Goal: Task Accomplishment & Management: Manage account settings

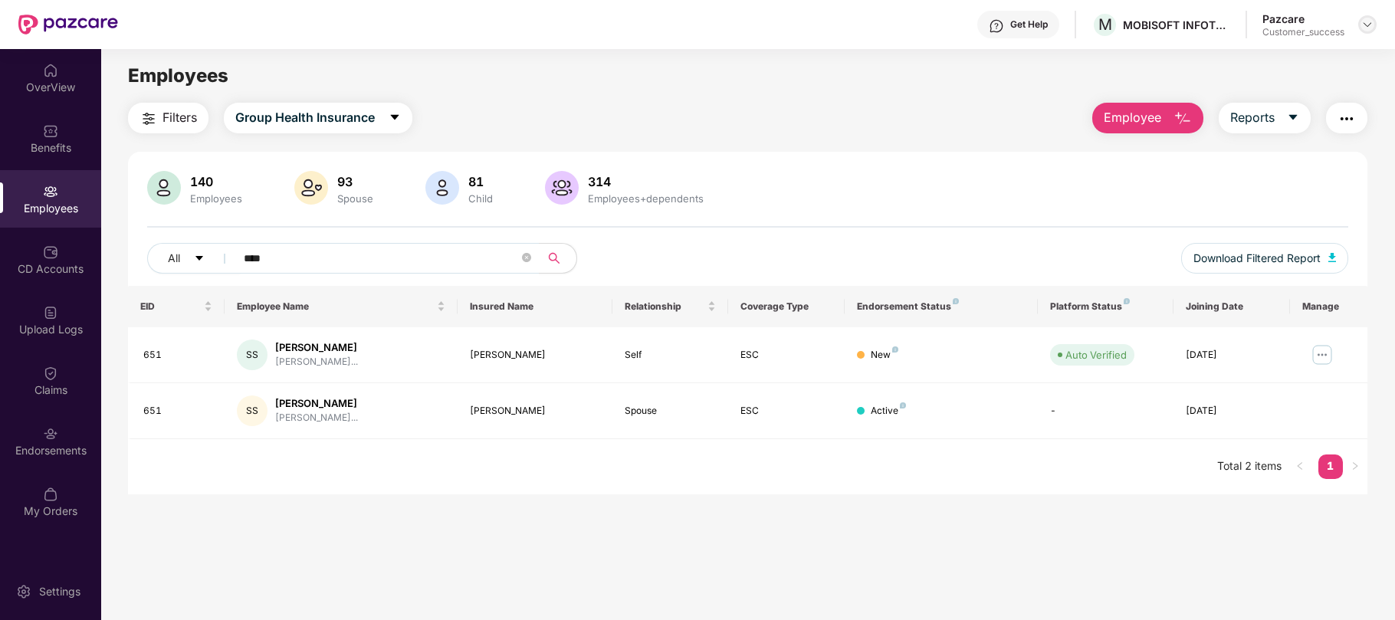
click at [1361, 28] on img at bounding box center [1367, 24] width 12 height 12
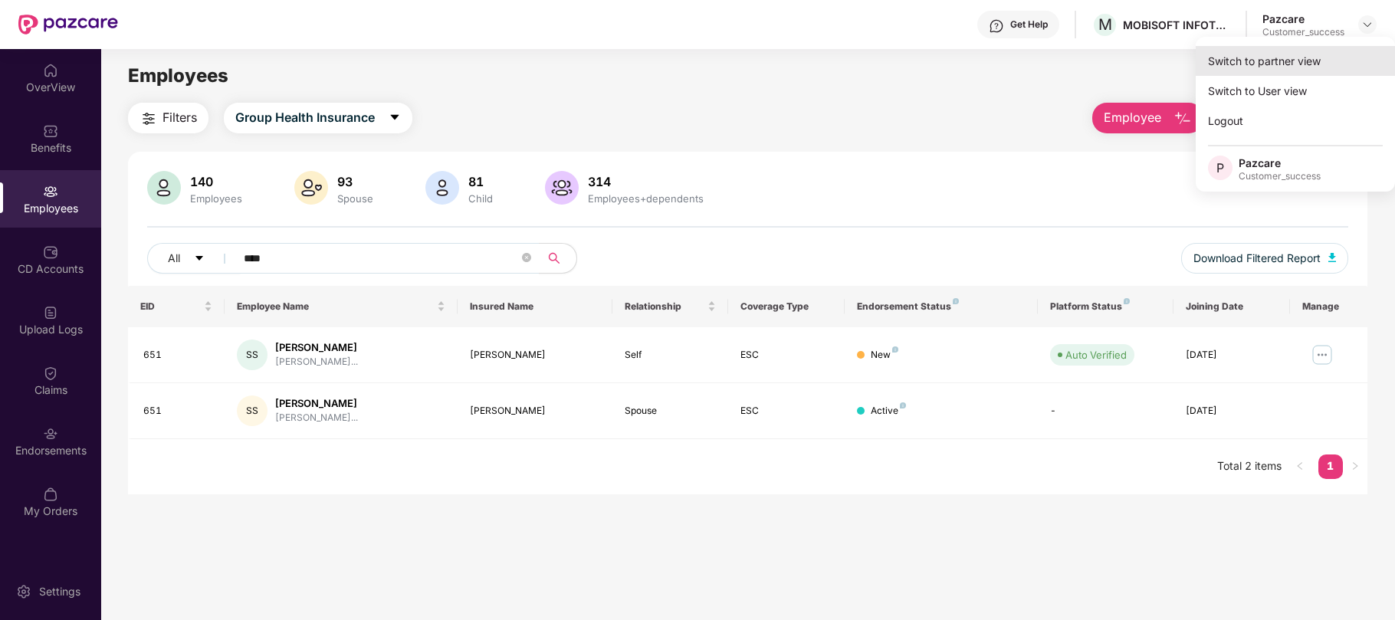
click at [1232, 69] on div "Switch to partner view" at bounding box center [1294, 61] width 199 height 30
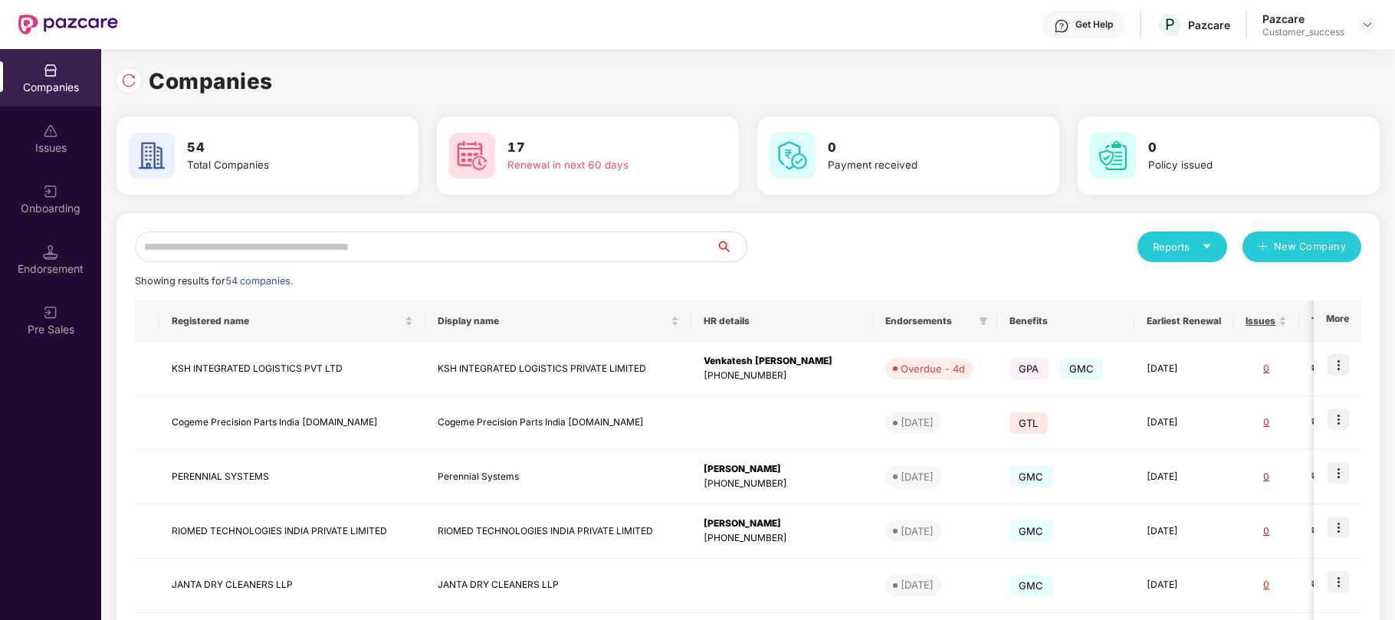
click at [447, 252] on input "text" at bounding box center [425, 246] width 581 height 31
click at [47, 188] on img at bounding box center [50, 191] width 15 height 15
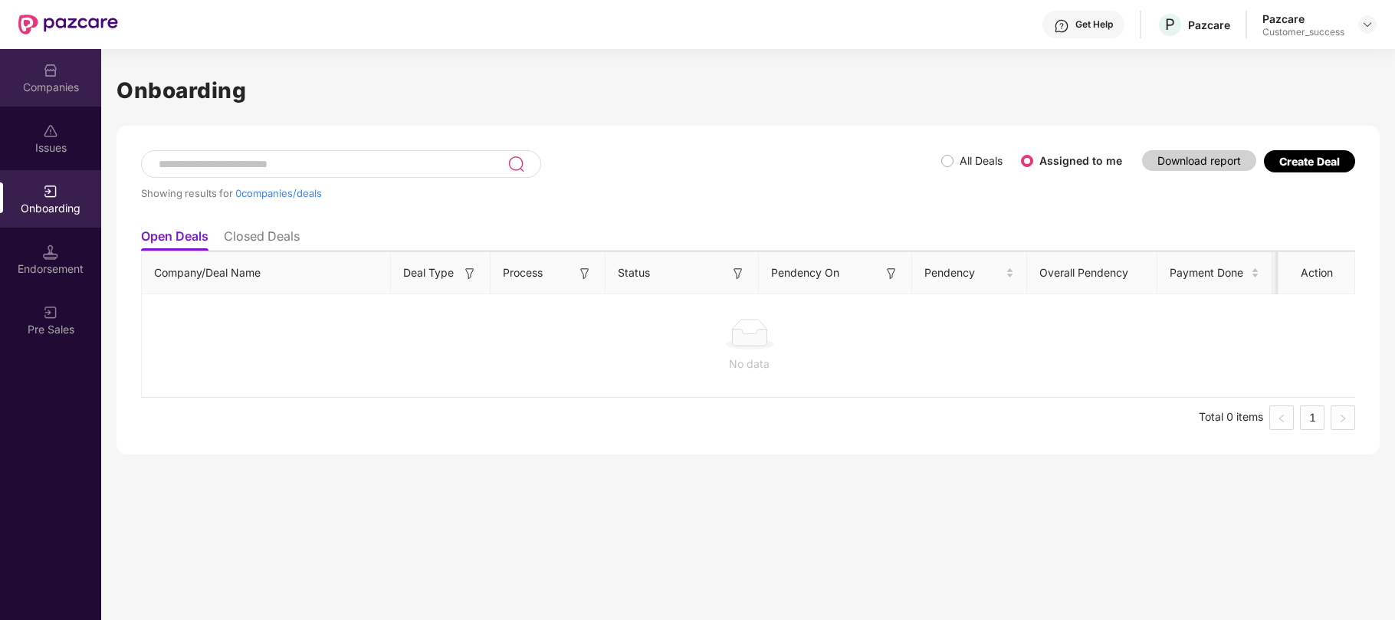
click at [46, 92] on div "Companies" at bounding box center [50, 87] width 101 height 15
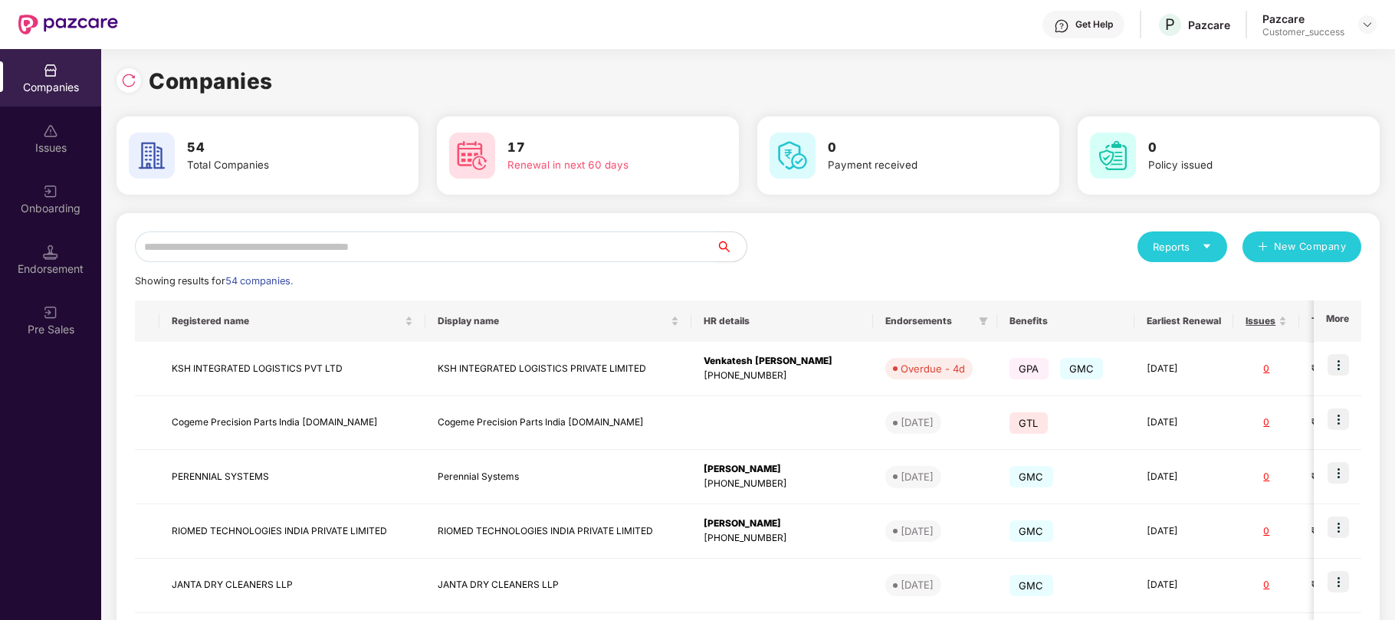
click at [249, 258] on input "text" at bounding box center [425, 246] width 581 height 31
paste input "******"
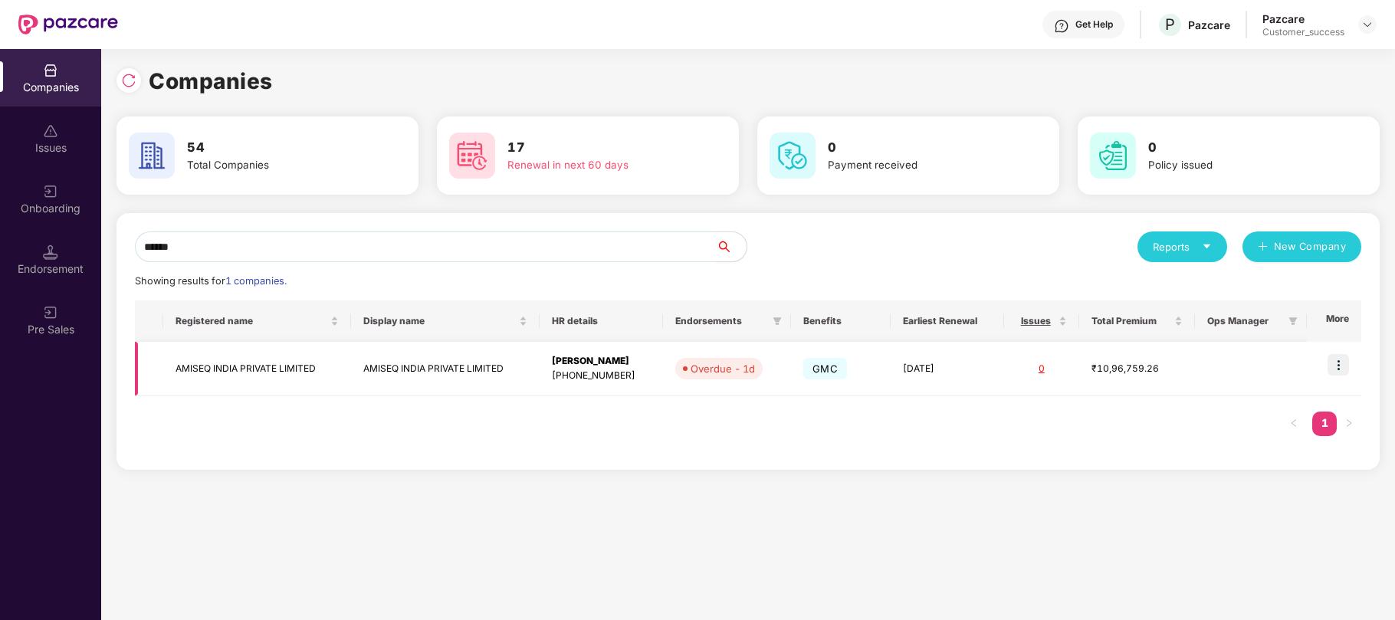
type input "******"
click at [1335, 369] on img at bounding box center [1337, 364] width 21 height 21
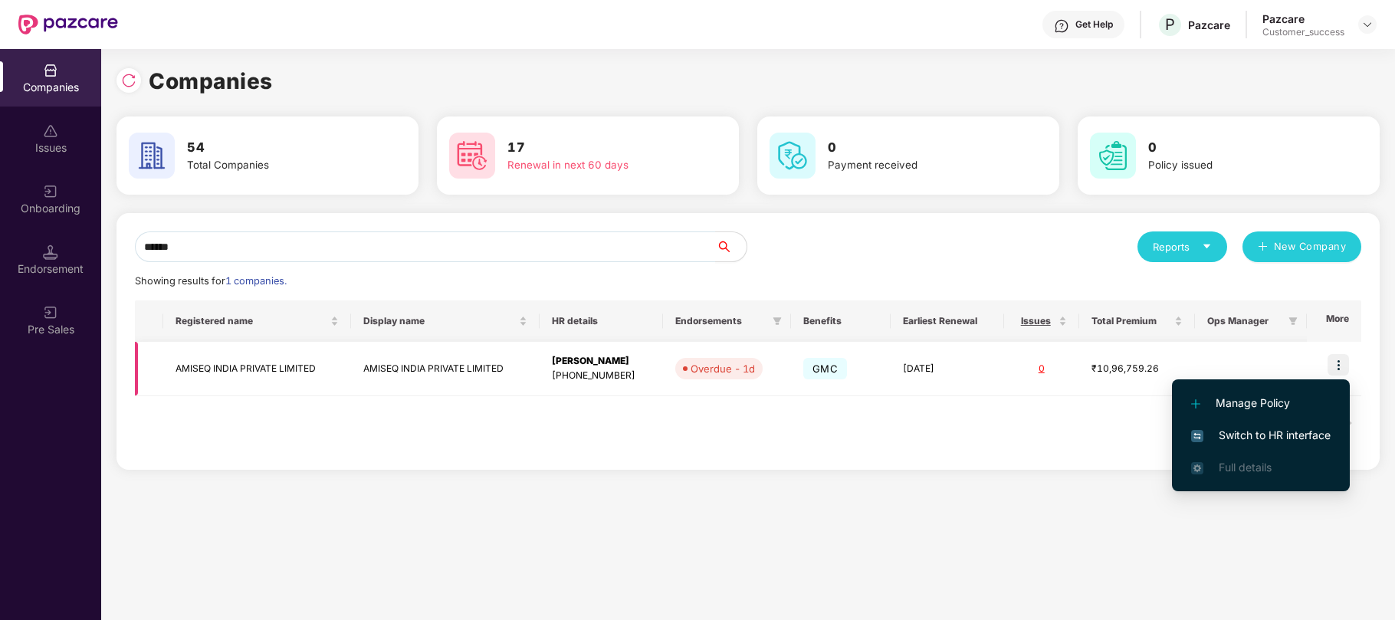
click at [562, 369] on div "[PHONE_NUMBER]" at bounding box center [601, 376] width 99 height 15
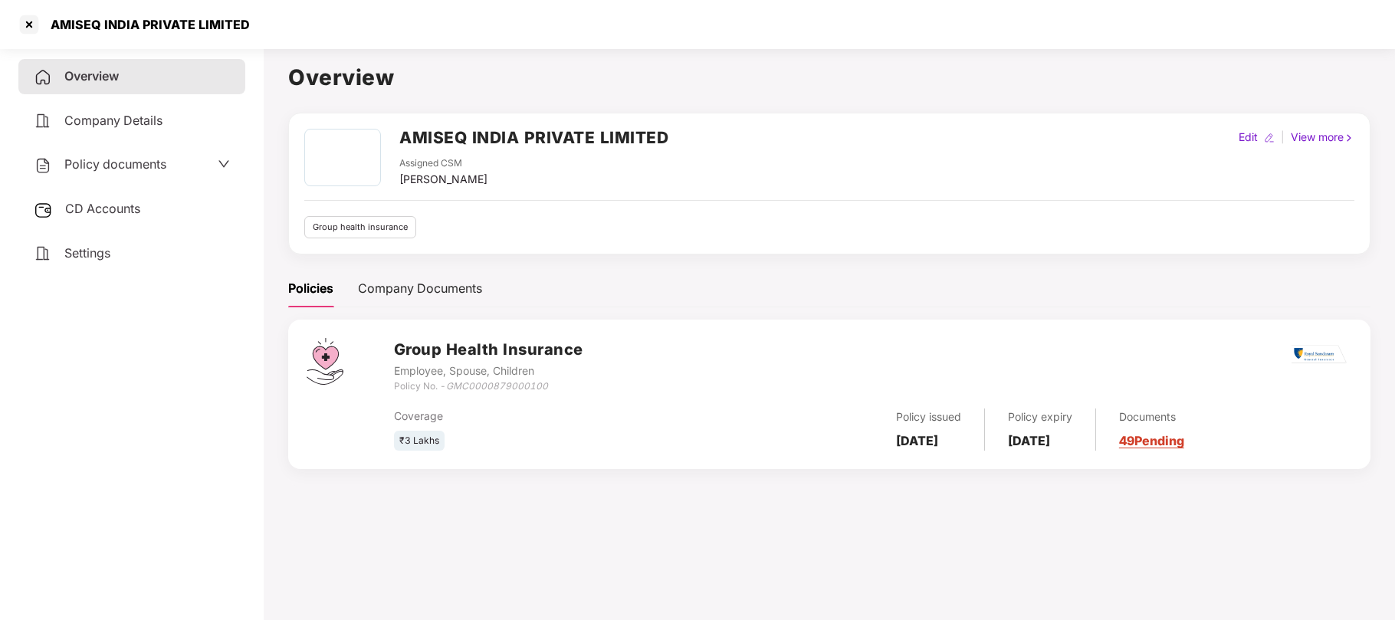
click at [80, 161] on span "Policy documents" at bounding box center [115, 163] width 102 height 15
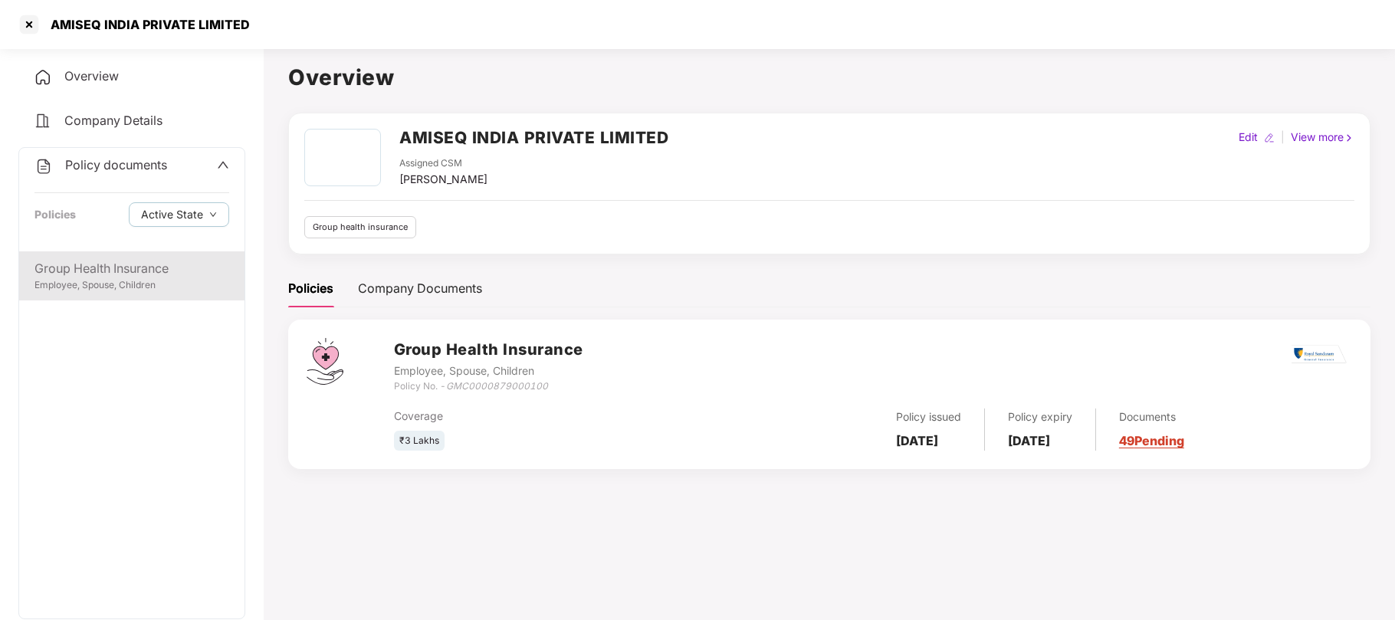
click at [112, 273] on div "Group Health Insurance" at bounding box center [131, 268] width 195 height 19
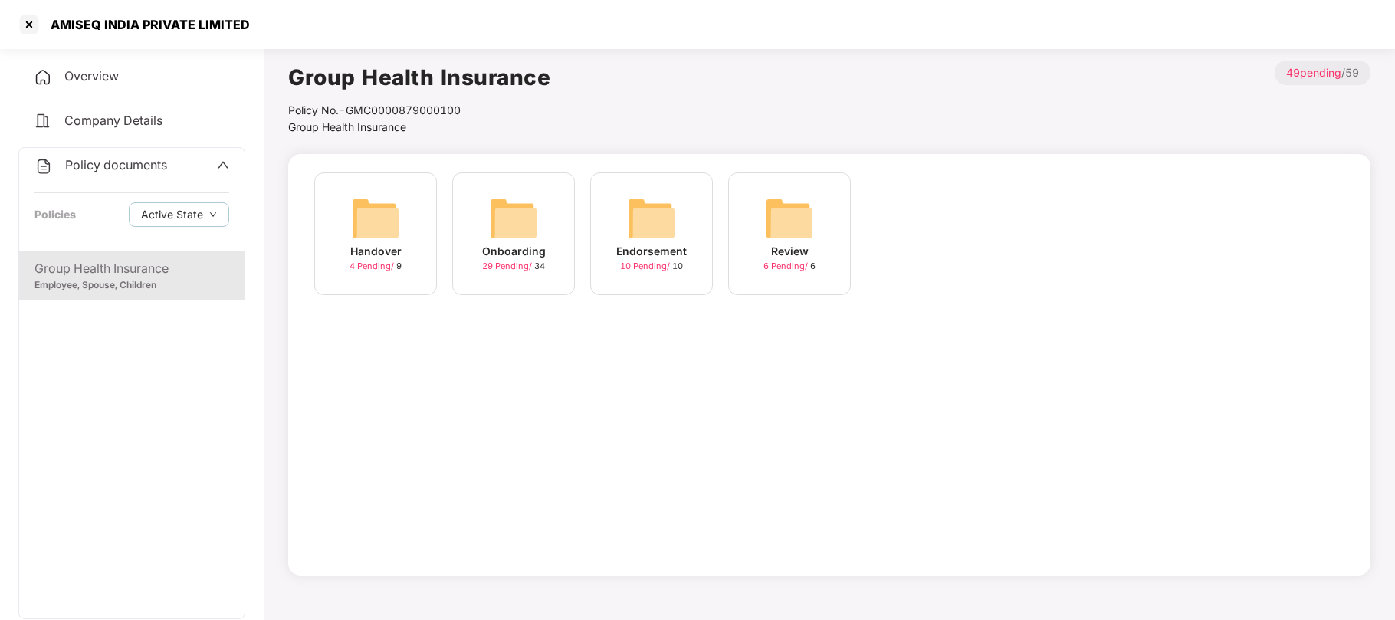
click at [523, 260] on div "29 Pending / 34" at bounding box center [513, 266] width 63 height 13
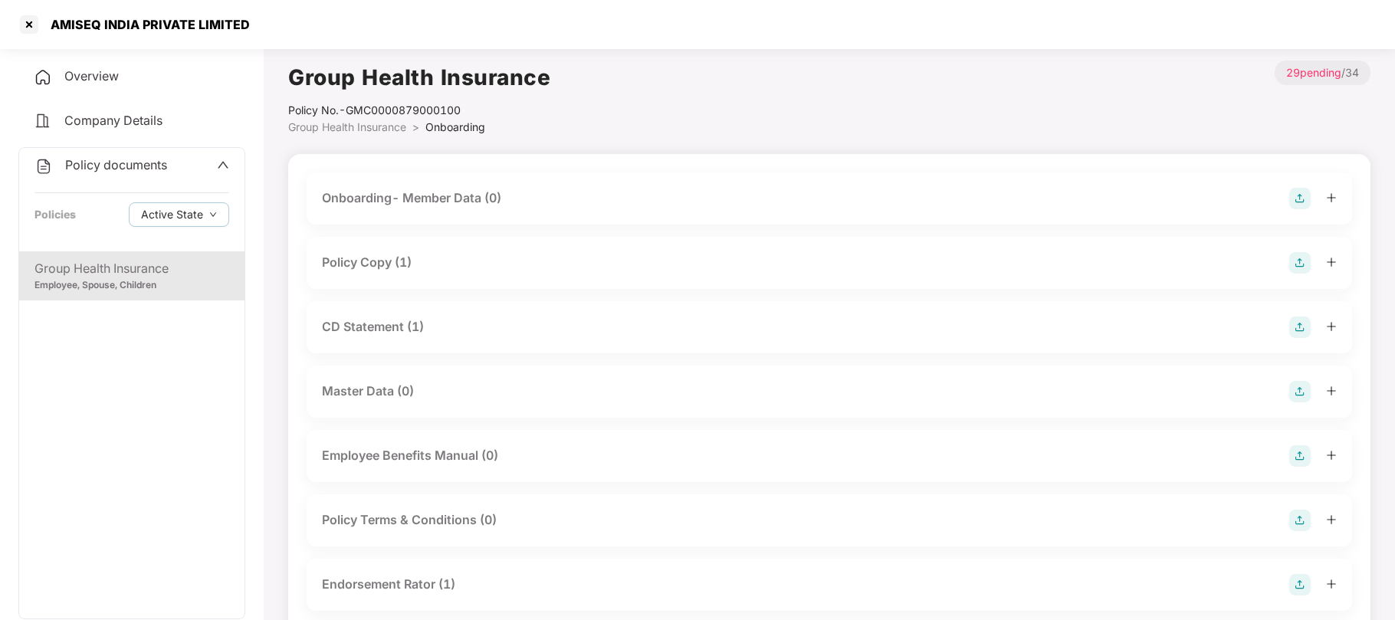
click at [405, 323] on div "CD Statement (1)" at bounding box center [373, 326] width 102 height 19
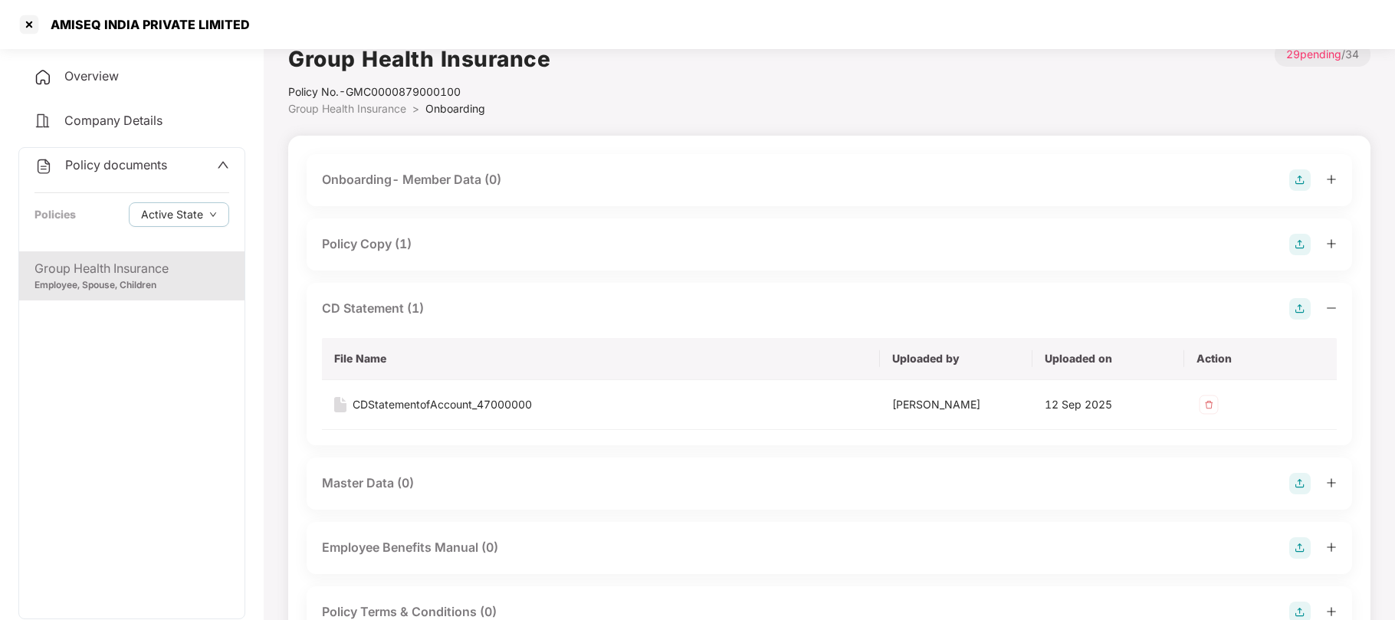
scroll to position [17, 0]
click at [417, 405] on div "CDStatementofAccount_47000000" at bounding box center [441, 406] width 179 height 17
click at [26, 29] on div at bounding box center [29, 24] width 25 height 25
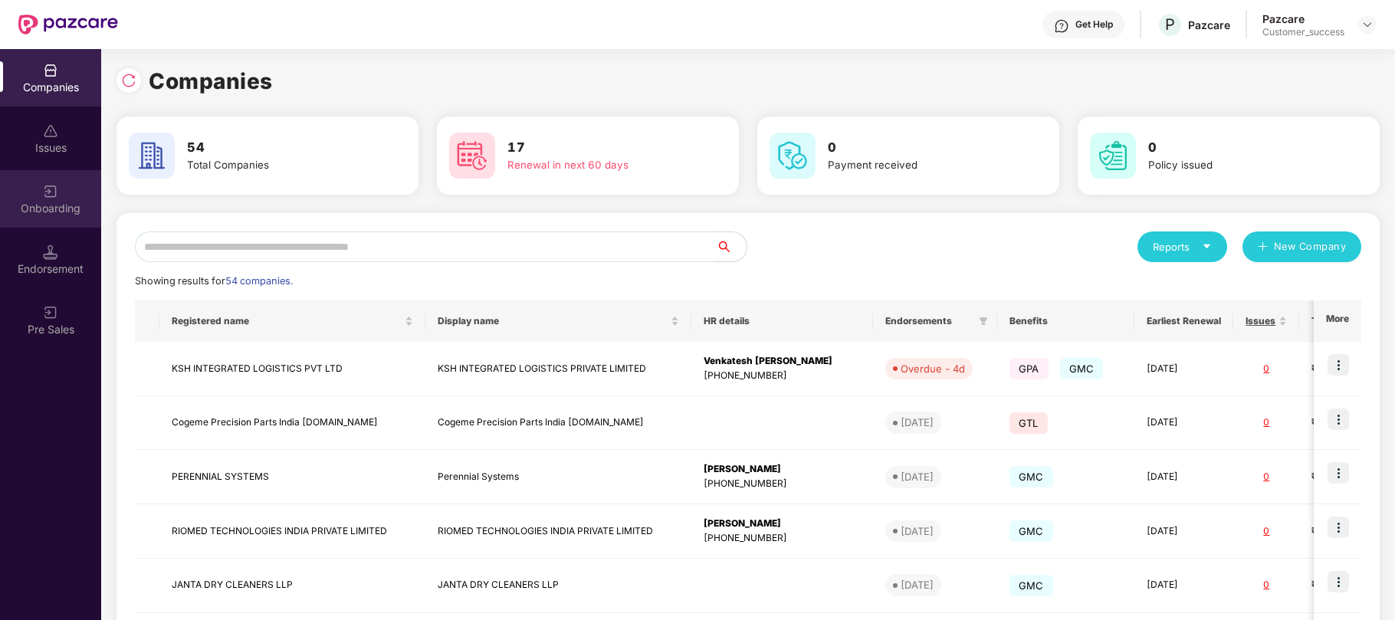
click at [34, 201] on div "Onboarding" at bounding box center [50, 208] width 101 height 15
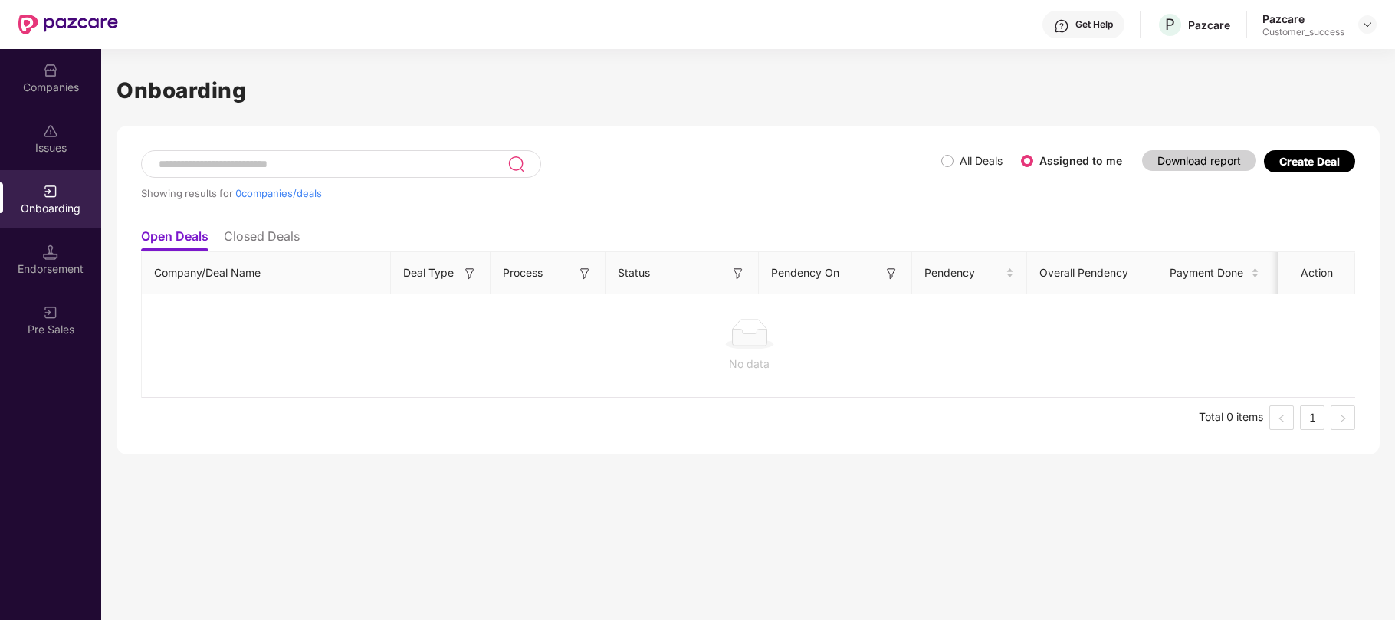
click at [1304, 161] on div "Create Deal" at bounding box center [1309, 161] width 61 height 13
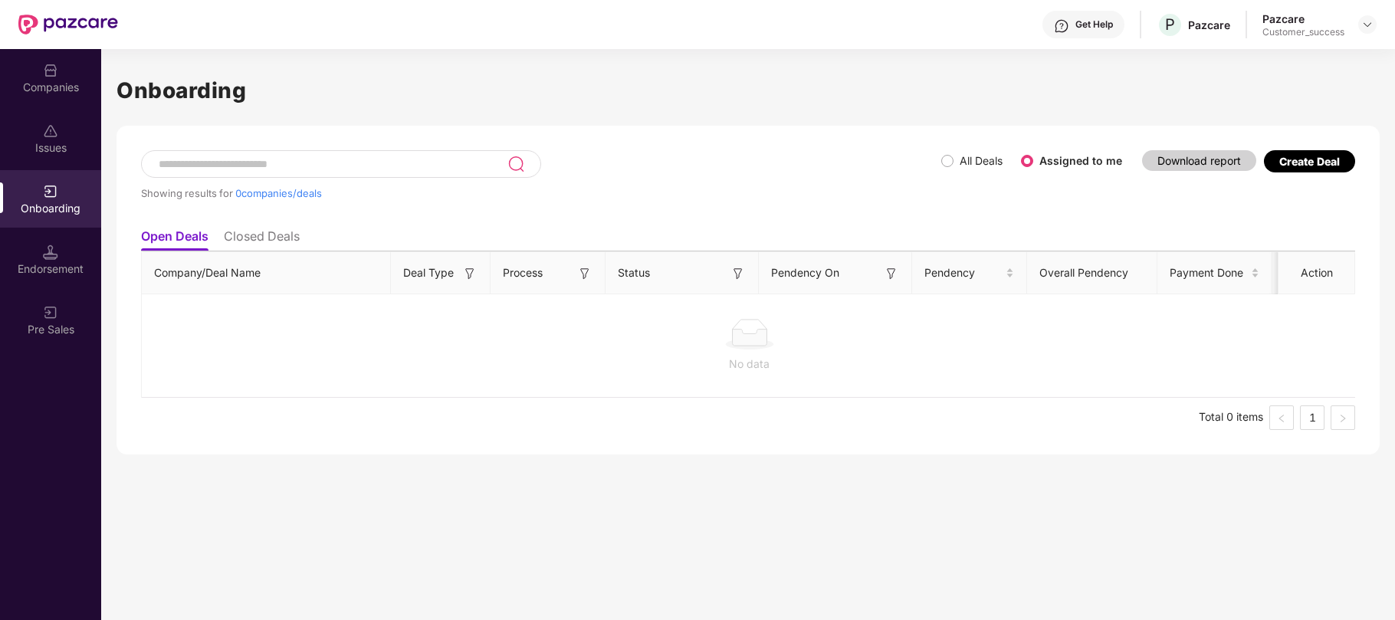
click at [530, 273] on span "Process" at bounding box center [523, 272] width 40 height 17
click at [534, 356] on div "No data" at bounding box center [749, 364] width 1190 height 17
click at [1288, 158] on div "Create Deal" at bounding box center [1309, 161] width 61 height 13
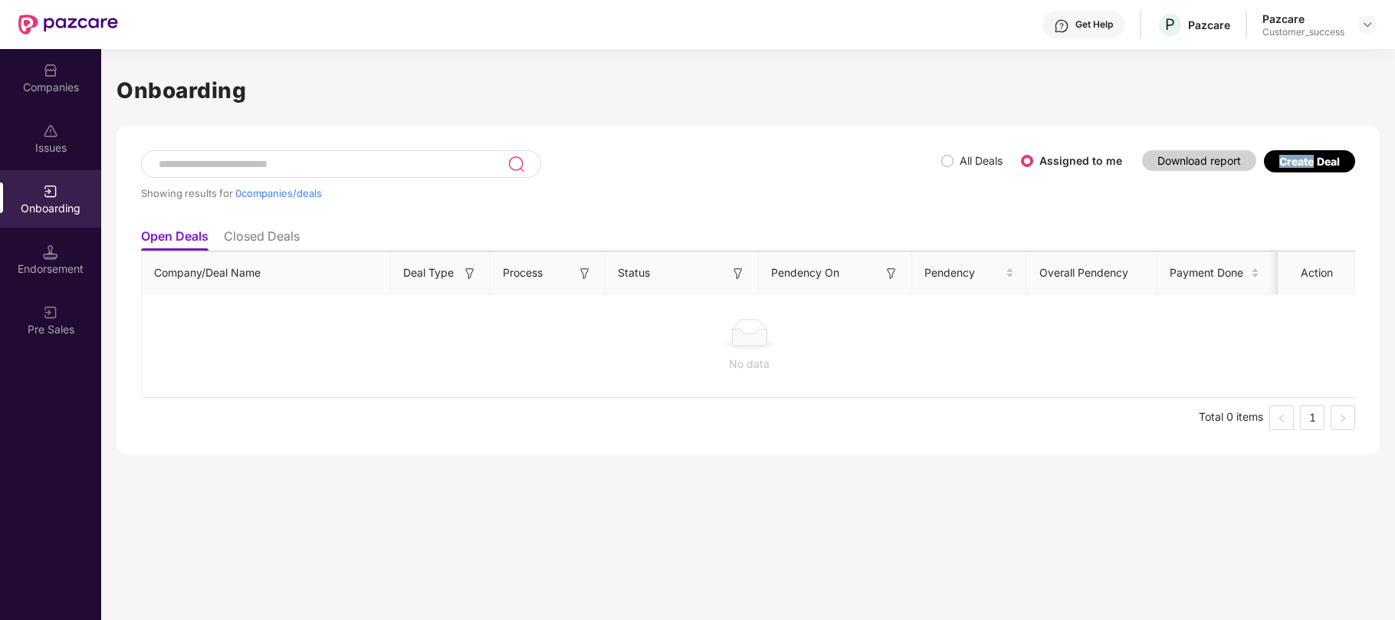
click at [1288, 158] on div "Create Deal" at bounding box center [1309, 161] width 61 height 13
click at [1283, 179] on div "Create Deal" at bounding box center [1309, 165] width 91 height 31
click at [41, 190] on div "Onboarding" at bounding box center [50, 198] width 101 height 57
click at [1375, 20] on div at bounding box center [1367, 24] width 18 height 18
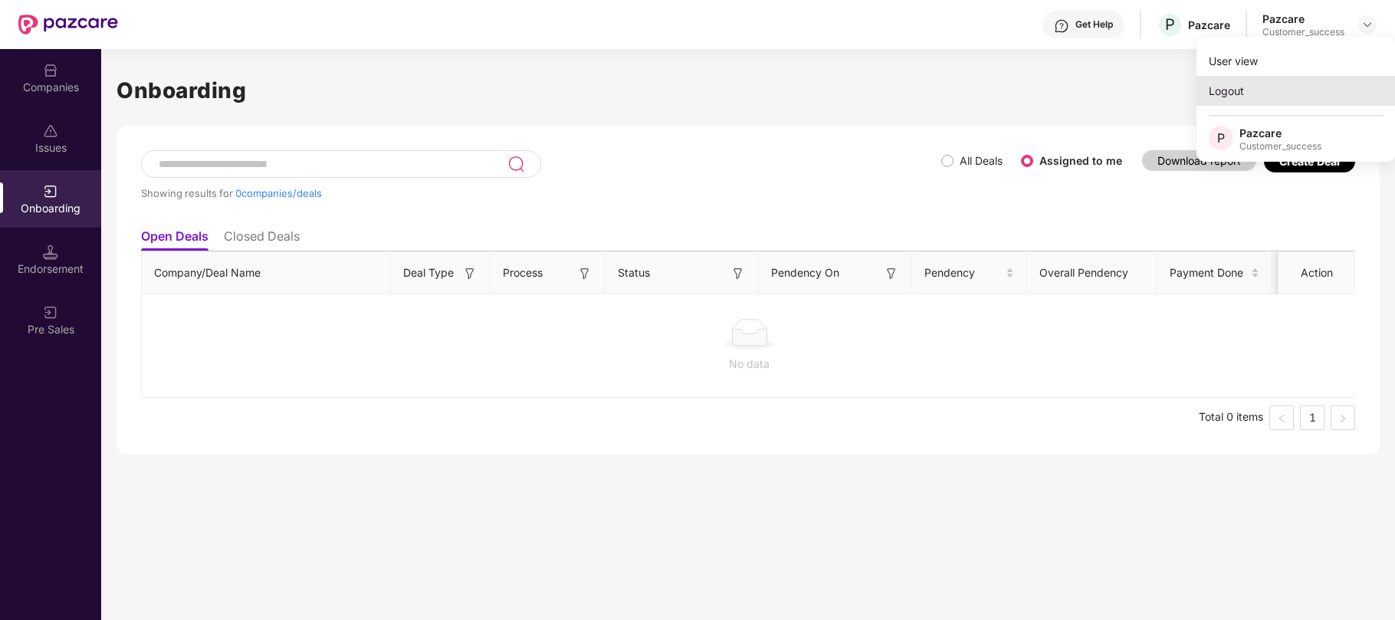
click at [1247, 92] on div "Logout" at bounding box center [1295, 91] width 199 height 30
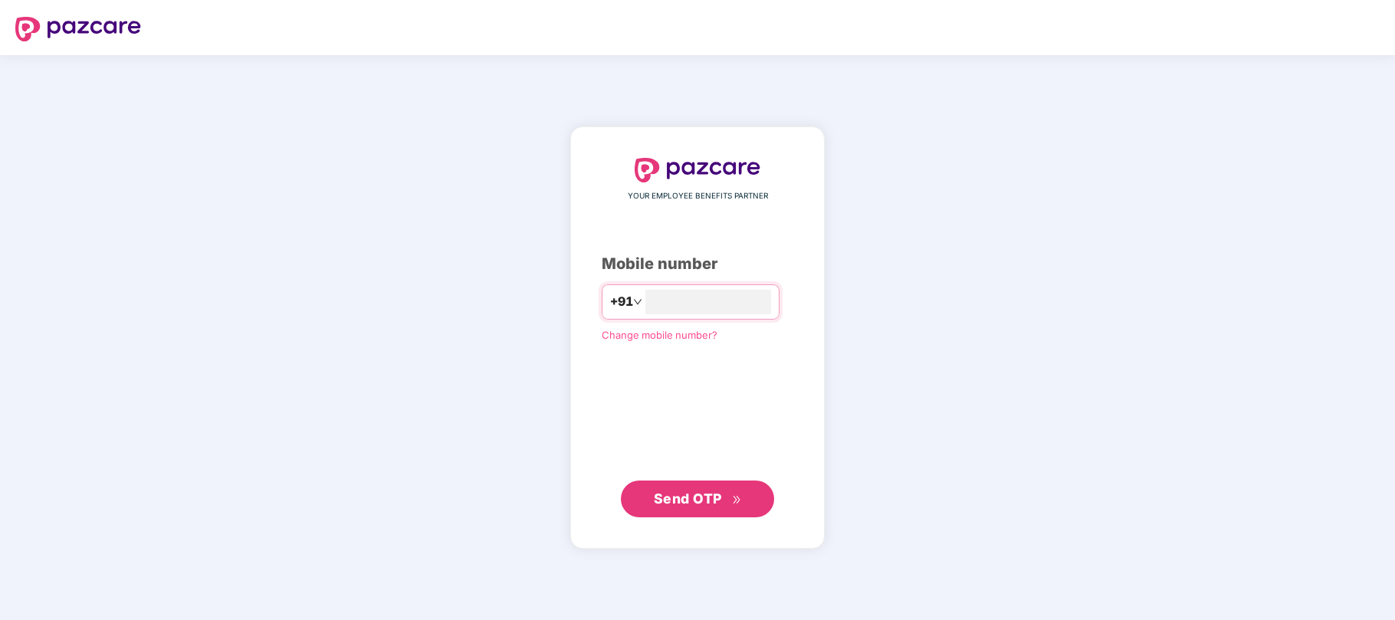
type input "**********"
click at [690, 506] on span "Send OTP" at bounding box center [688, 498] width 68 height 16
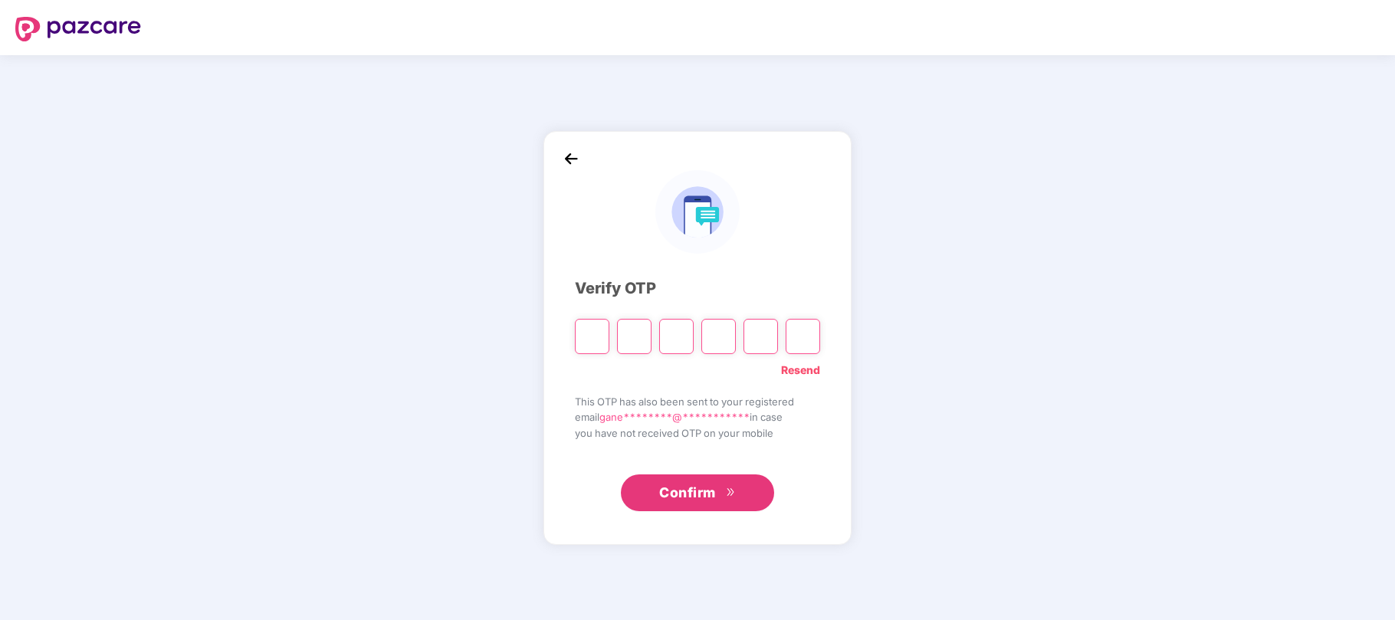
type input "*"
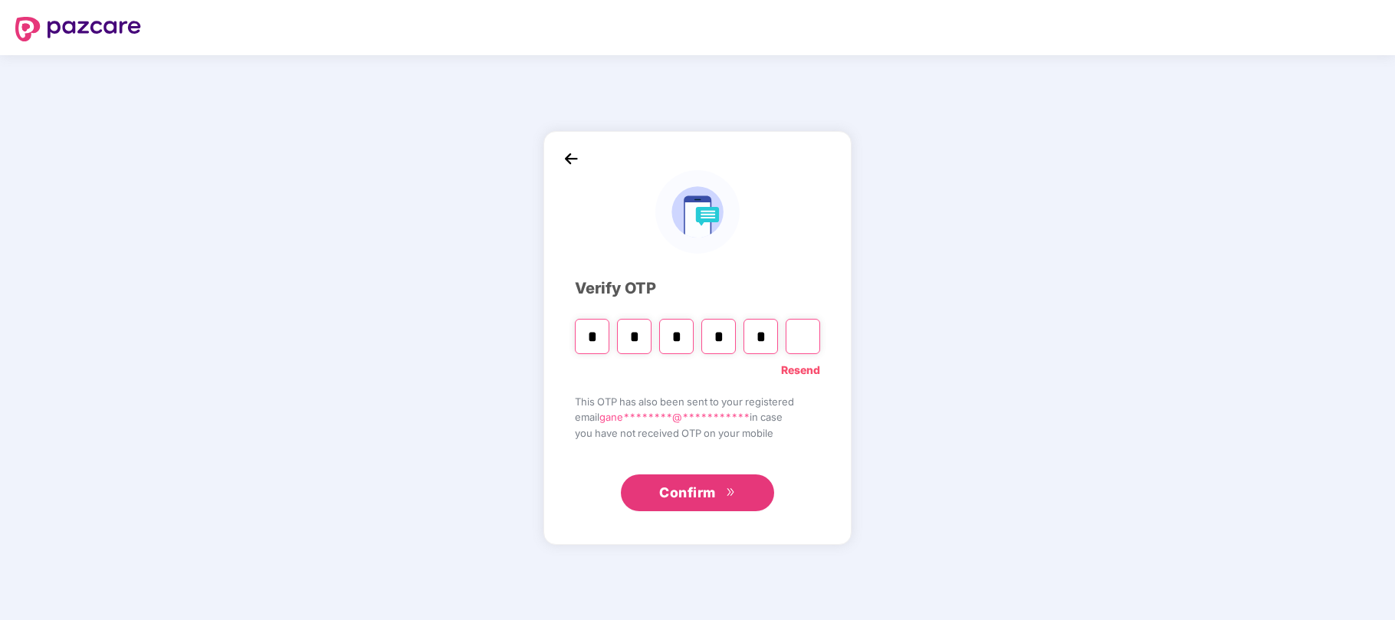
type input "*"
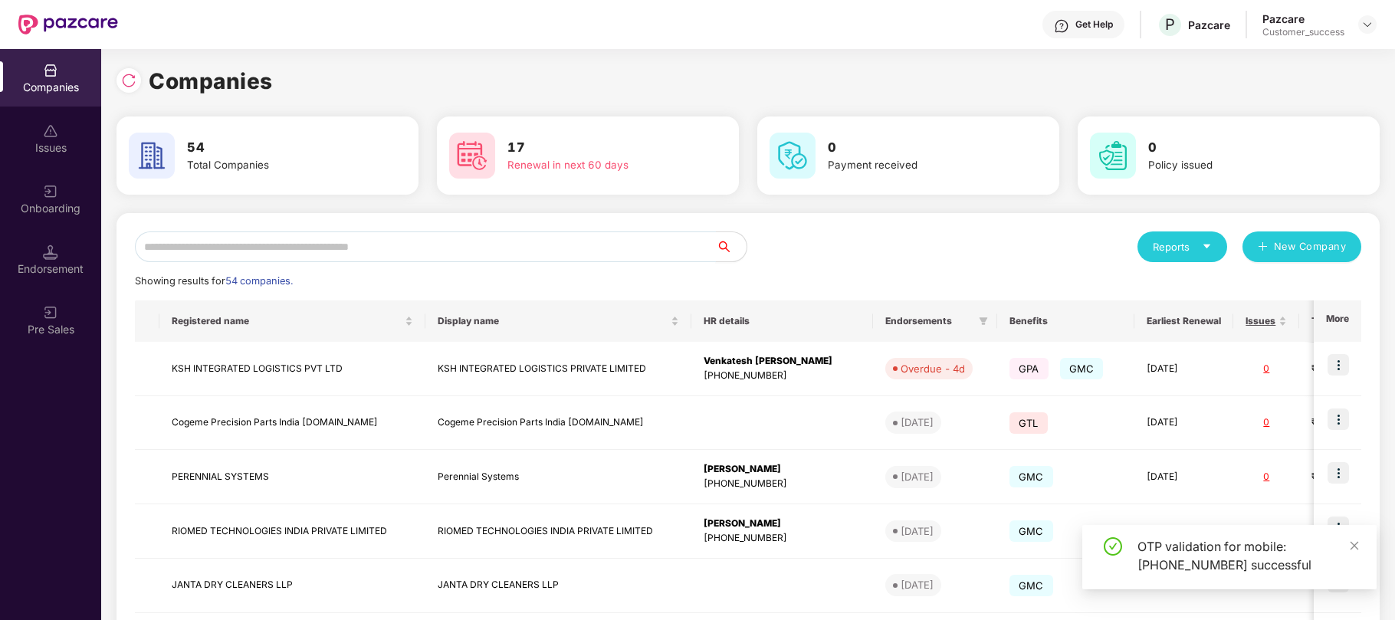
click at [194, 255] on input "text" at bounding box center [425, 246] width 581 height 31
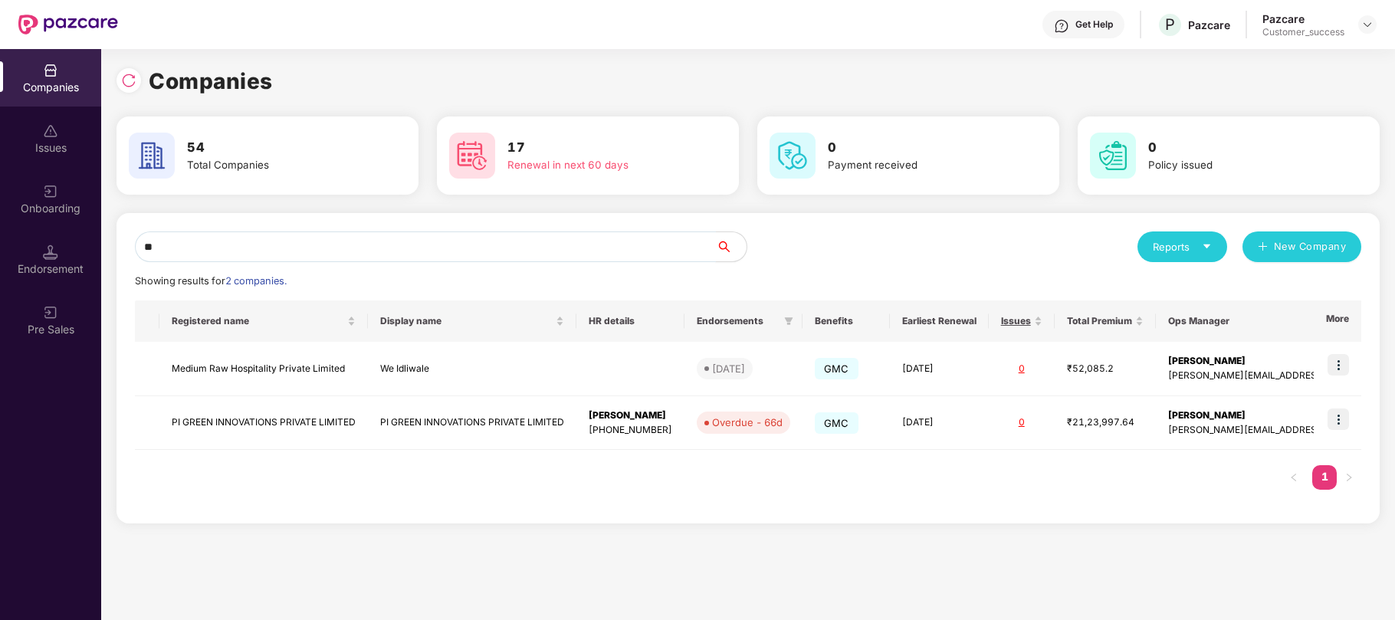
type input "**"
click at [47, 215] on div "Onboarding" at bounding box center [50, 208] width 101 height 15
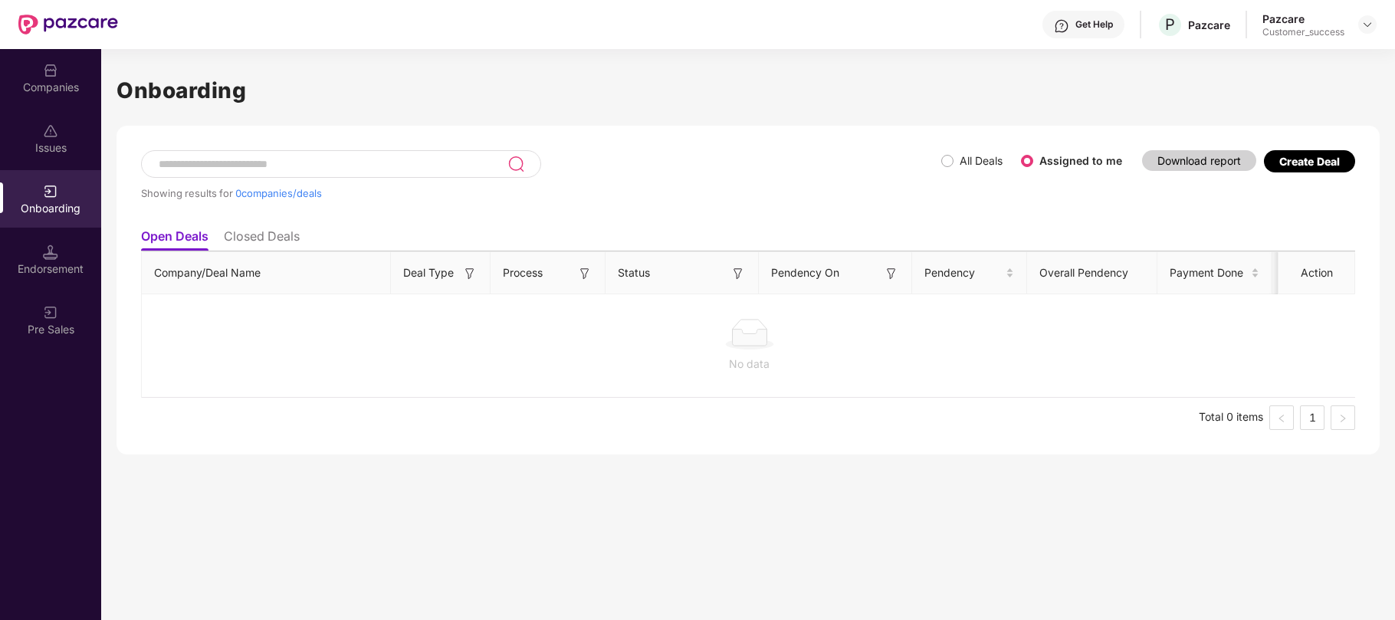
click at [233, 234] on li "Closed Deals" at bounding box center [262, 239] width 76 height 22
click at [192, 239] on li "Open Deals" at bounding box center [174, 239] width 66 height 22
click at [261, 234] on li "Closed Deals" at bounding box center [262, 239] width 76 height 22
click at [1365, 28] on img at bounding box center [1367, 24] width 12 height 12
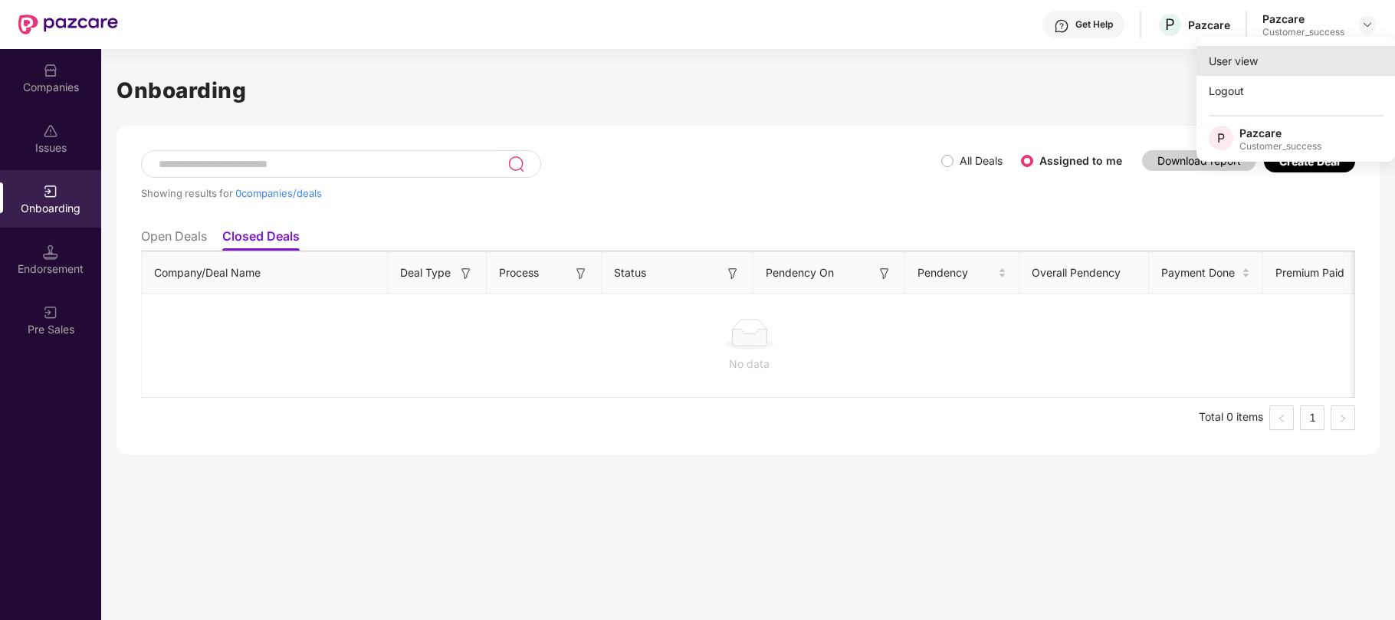
click at [1273, 64] on div "User view" at bounding box center [1295, 61] width 199 height 30
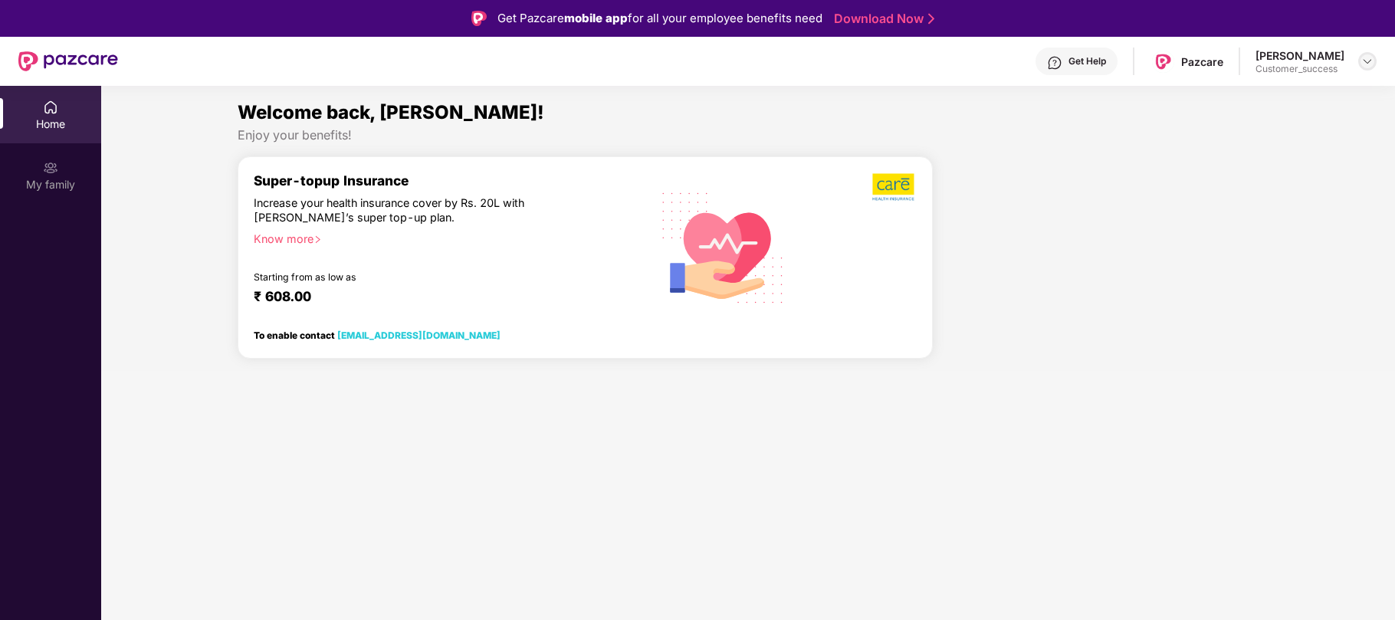
click at [1368, 67] on div at bounding box center [1367, 61] width 18 height 18
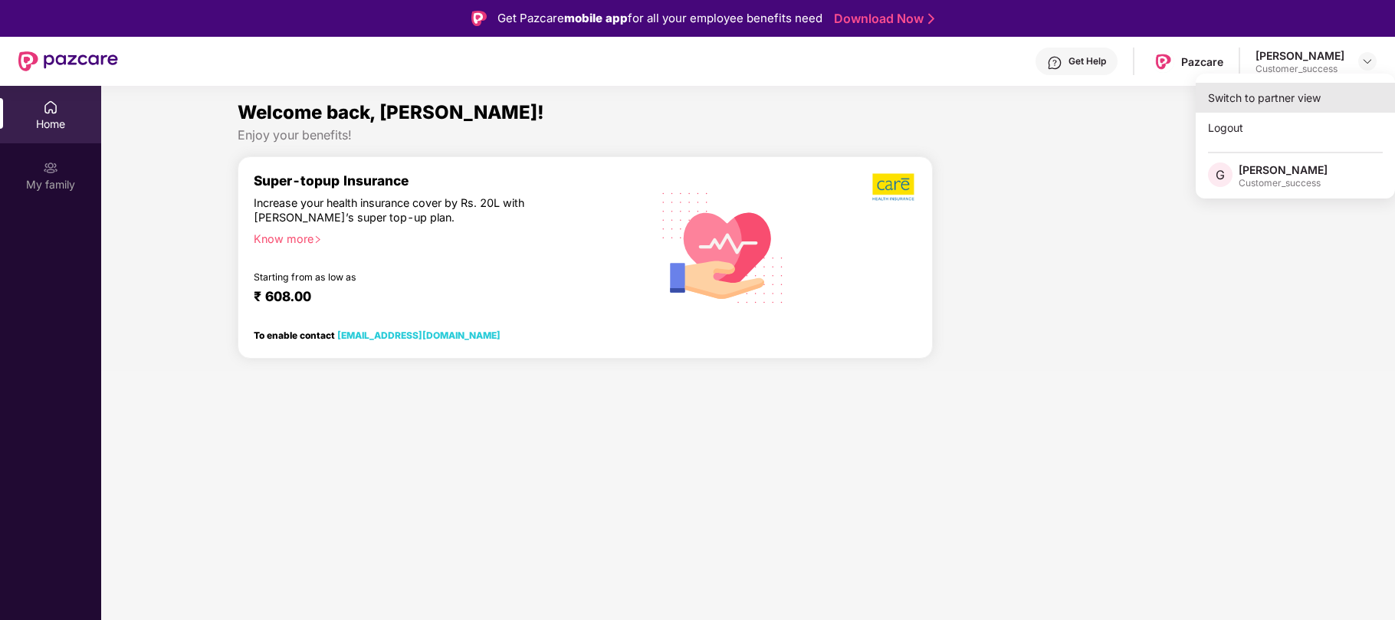
click at [1300, 89] on div "Switch to partner view" at bounding box center [1294, 98] width 199 height 30
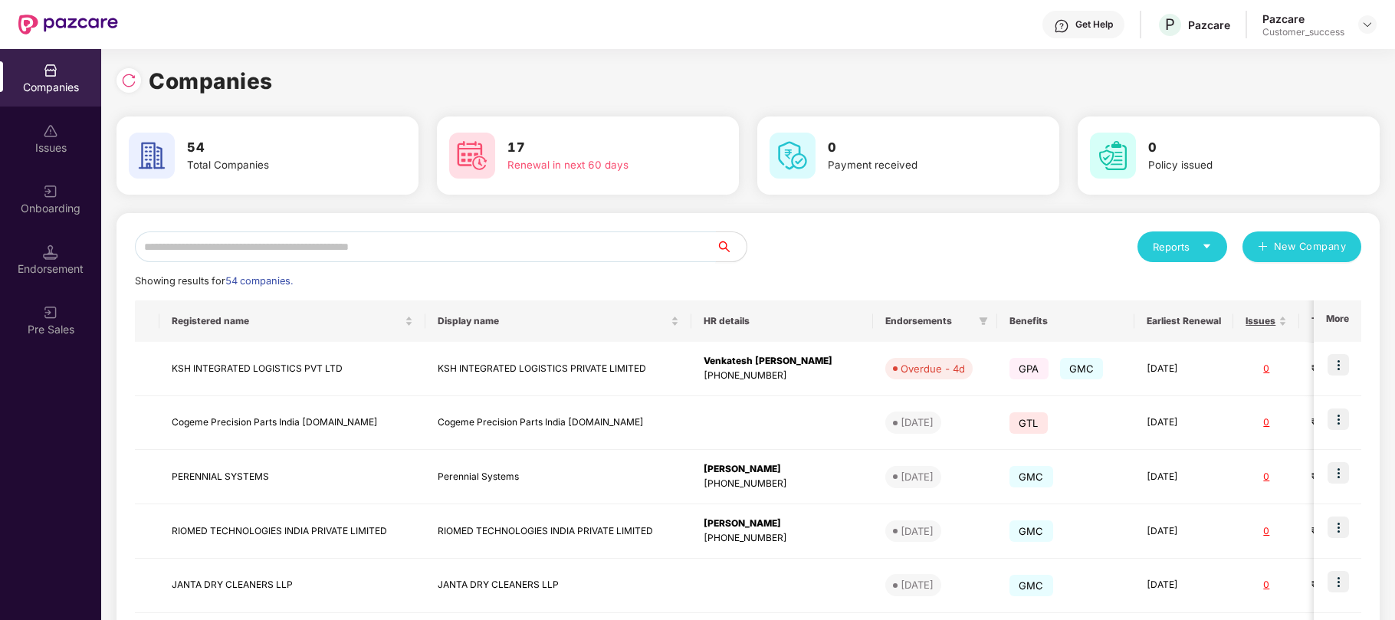
click at [478, 248] on input "text" at bounding box center [425, 246] width 581 height 31
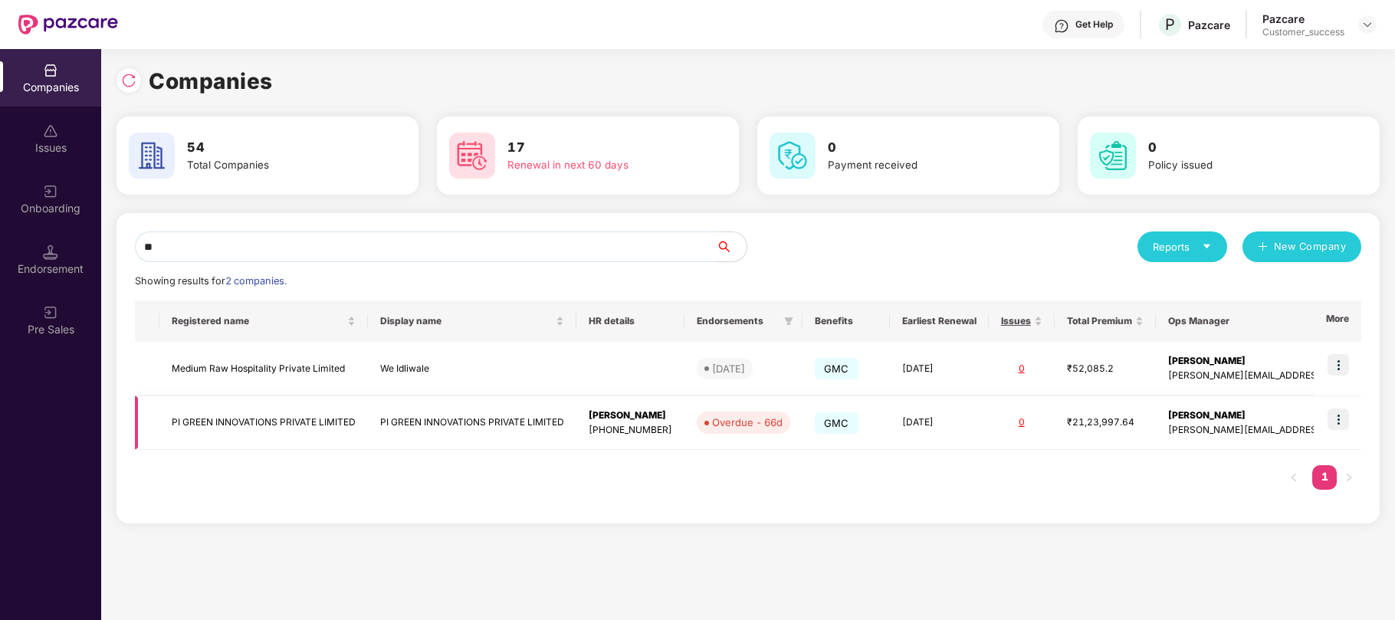
type input "**"
click at [1340, 418] on img at bounding box center [1337, 418] width 21 height 21
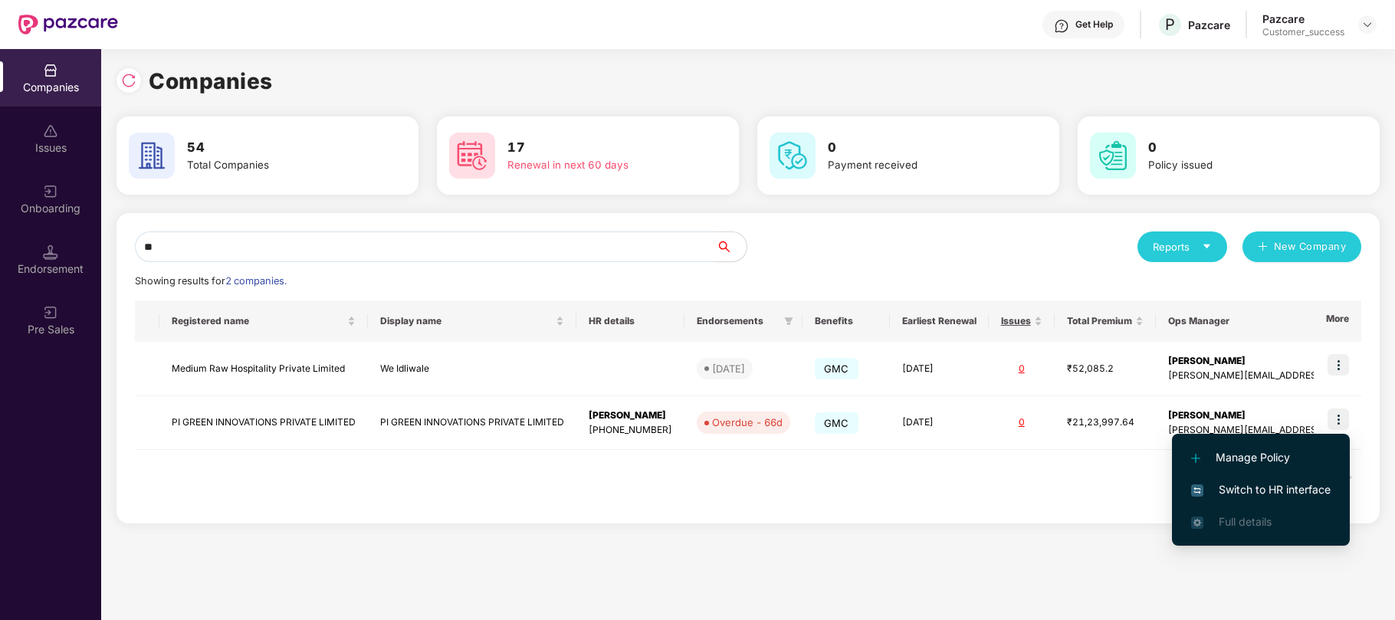
click at [1258, 486] on span "Switch to HR interface" at bounding box center [1260, 489] width 139 height 17
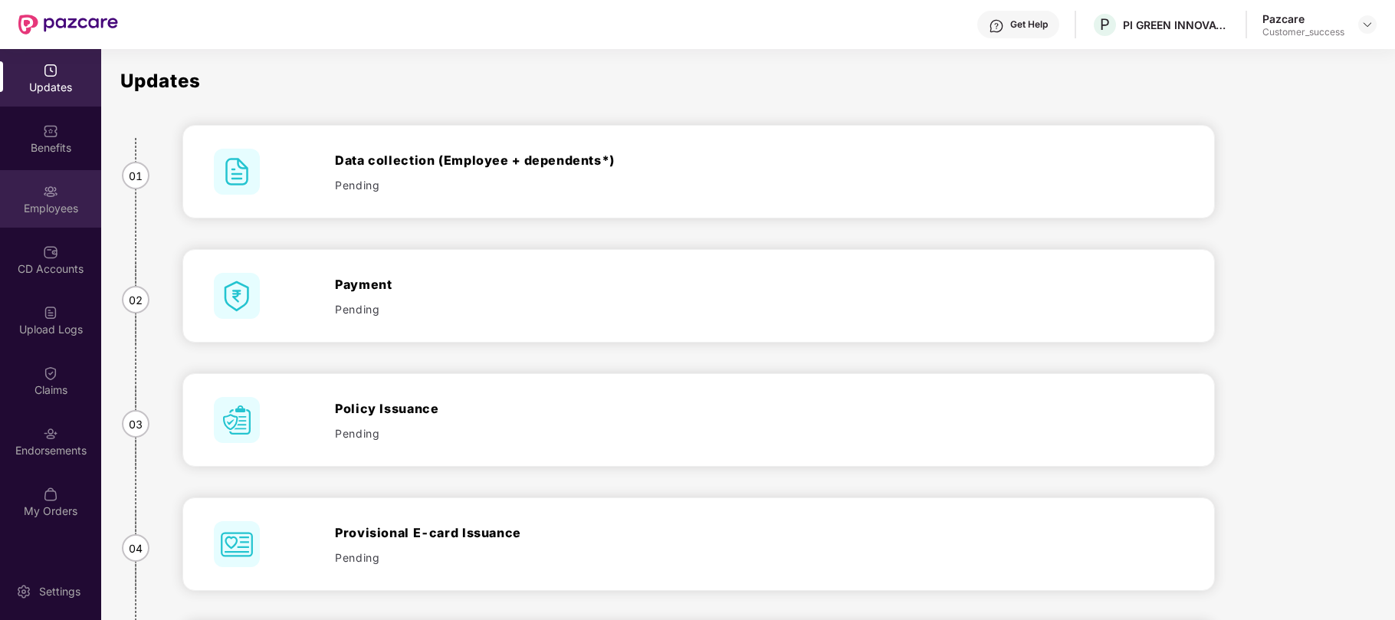
click at [43, 206] on div "Employees" at bounding box center [50, 208] width 101 height 15
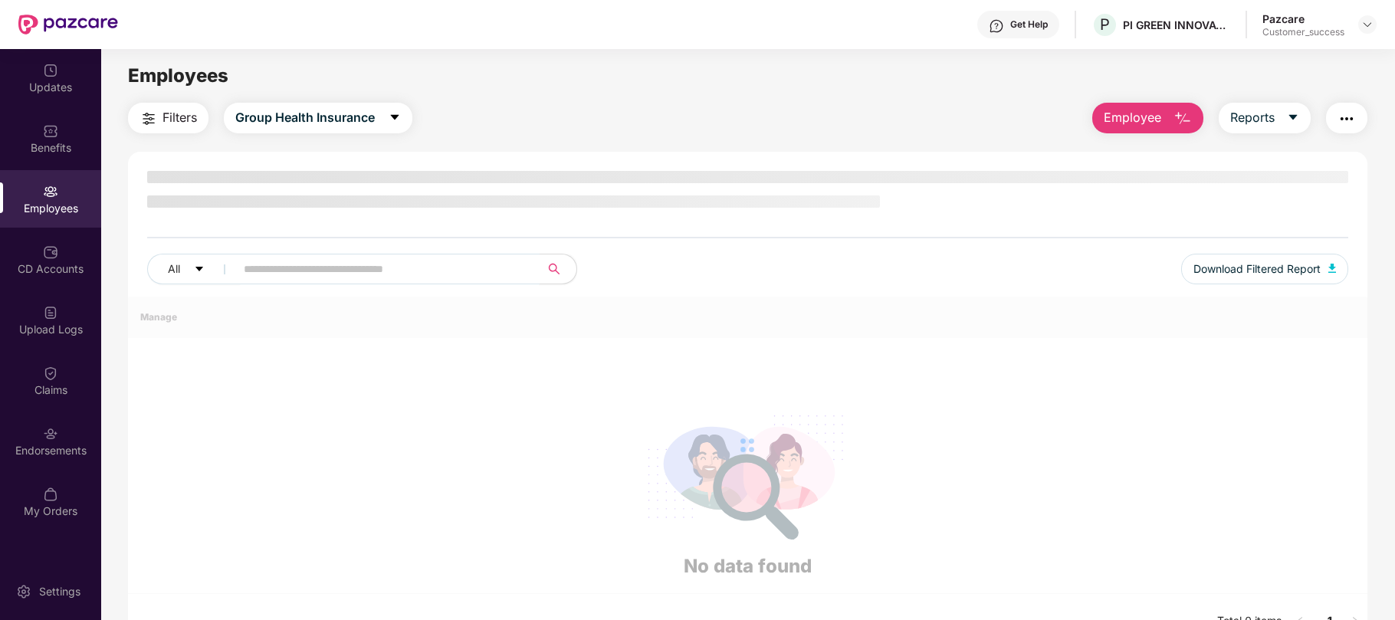
click at [277, 264] on input "text" at bounding box center [381, 268] width 275 height 23
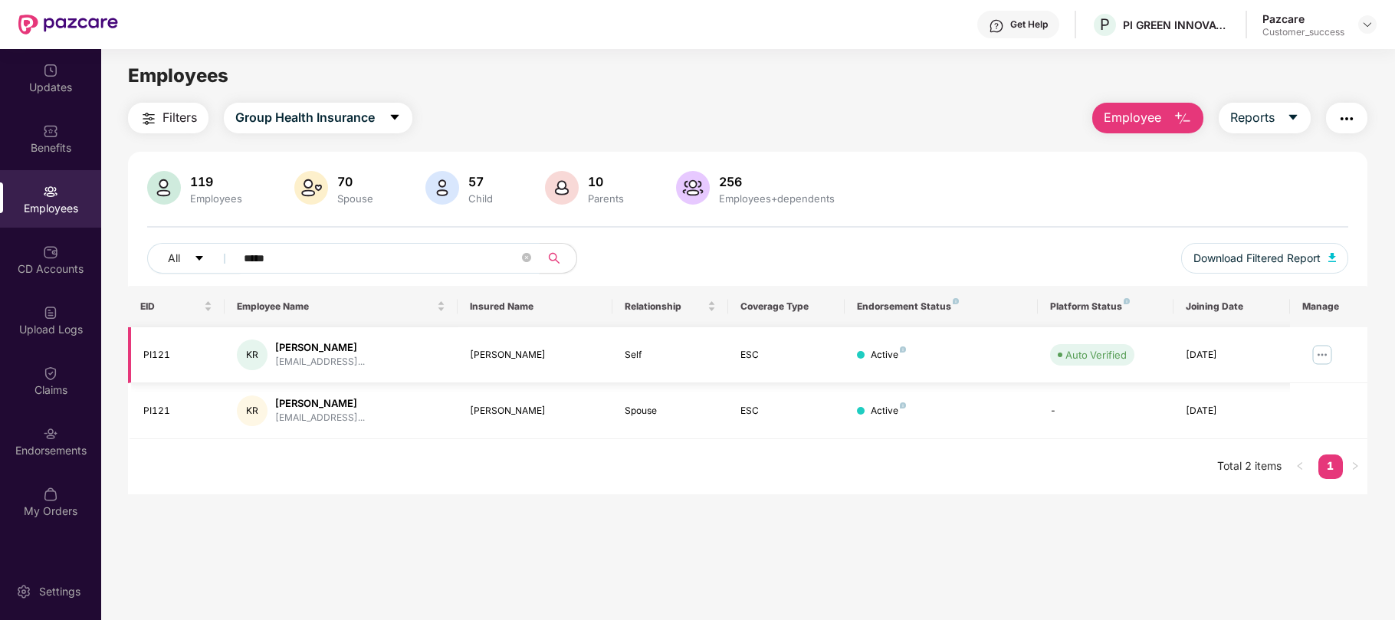
type input "*****"
click at [1313, 354] on img at bounding box center [1321, 355] width 25 height 25
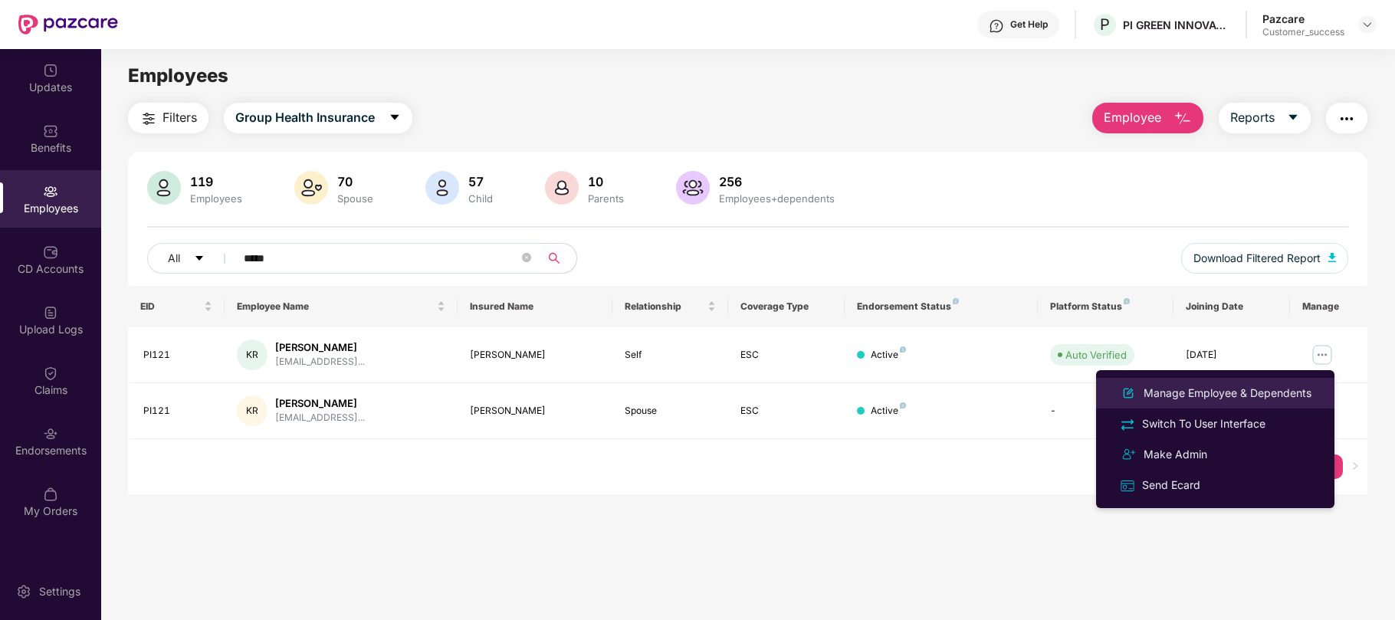
click at [1247, 394] on div "Manage Employee & Dependents" at bounding box center [1227, 393] width 174 height 17
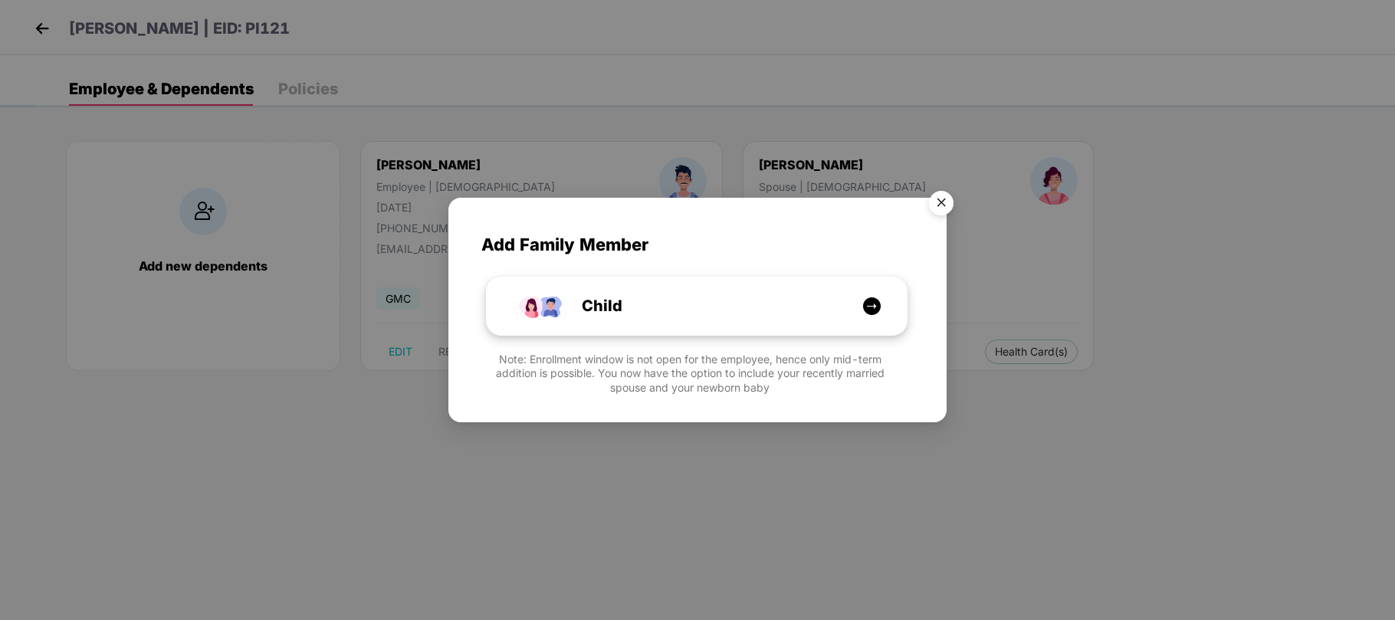
click at [772, 307] on div "Child" at bounding box center [704, 306] width 315 height 24
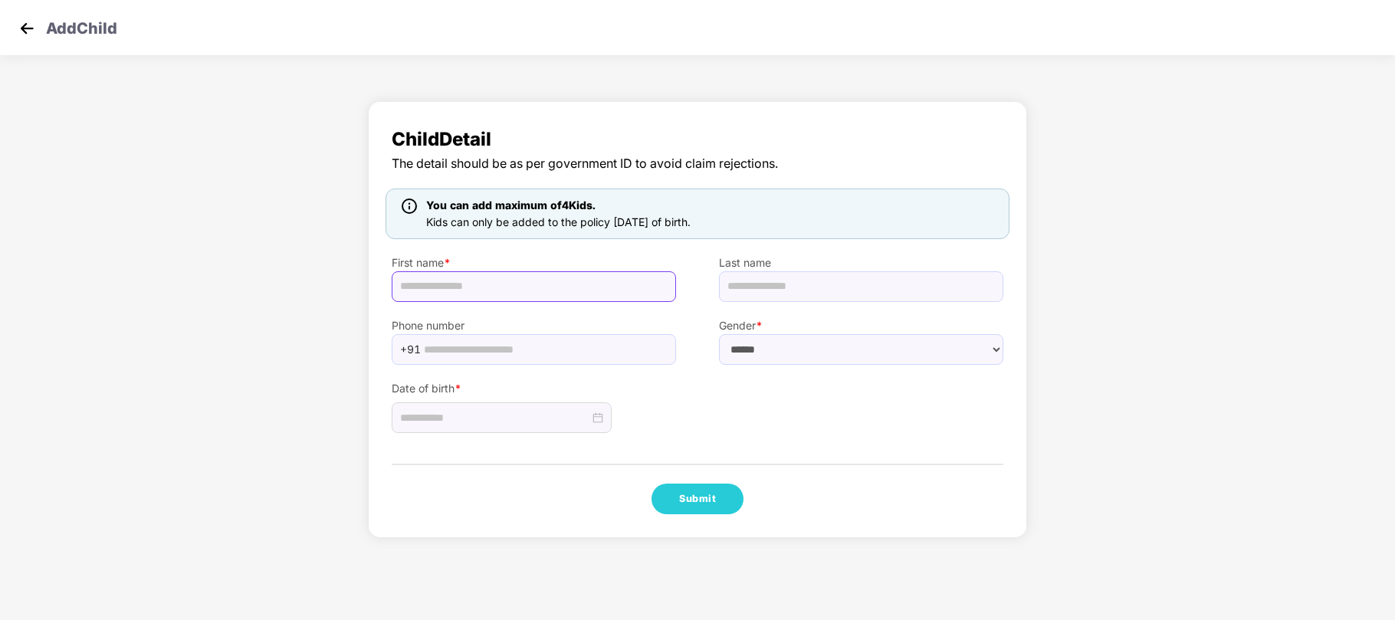
click at [531, 279] on input "text" at bounding box center [534, 286] width 284 height 31
type input "*"
click at [25, 26] on img at bounding box center [26, 28] width 23 height 23
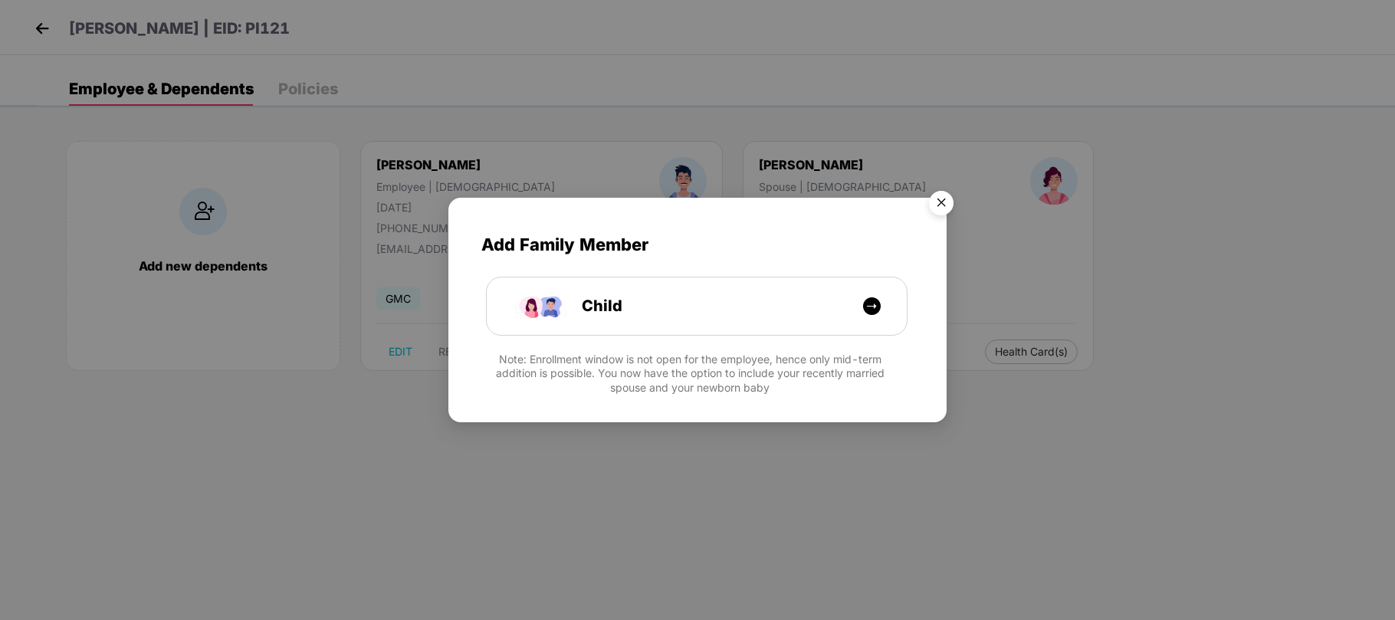
click at [949, 202] on img "Close" at bounding box center [940, 205] width 43 height 43
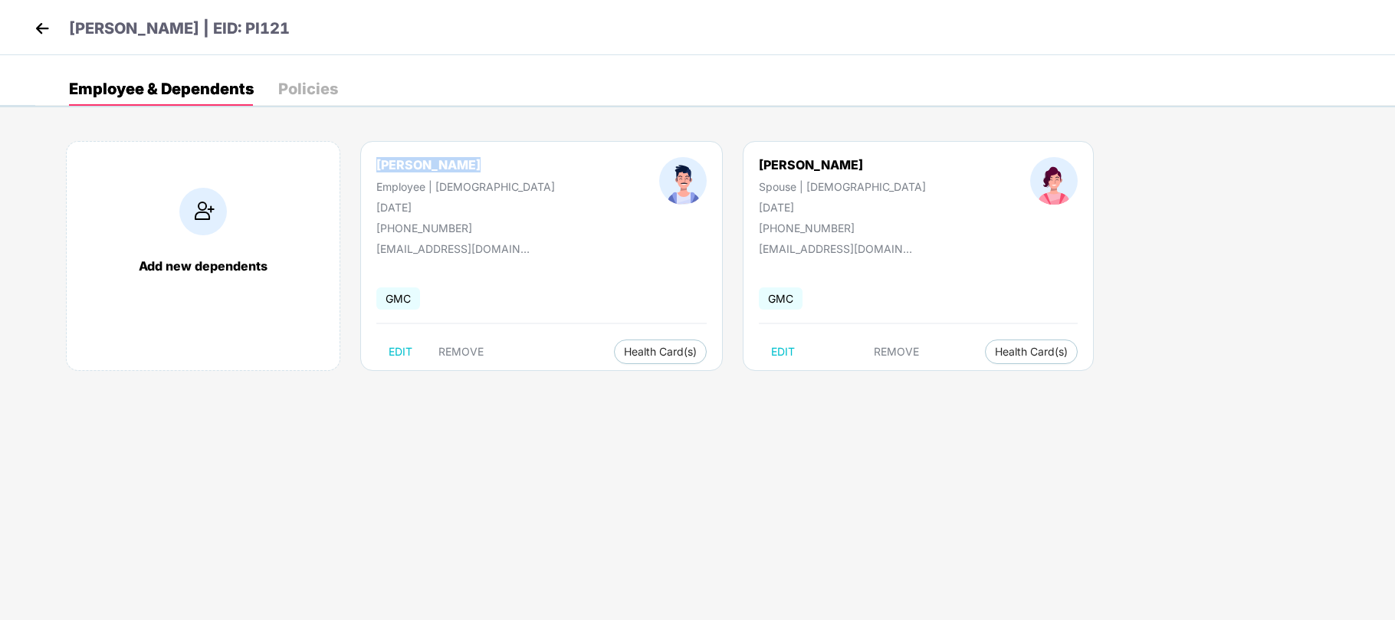
drag, startPoint x: 478, startPoint y: 166, endPoint x: 375, endPoint y: 169, distance: 103.5
click at [375, 169] on div "Kumar Rishabh Employee | Male 02 Dec 1995 +917289072424" at bounding box center [465, 195] width 283 height 77
copy div "Kumar Rishabh"
click at [203, 249] on div "Add new dependents" at bounding box center [203, 256] width 274 height 230
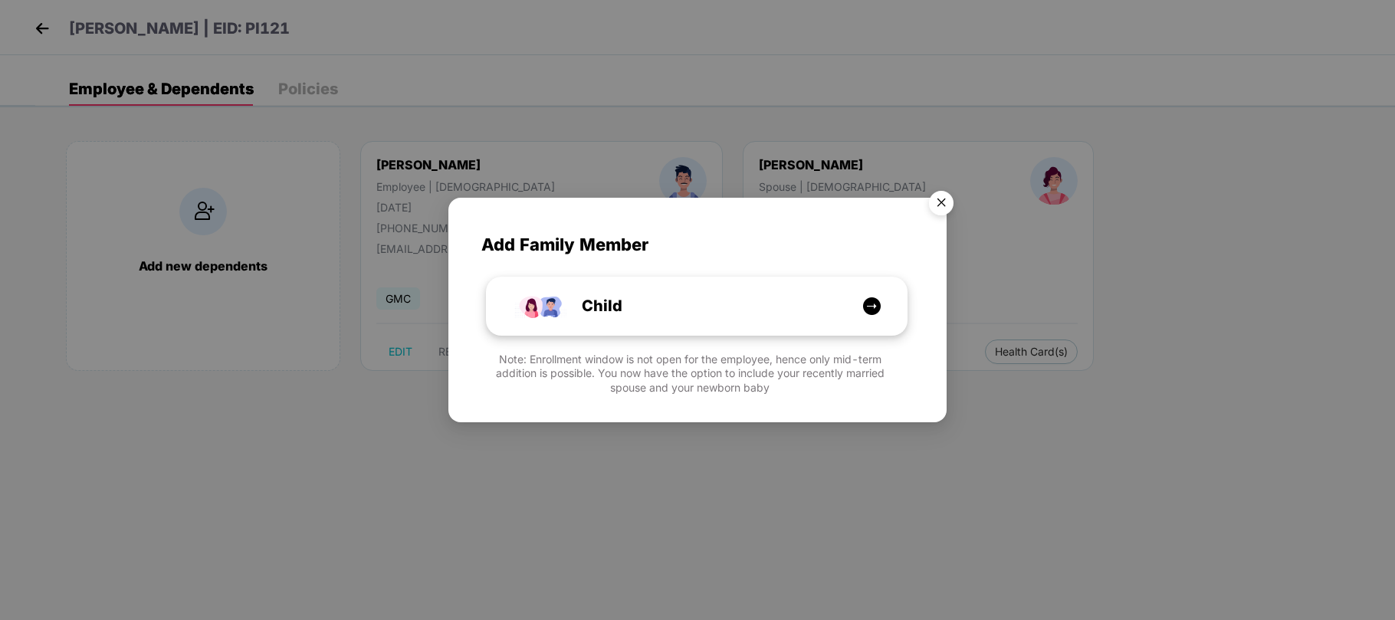
click at [605, 313] on span "Child" at bounding box center [584, 306] width 75 height 24
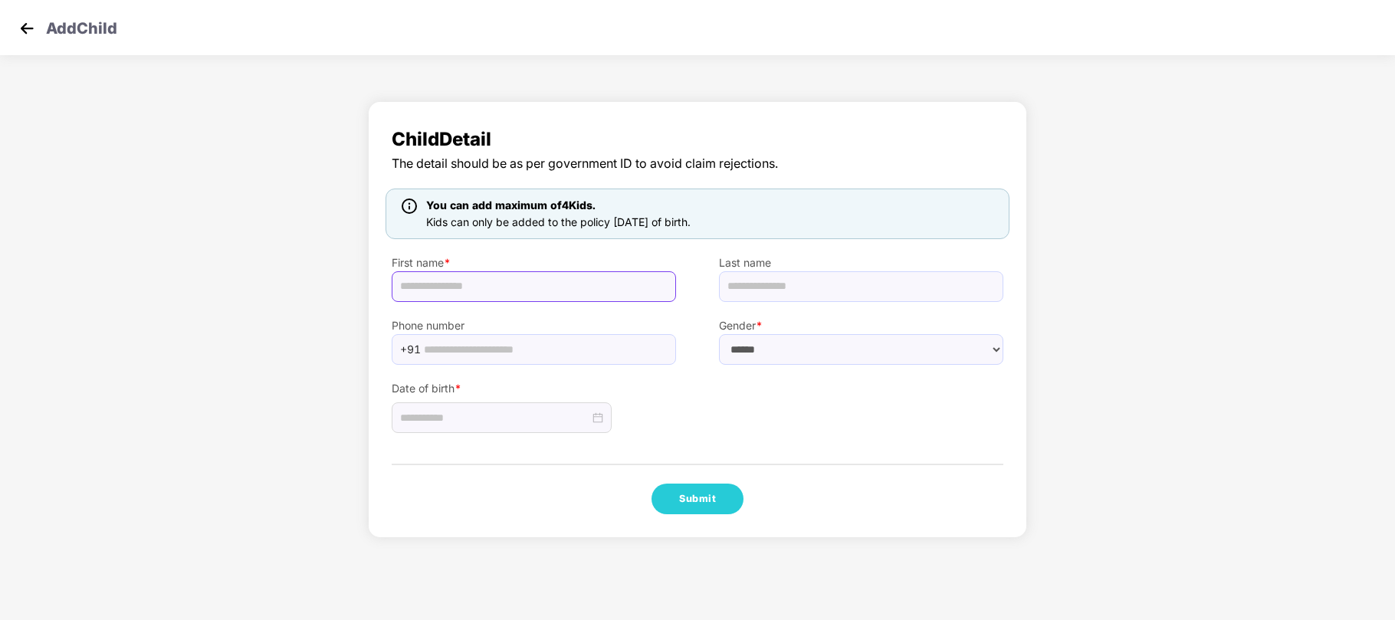
click at [491, 288] on input "text" at bounding box center [534, 286] width 284 height 31
paste input "**********"
click at [524, 289] on input "**********" at bounding box center [534, 286] width 284 height 31
click at [464, 287] on input "**********" at bounding box center [534, 286] width 284 height 31
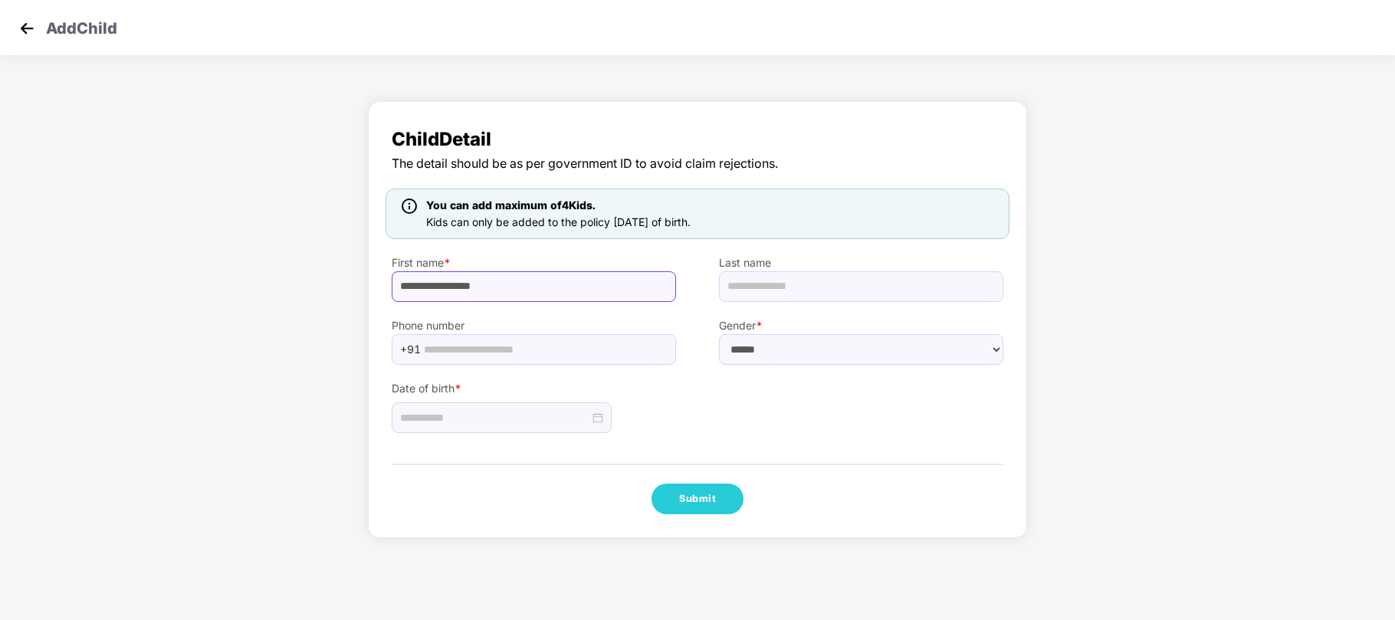
paste input "*******"
click at [580, 294] on input "**********" at bounding box center [534, 286] width 284 height 31
type input "**********"
click at [749, 354] on select "****** **** ******" at bounding box center [861, 349] width 284 height 31
select select "****"
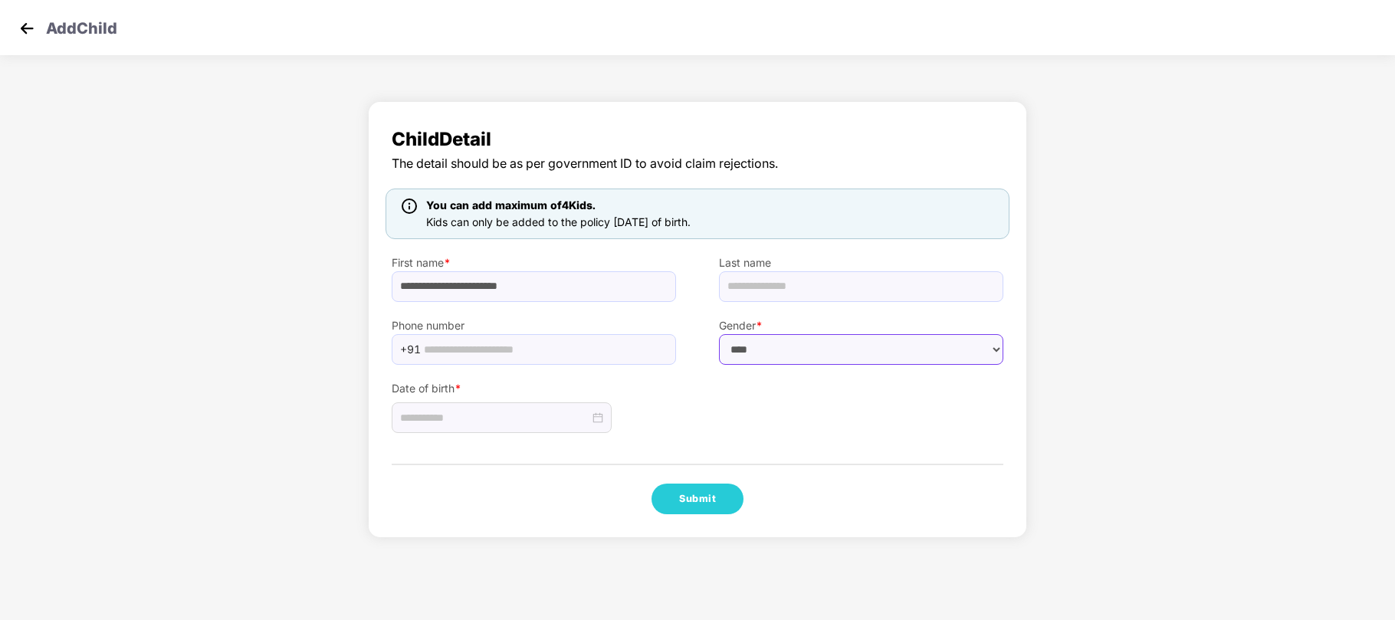
click at [719, 334] on select "****** **** ******" at bounding box center [861, 349] width 284 height 31
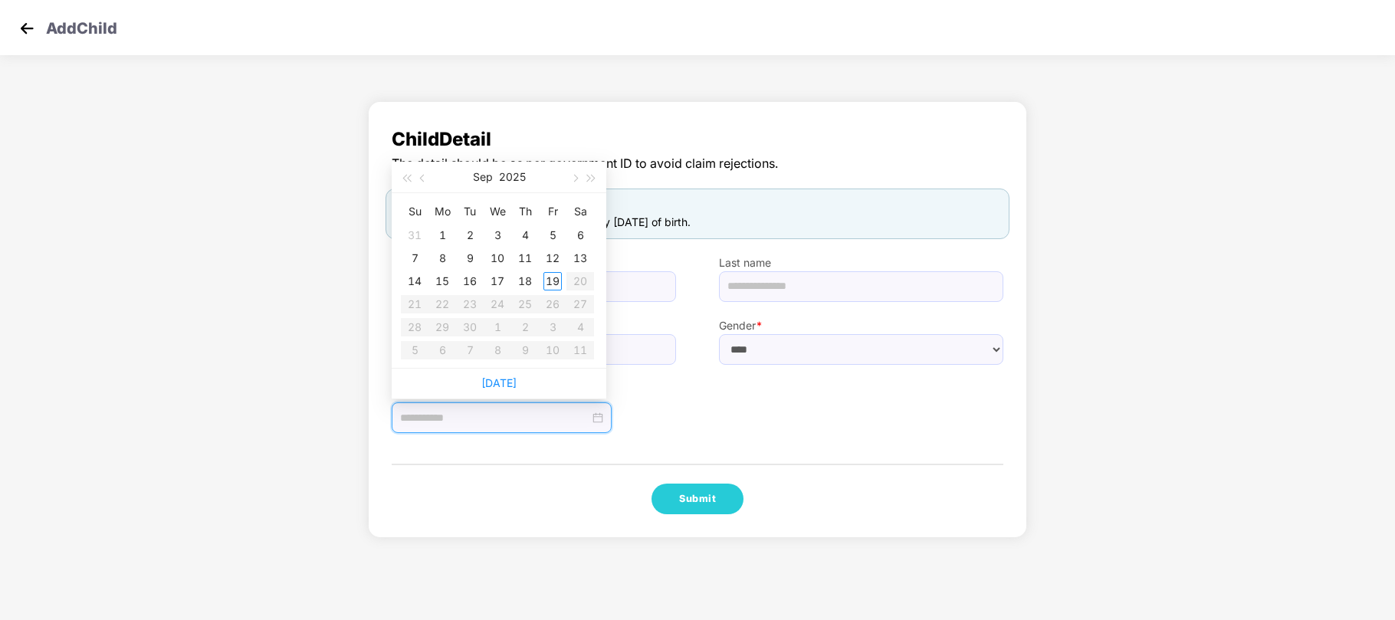
click at [477, 412] on input at bounding box center [494, 417] width 189 height 17
type input "**********"
click at [470, 284] on div "16" at bounding box center [470, 281] width 18 height 18
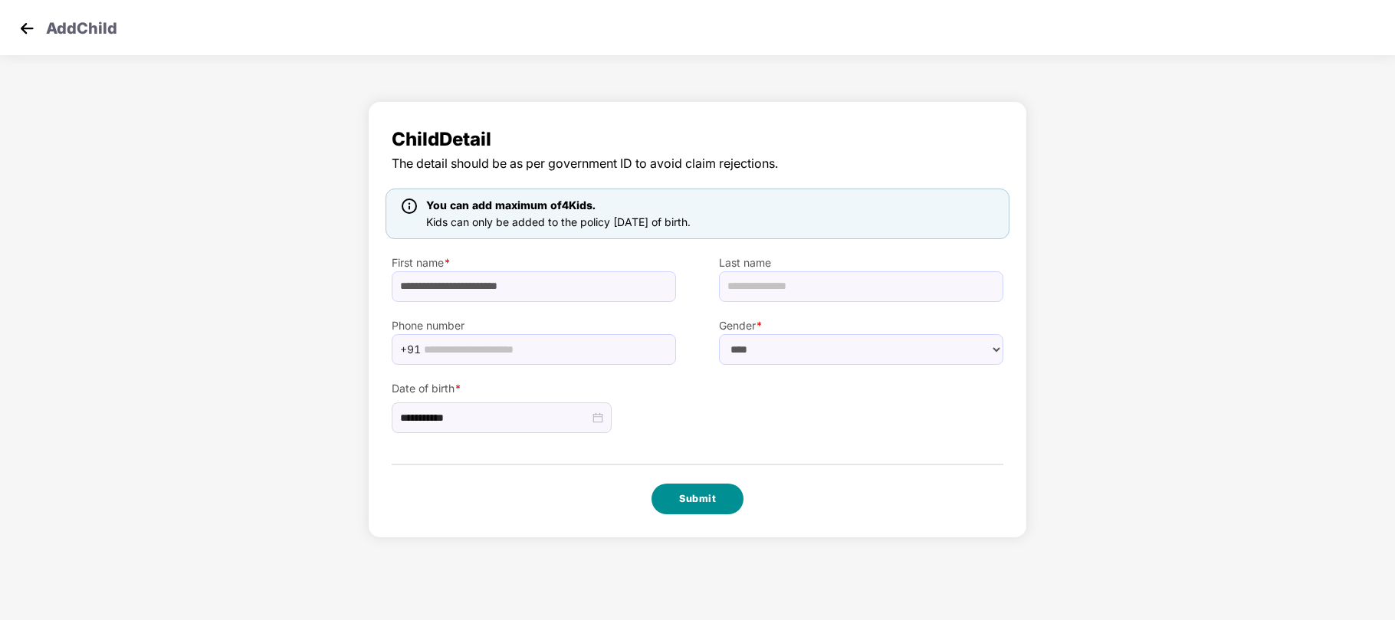
click at [674, 488] on button "Submit" at bounding box center [697, 498] width 92 height 31
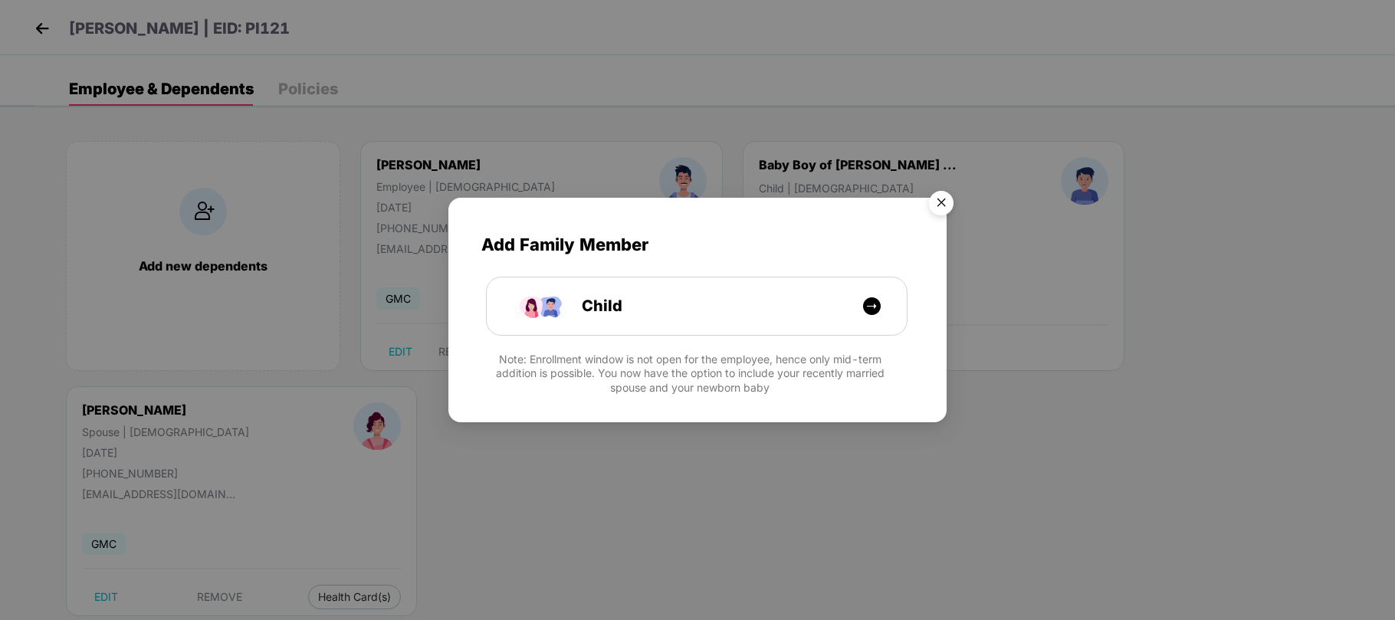
click at [948, 193] on img "Close" at bounding box center [940, 205] width 43 height 43
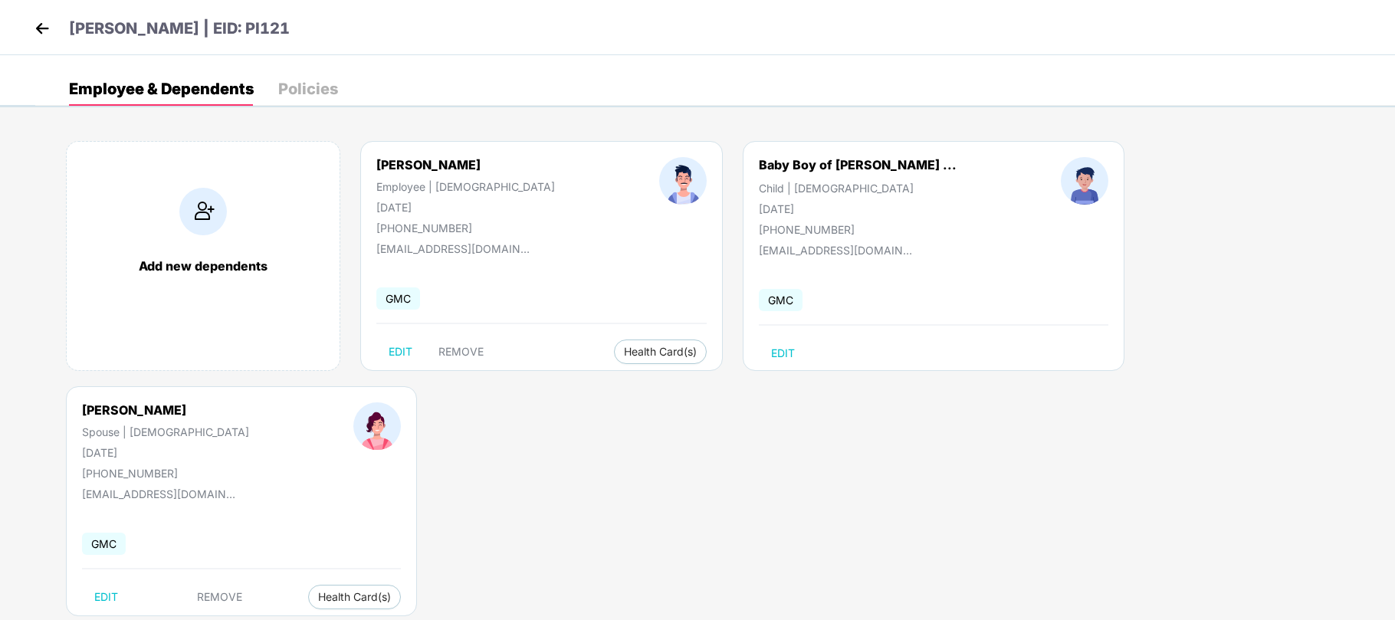
click at [44, 25] on img at bounding box center [42, 28] width 23 height 23
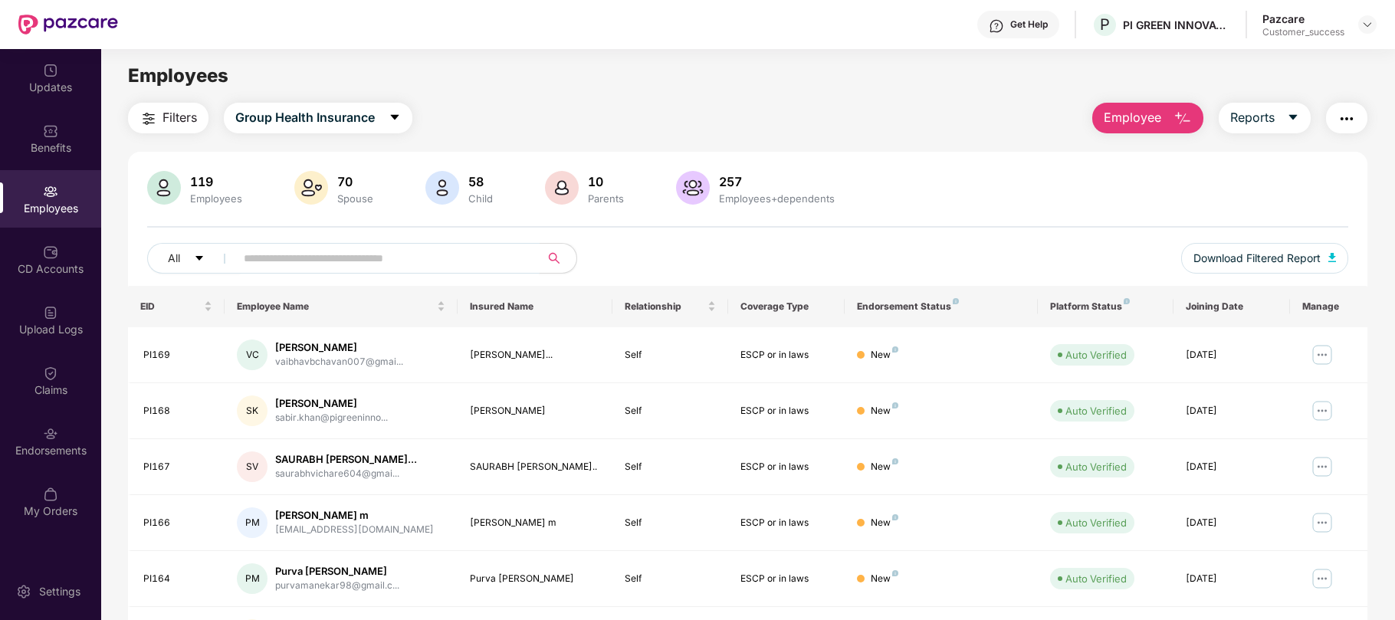
click at [258, 261] on input "text" at bounding box center [381, 258] width 275 height 23
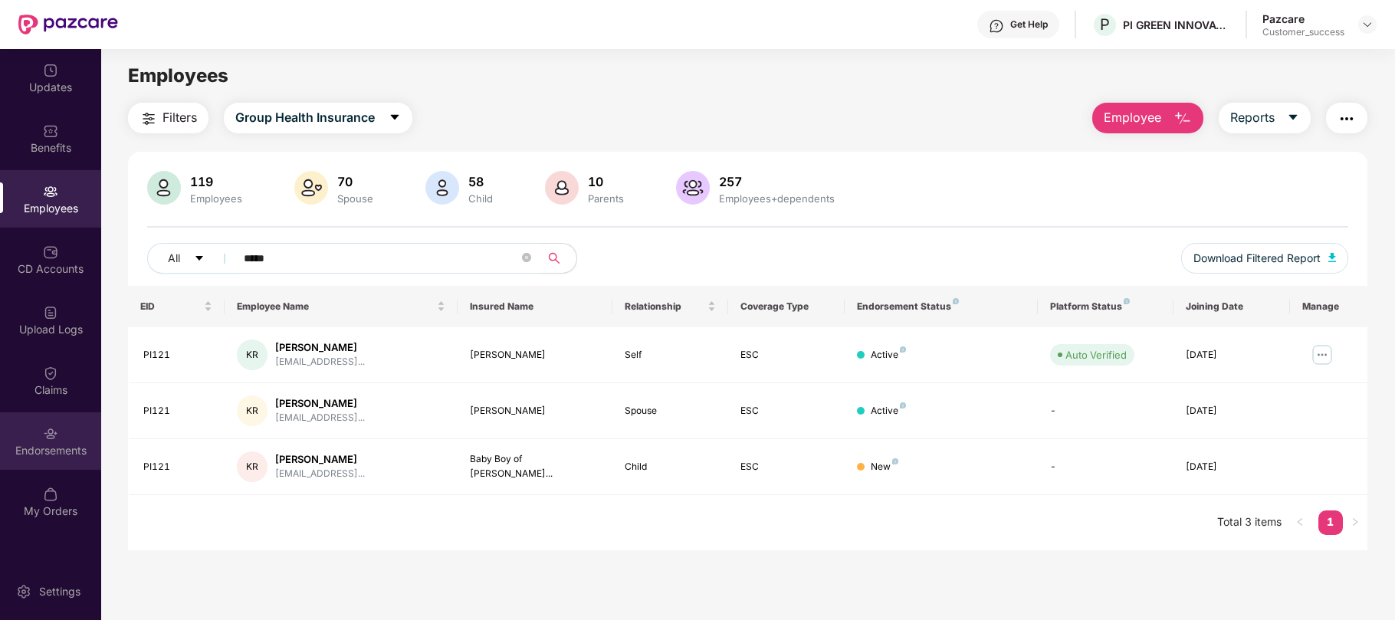
type input "*****"
click at [41, 451] on div "Endorsements" at bounding box center [50, 450] width 101 height 15
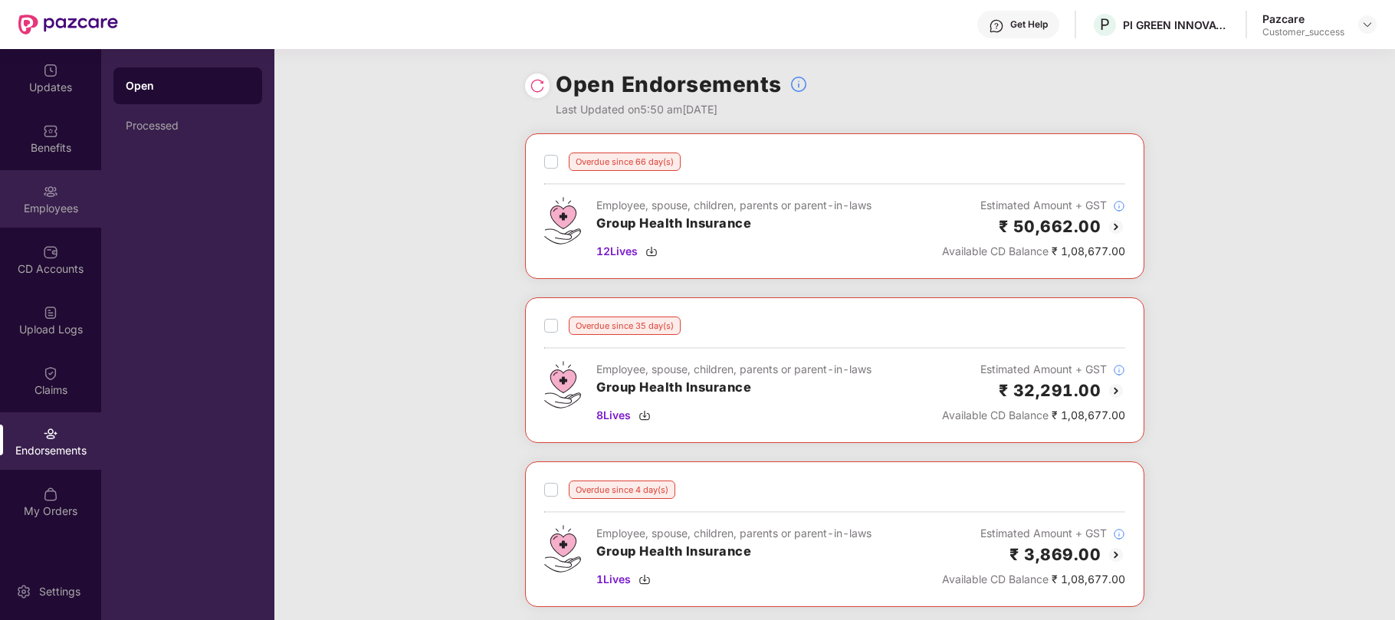
click at [25, 203] on div "Employees" at bounding box center [50, 208] width 101 height 15
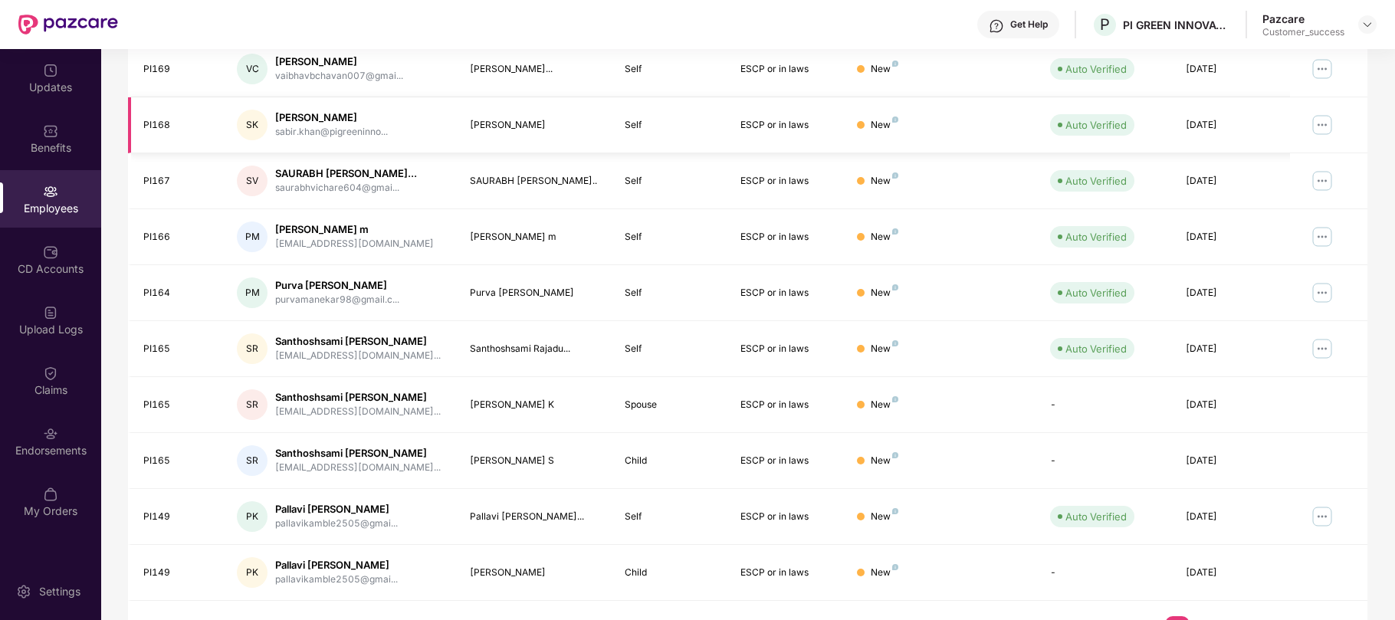
scroll to position [325, 0]
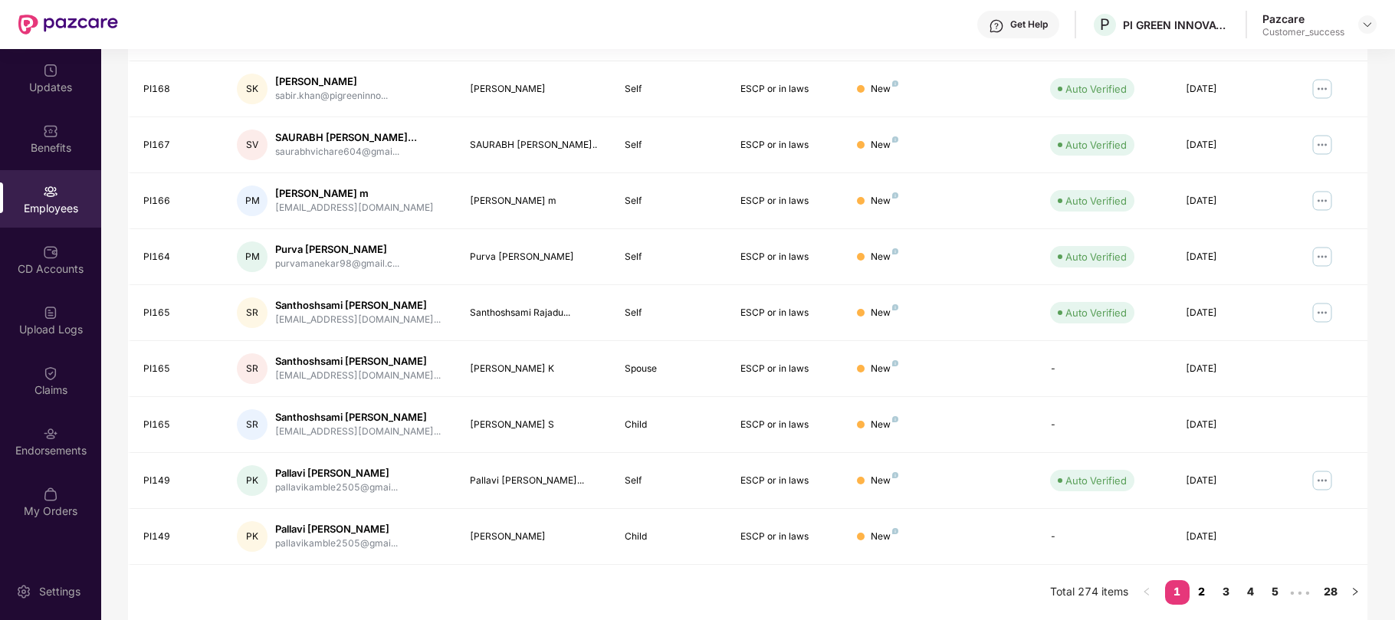
click at [1194, 592] on link "2" at bounding box center [1201, 591] width 25 height 23
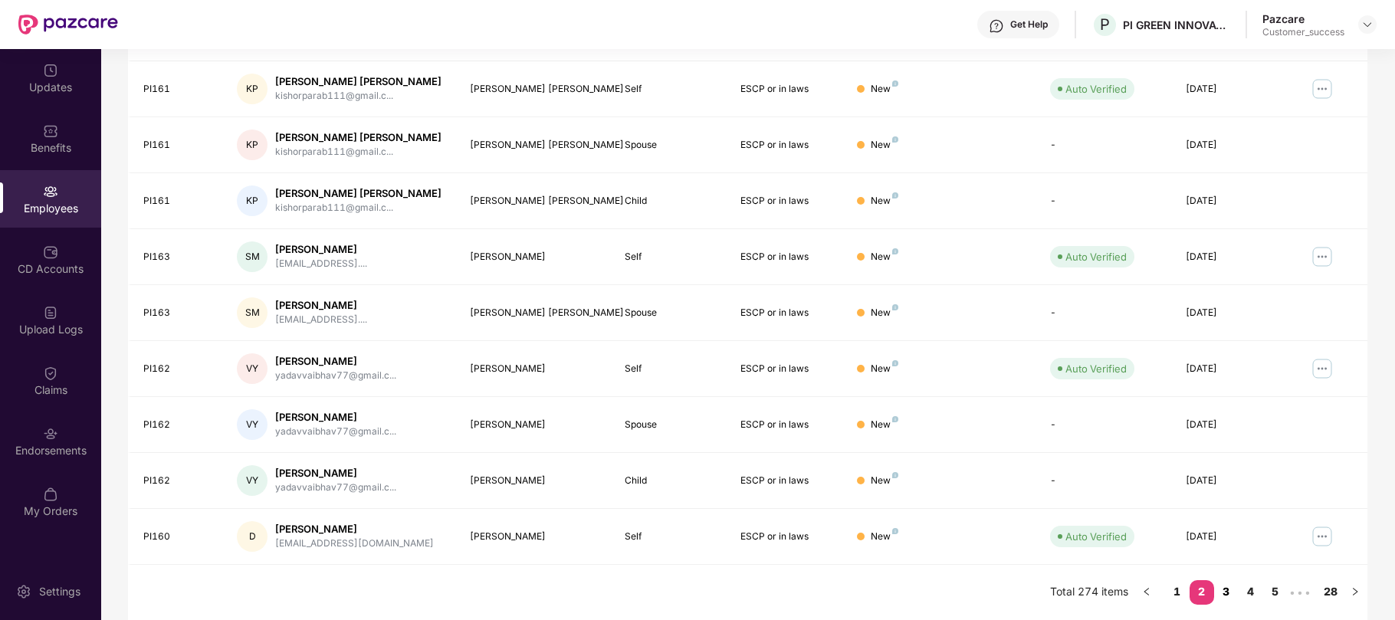
click at [1229, 589] on link "3" at bounding box center [1226, 591] width 25 height 23
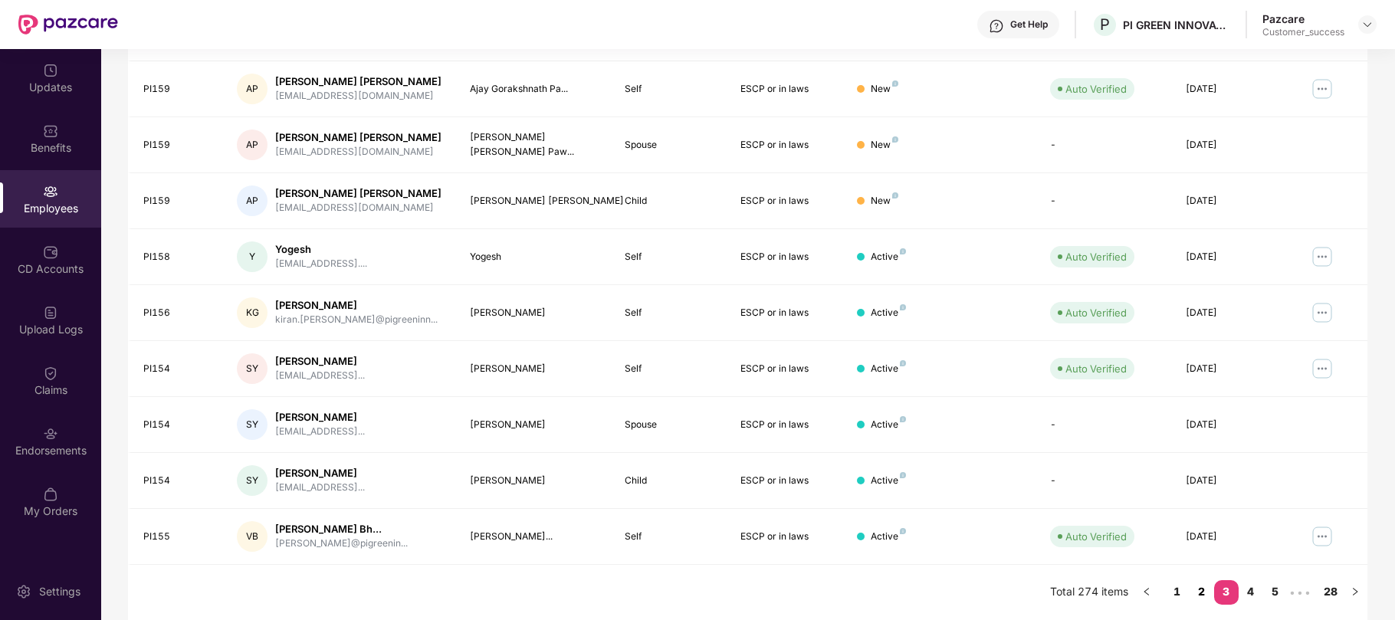
click at [1200, 589] on link "2" at bounding box center [1201, 591] width 25 height 23
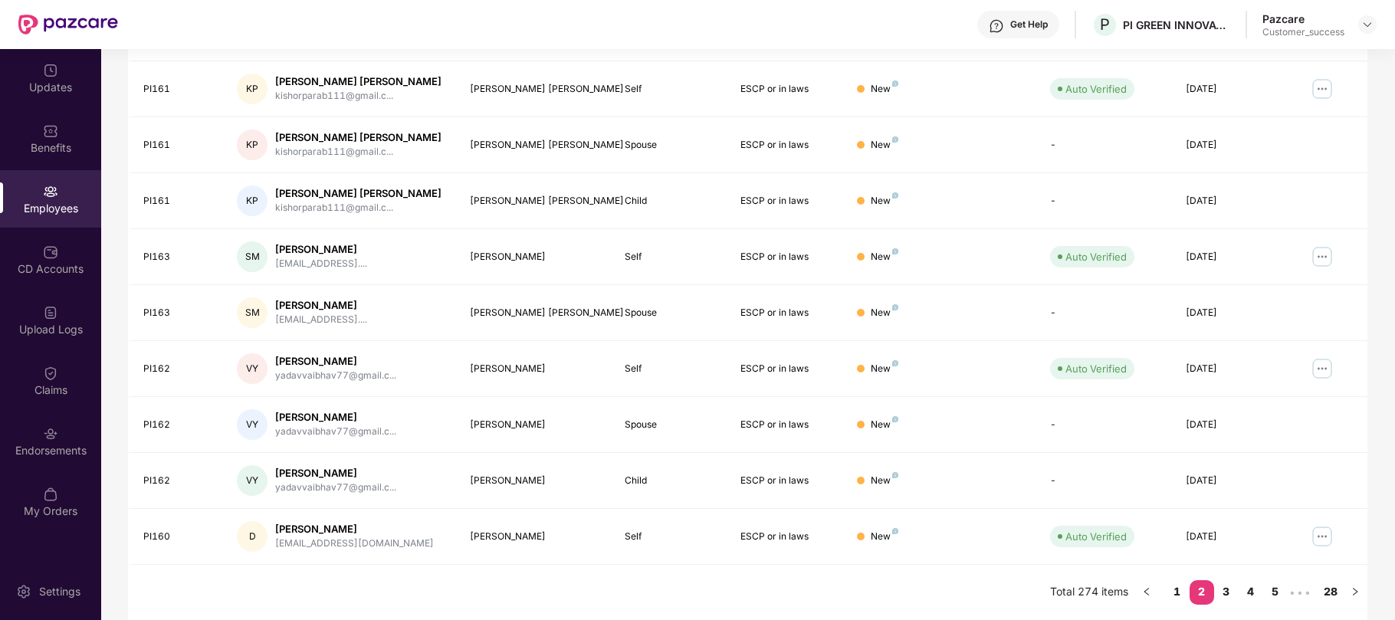
click at [52, 200] on div "Employees" at bounding box center [50, 207] width 101 height 15
click at [1227, 592] on link "3" at bounding box center [1226, 591] width 25 height 23
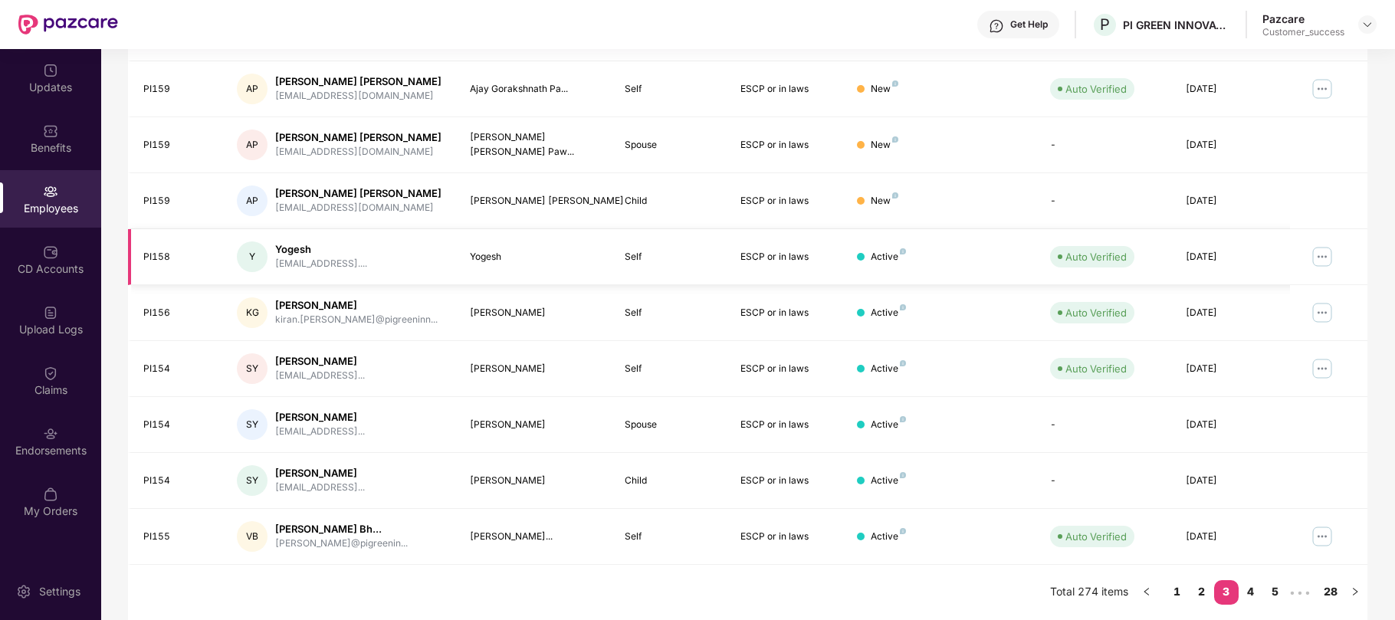
scroll to position [153, 0]
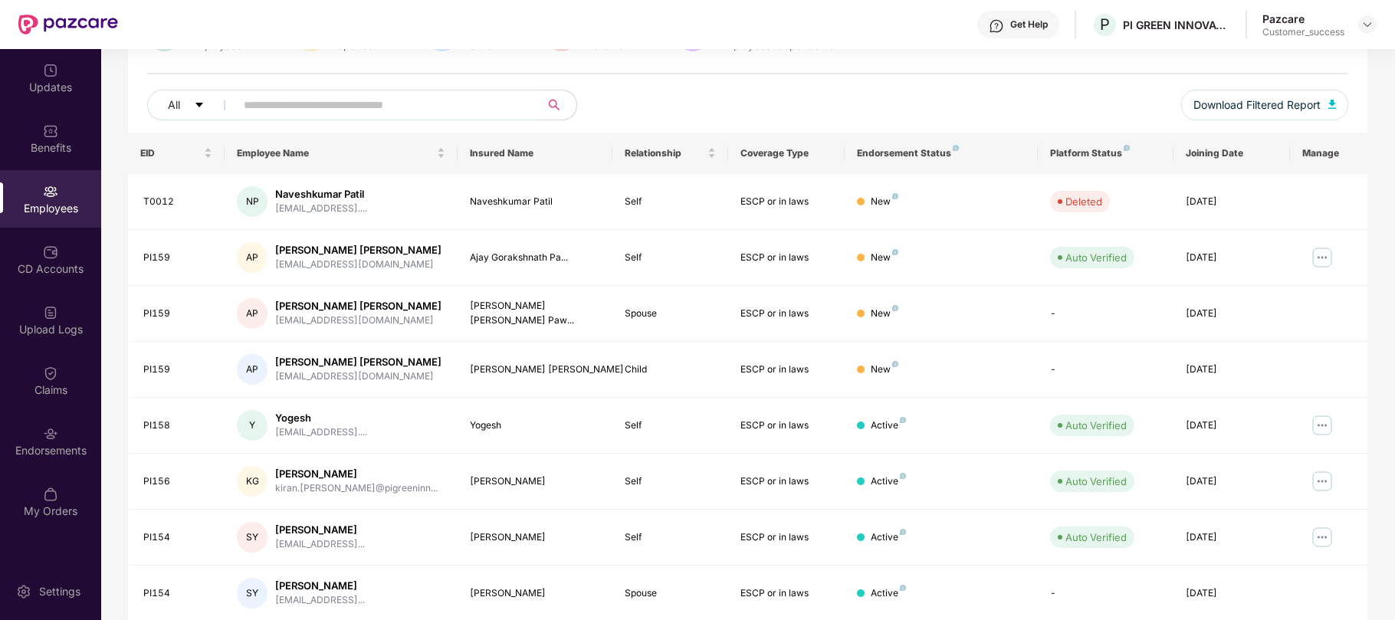
click at [776, 86] on div "119 Employees 70 Spouse 58 Child 10 Parents 257 Employees+dependents All Downlo…" at bounding box center [747, 75] width 1239 height 115
click at [47, 204] on div "Employees" at bounding box center [50, 208] width 101 height 15
click at [47, 219] on div "Employees" at bounding box center [50, 198] width 101 height 57
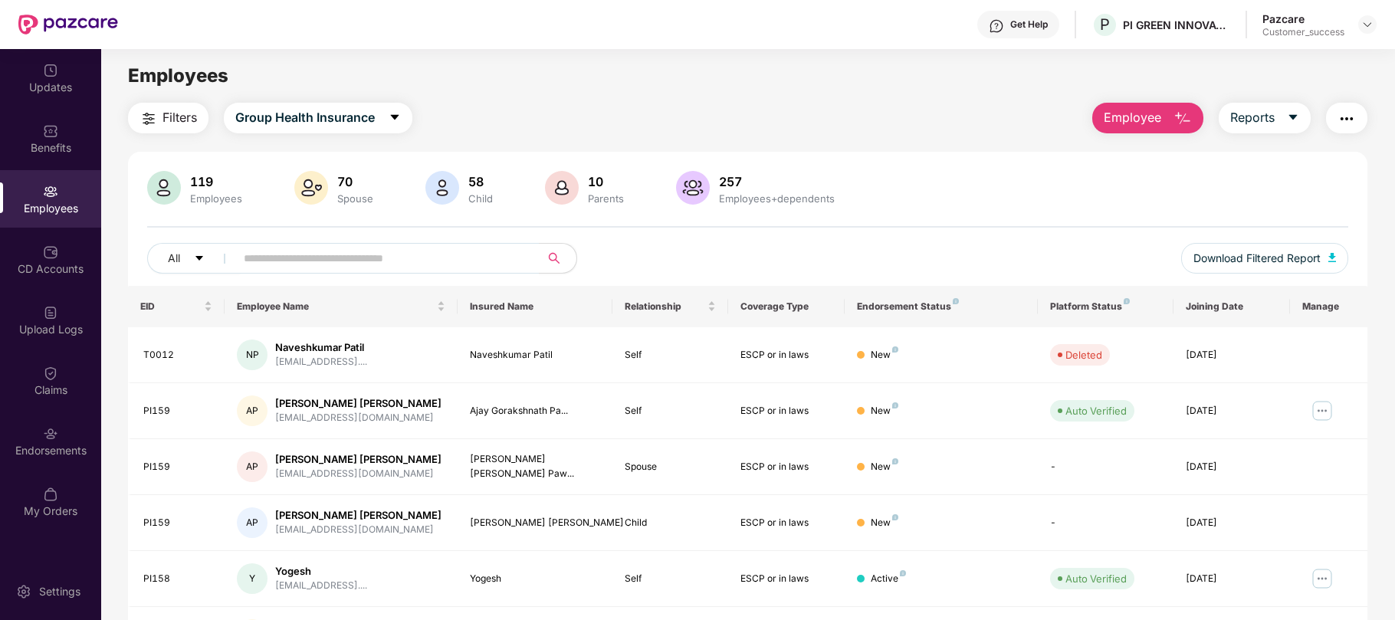
click at [1349, 121] on img "button" at bounding box center [1346, 119] width 18 height 18
click at [982, 242] on div "119 Employees 70 Spouse 58 Child 10 Parents 257 Employees+dependents All Downlo…" at bounding box center [747, 228] width 1239 height 115
click at [1342, 123] on img "button" at bounding box center [1346, 119] width 18 height 18
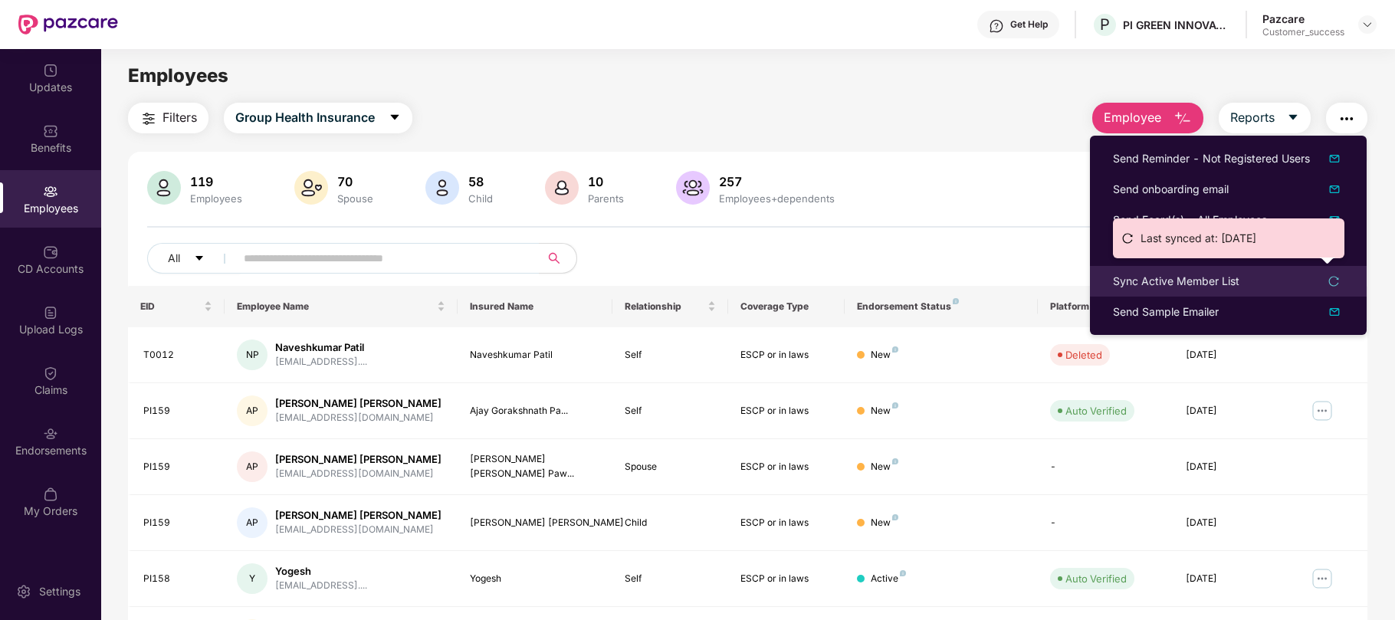
click at [1154, 282] on div "Sync Active Member List" at bounding box center [1176, 281] width 126 height 17
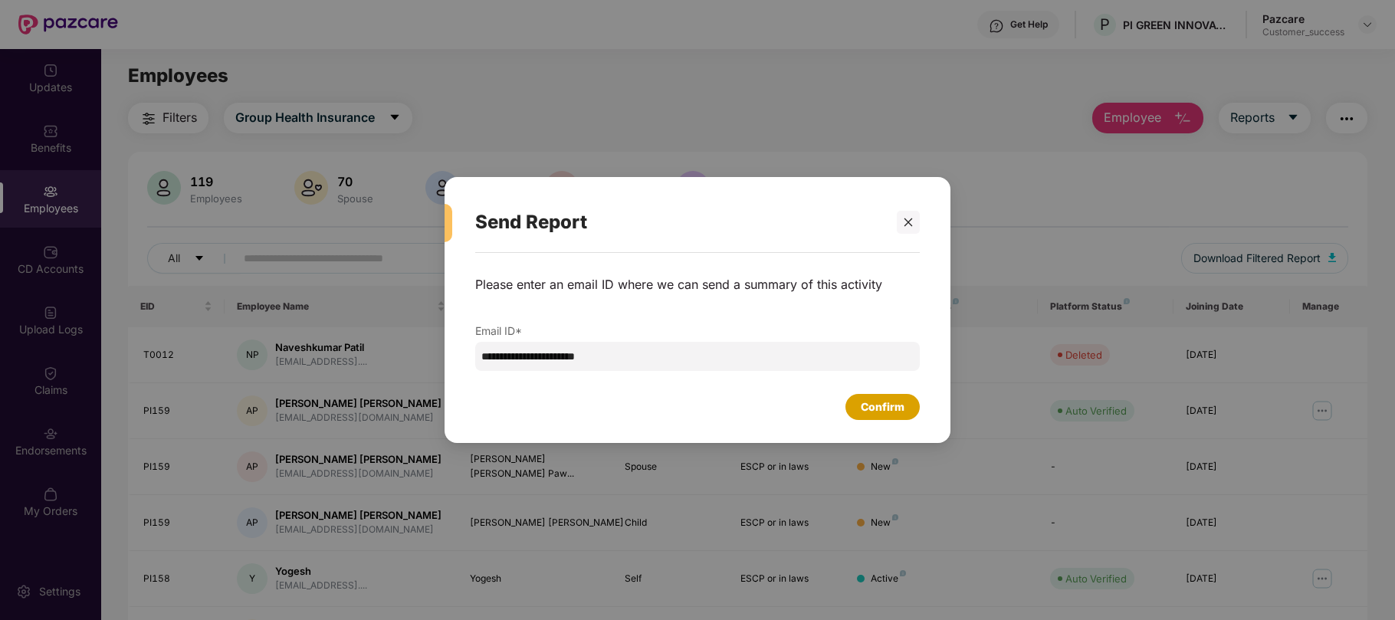
click at [893, 398] on div "Confirm" at bounding box center [882, 406] width 44 height 17
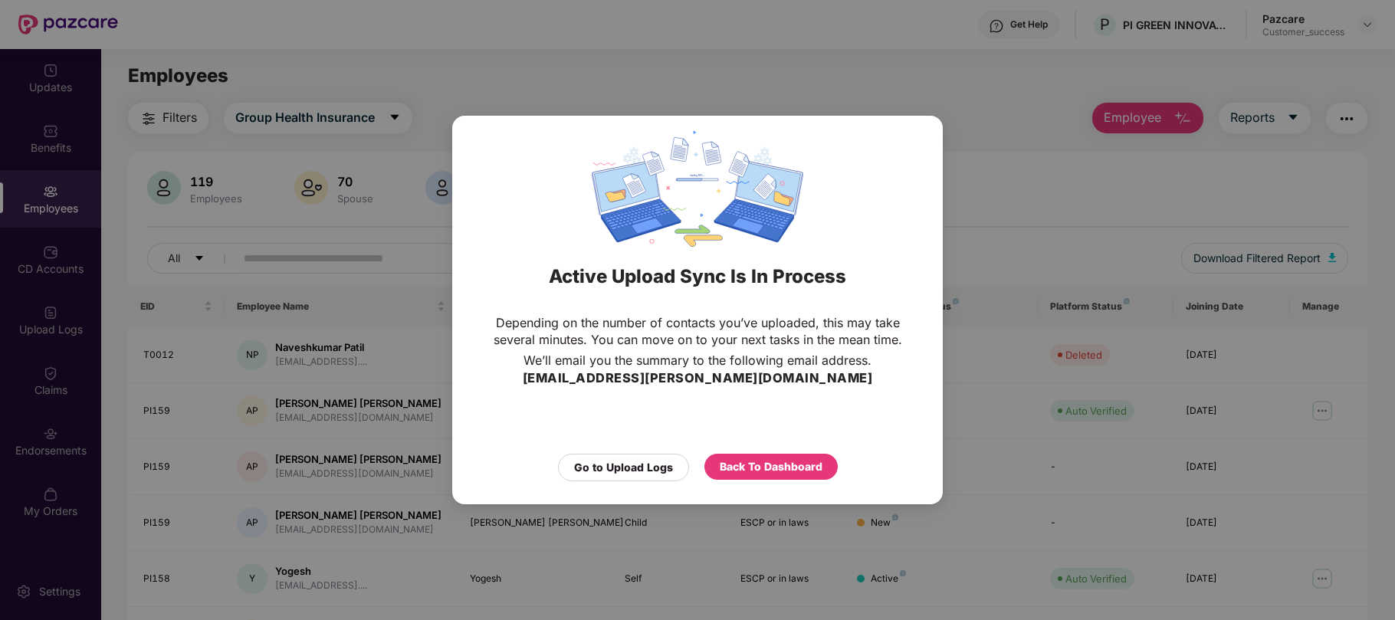
click at [1015, 208] on div "Active Upload Sync Is In Process Depending on the number of contacts you’ve upl…" at bounding box center [697, 310] width 1395 height 620
click at [1012, 279] on div "Active Upload Sync Is In Process Depending on the number of contacts you’ve upl…" at bounding box center [697, 310] width 1395 height 620
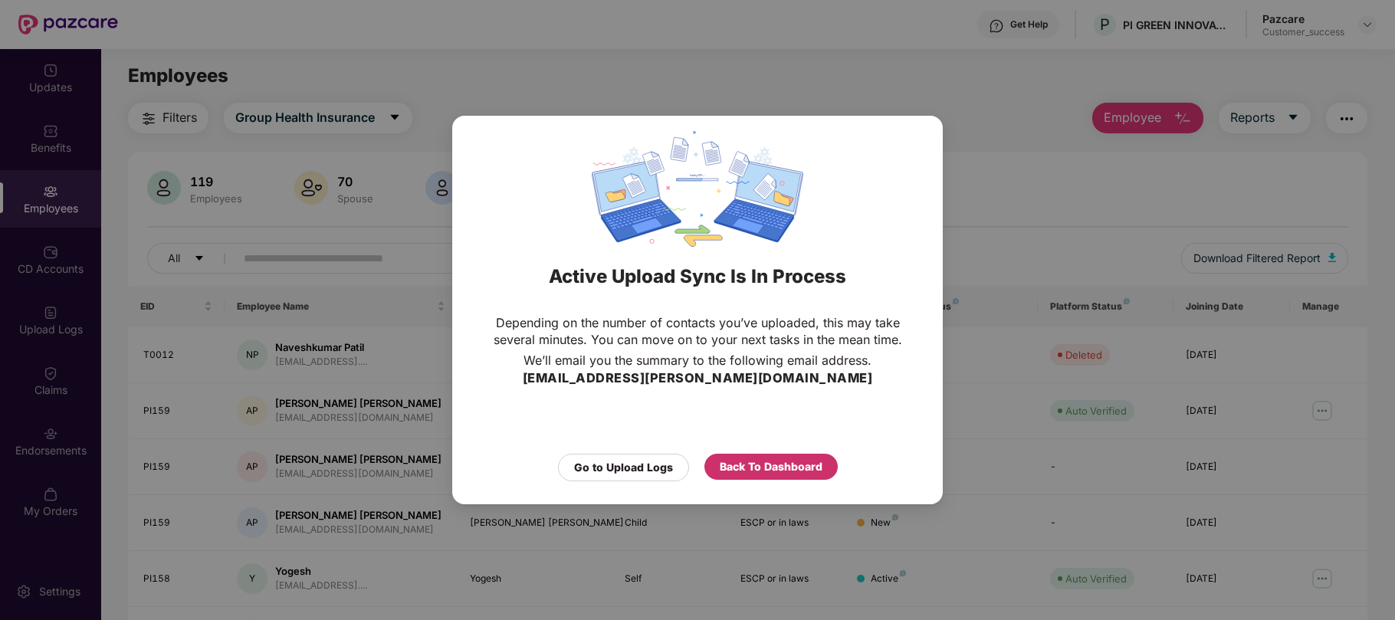
click at [754, 476] on div "Back To Dashboard" at bounding box center [770, 467] width 133 height 26
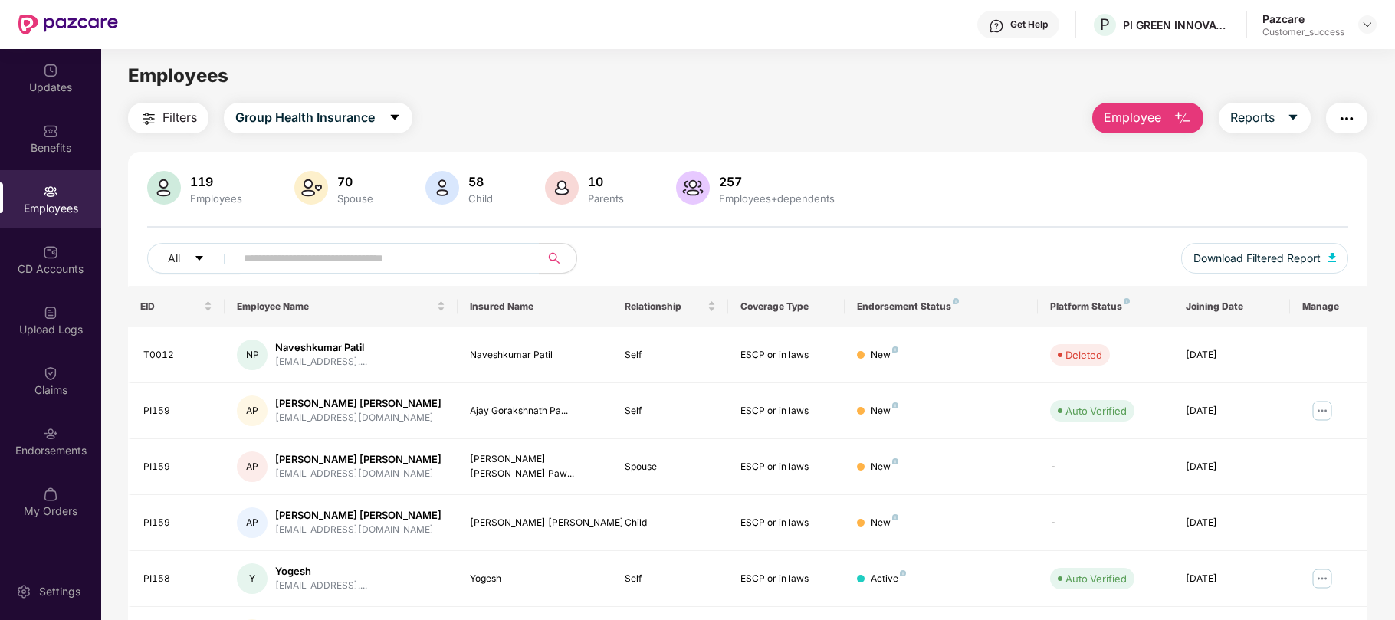
click at [65, 197] on div "Employees" at bounding box center [50, 198] width 101 height 57
click at [46, 437] on img at bounding box center [50, 433] width 15 height 15
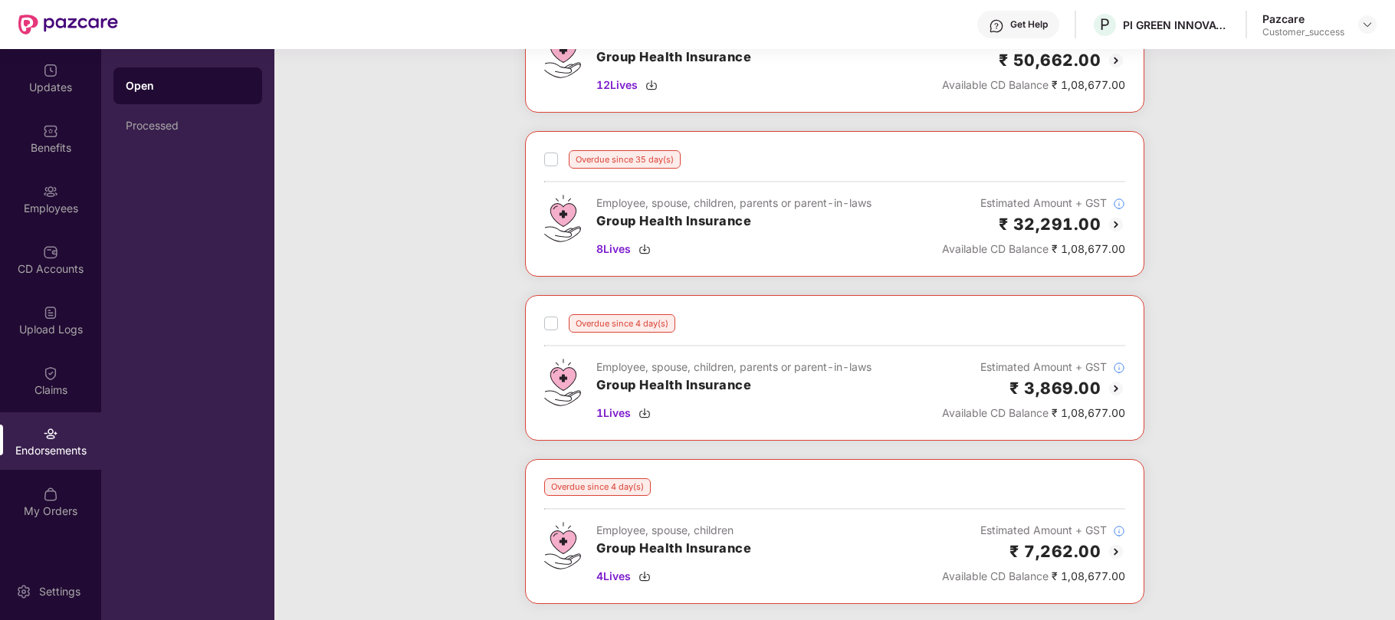
scroll to position [166, 0]
drag, startPoint x: 757, startPoint y: 393, endPoint x: 596, endPoint y: 390, distance: 160.9
click at [596, 390] on h3 "Group Health Insurance" at bounding box center [733, 385] width 275 height 20
click at [392, 325] on div "Overdue since 66 day(s) Employee, spouse, children, parents or parent-in-laws G…" at bounding box center [834, 295] width 1120 height 657
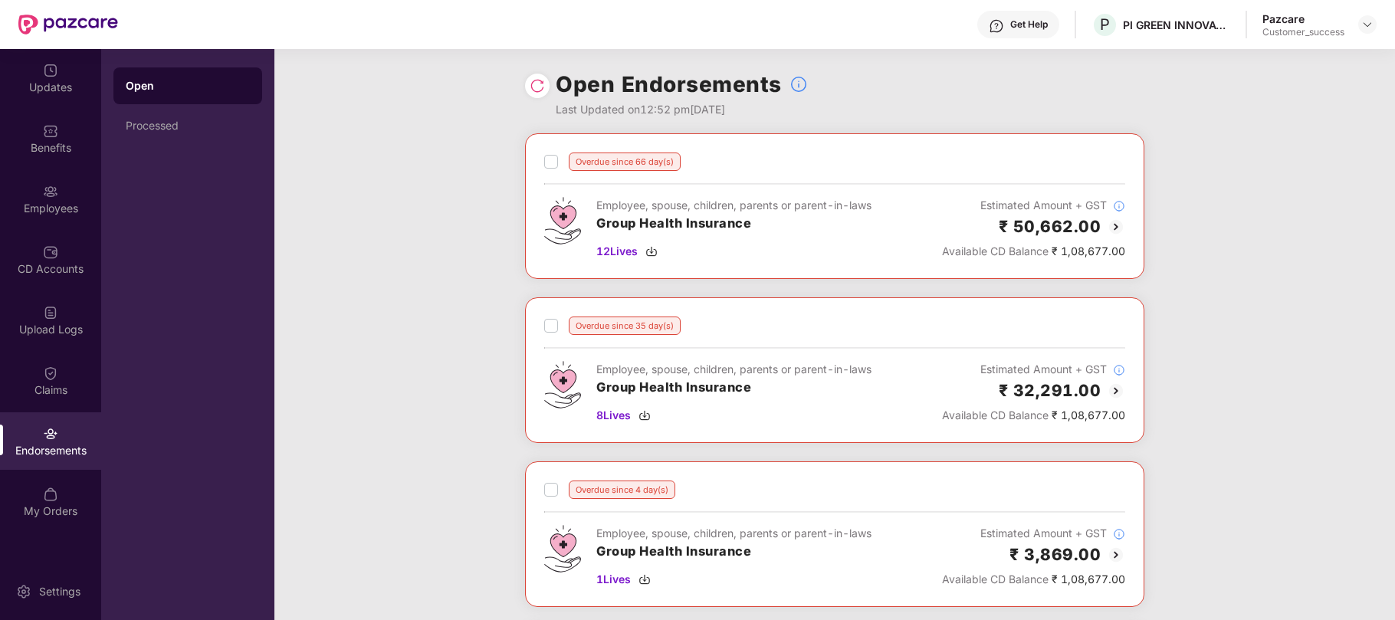
drag, startPoint x: 765, startPoint y: 107, endPoint x: 552, endPoint y: 120, distance: 213.4
click at [552, 120] on div "Open Endorsements Last Updated on 12:52 pm, 19 Sep 2025" at bounding box center [834, 91] width 619 height 84
drag, startPoint x: 552, startPoint y: 112, endPoint x: 791, endPoint y: 113, distance: 239.1
click at [791, 113] on div "Open Endorsements Last Updated on 12:52 pm, 19 Sep 2025" at bounding box center [834, 91] width 619 height 84
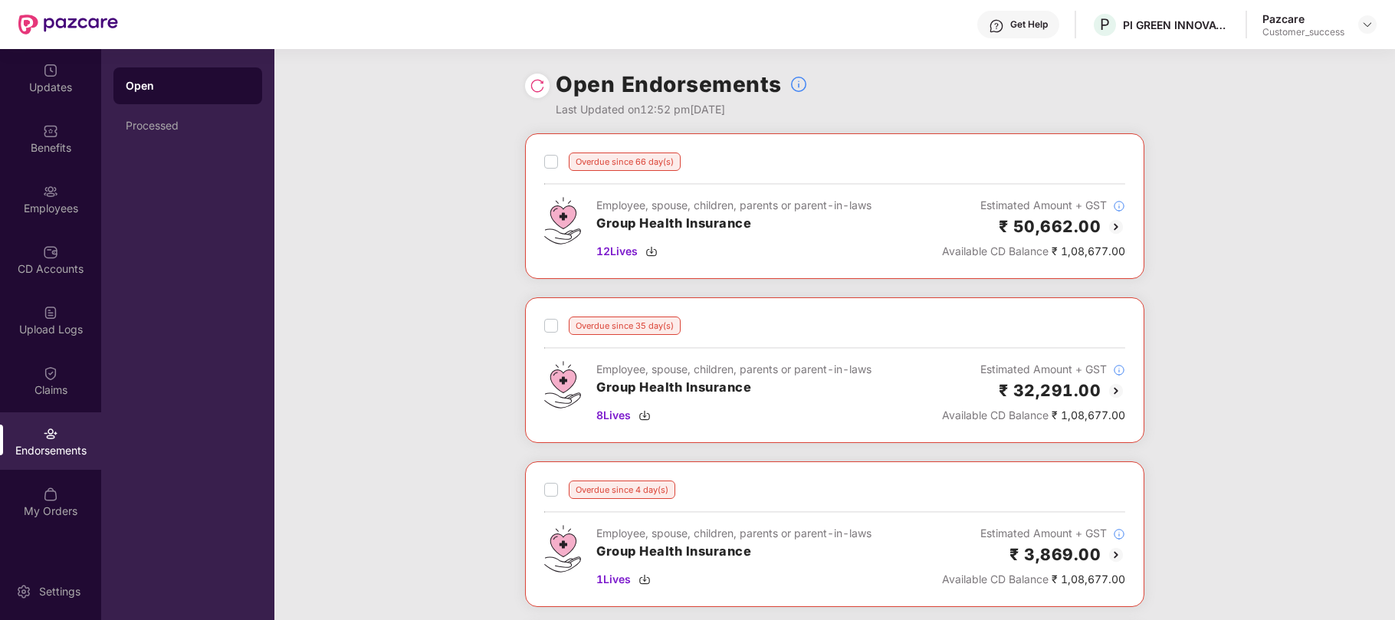
click at [791, 113] on div "Last Updated on 12:52 pm, 19 Sep 2025" at bounding box center [682, 109] width 252 height 17
click at [1380, 29] on header "Get Help P PI GREEN INNOVATIONS PRIVATE LIMITED Pazcare Customer_success" at bounding box center [697, 24] width 1395 height 49
click at [1365, 25] on img at bounding box center [1367, 24] width 12 height 12
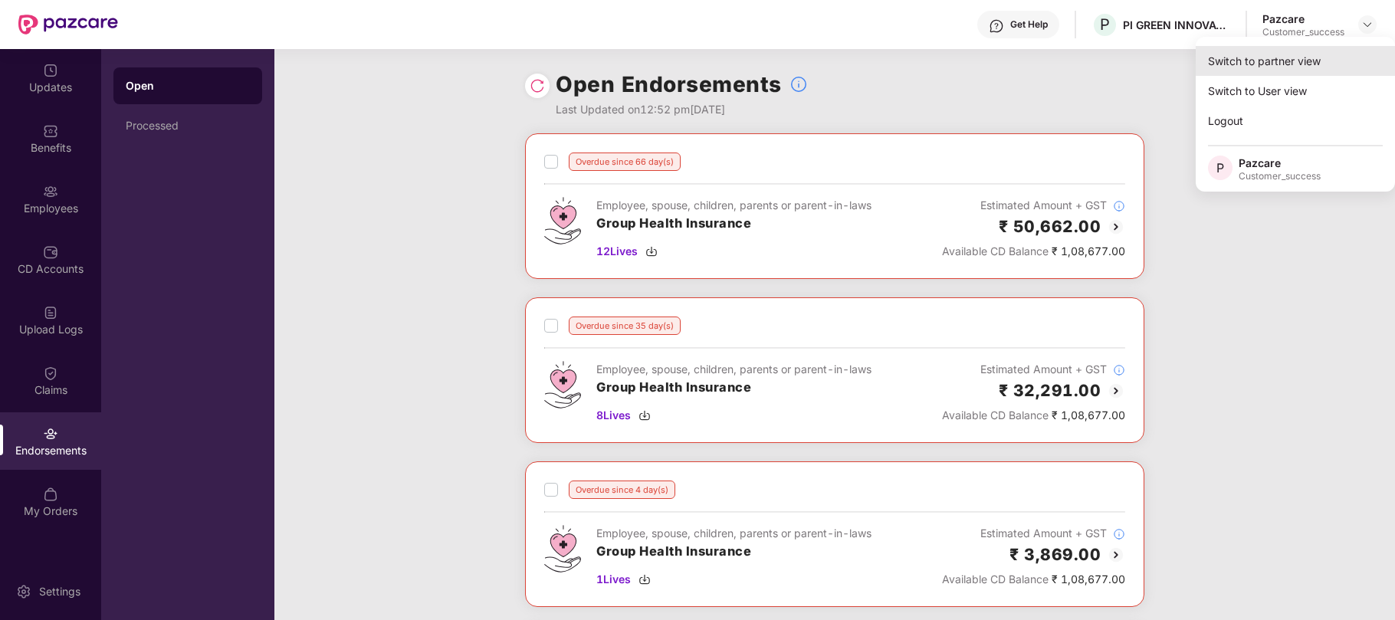
click at [1291, 71] on div "Switch to partner view" at bounding box center [1294, 61] width 199 height 30
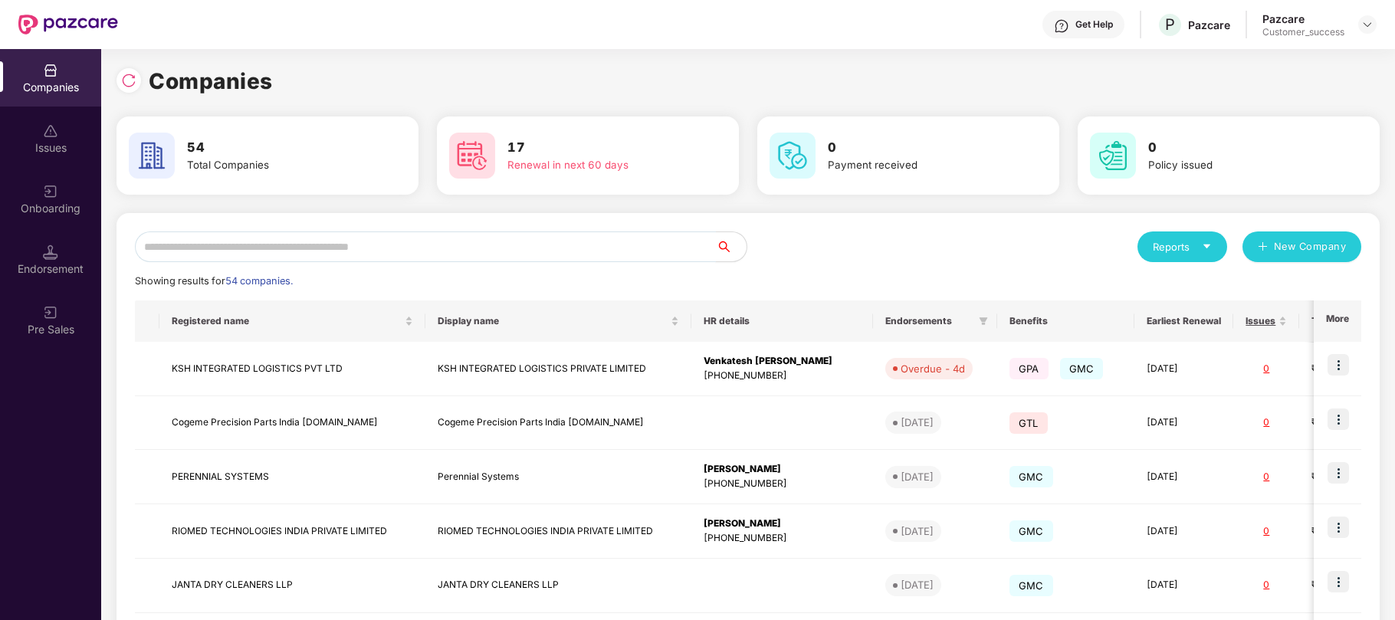
click at [623, 240] on input "text" at bounding box center [425, 246] width 581 height 31
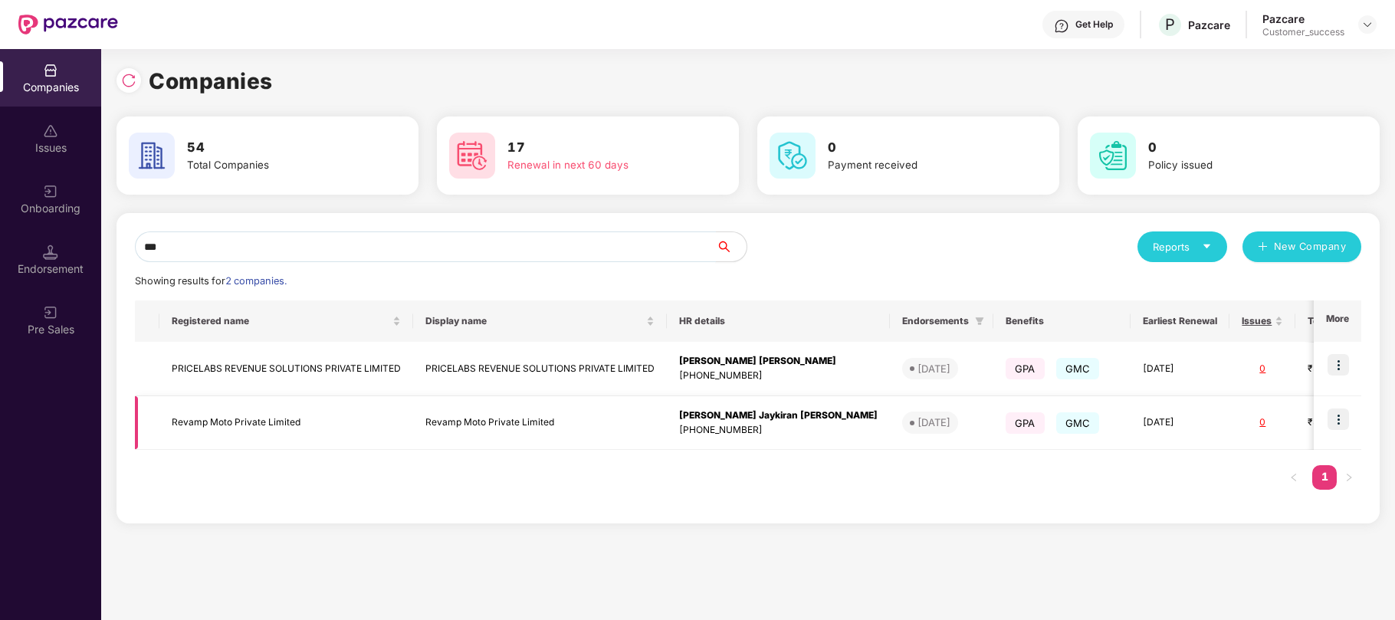
type input "***"
click at [1347, 417] on img at bounding box center [1337, 418] width 21 height 21
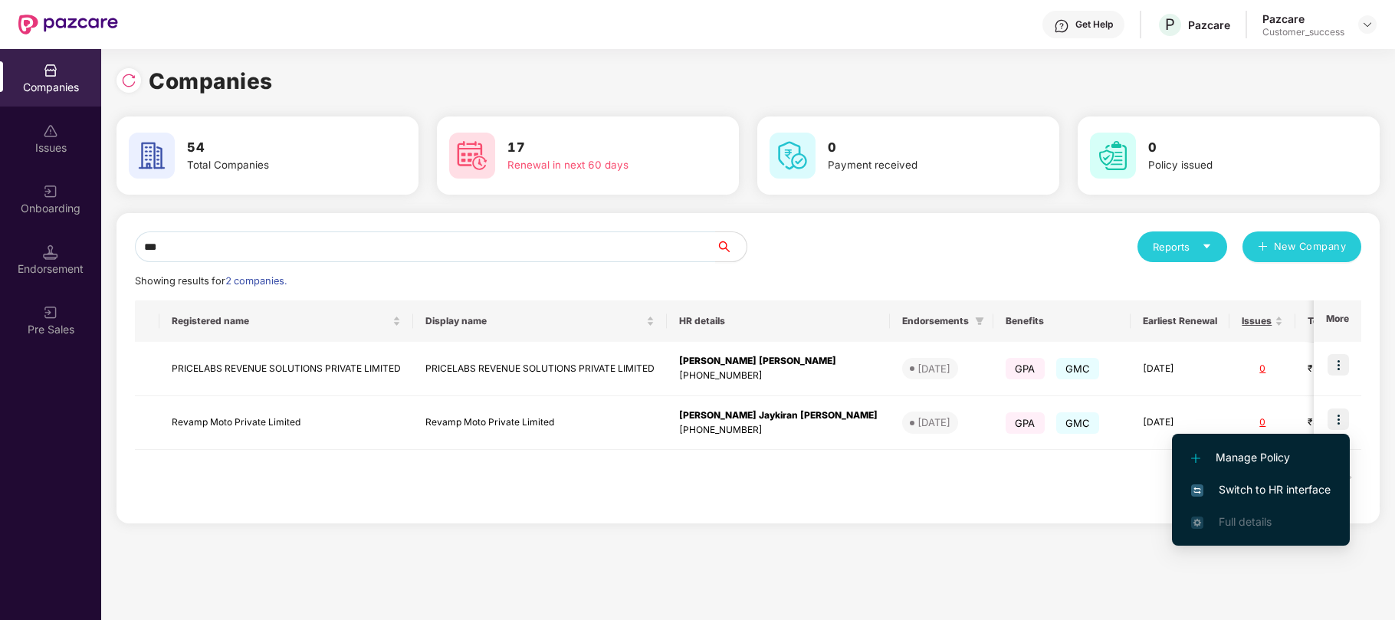
click at [1270, 490] on span "Switch to HR interface" at bounding box center [1260, 489] width 139 height 17
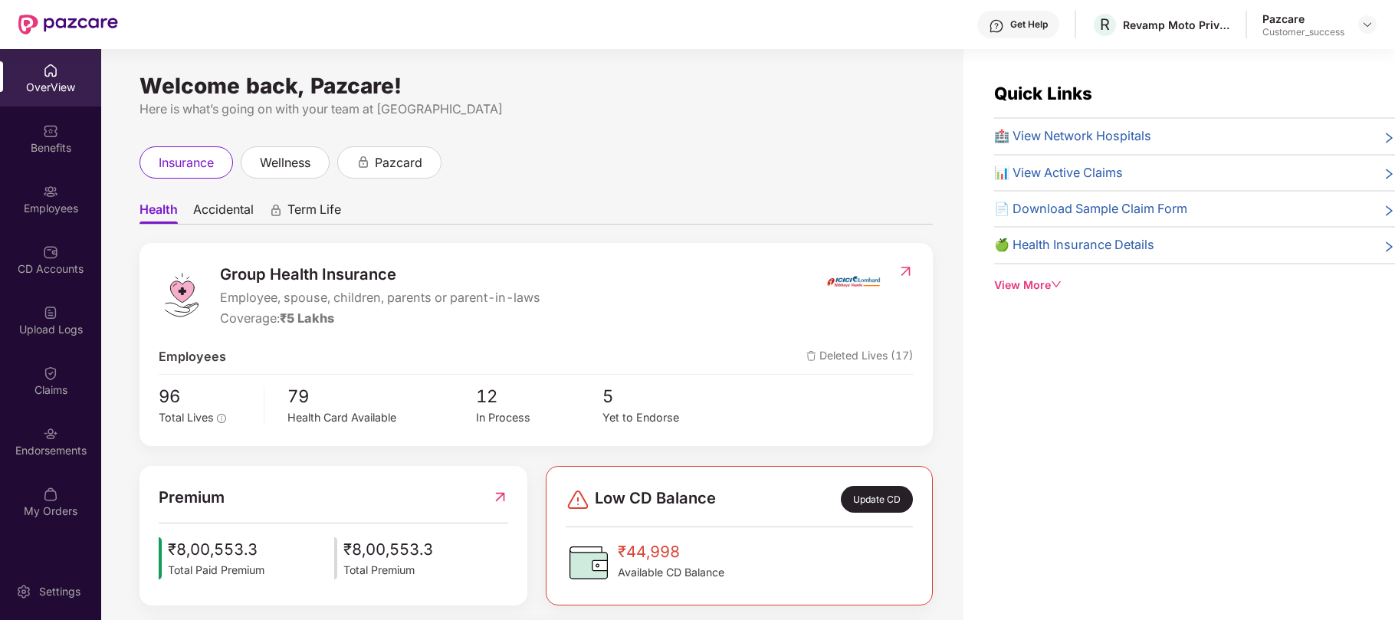
click at [50, 213] on div "Employees" at bounding box center [50, 208] width 101 height 15
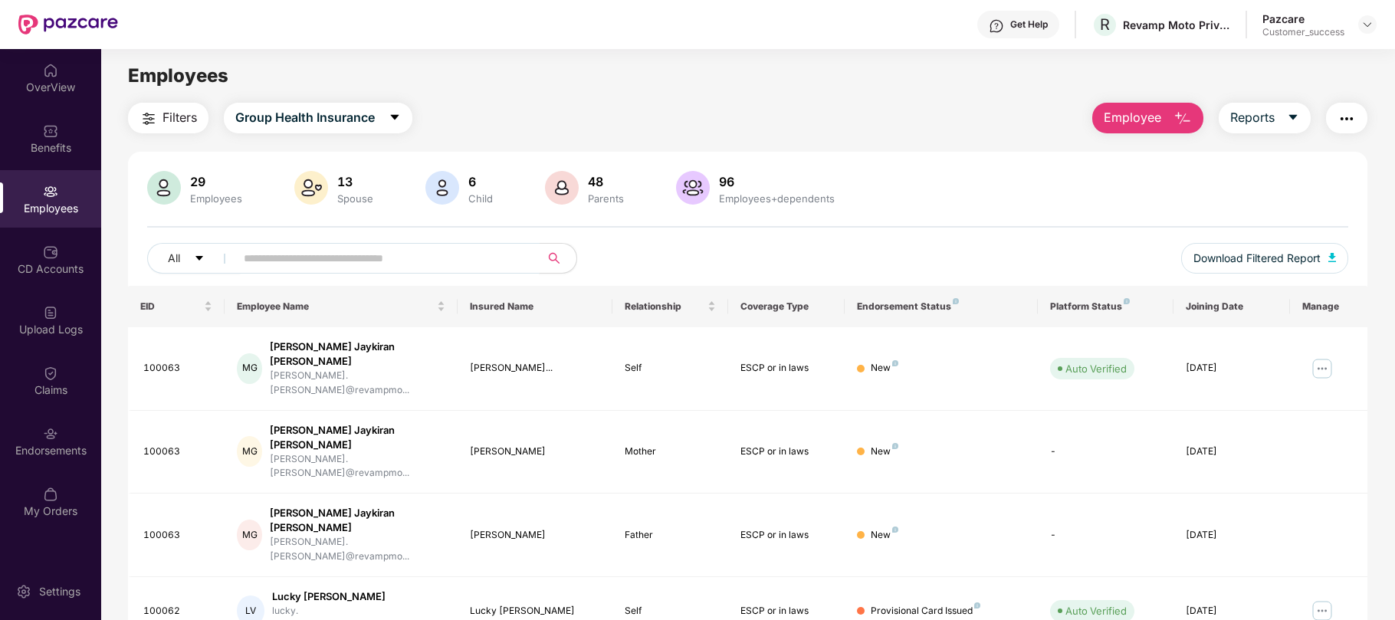
click at [244, 264] on input "text" at bounding box center [381, 258] width 275 height 23
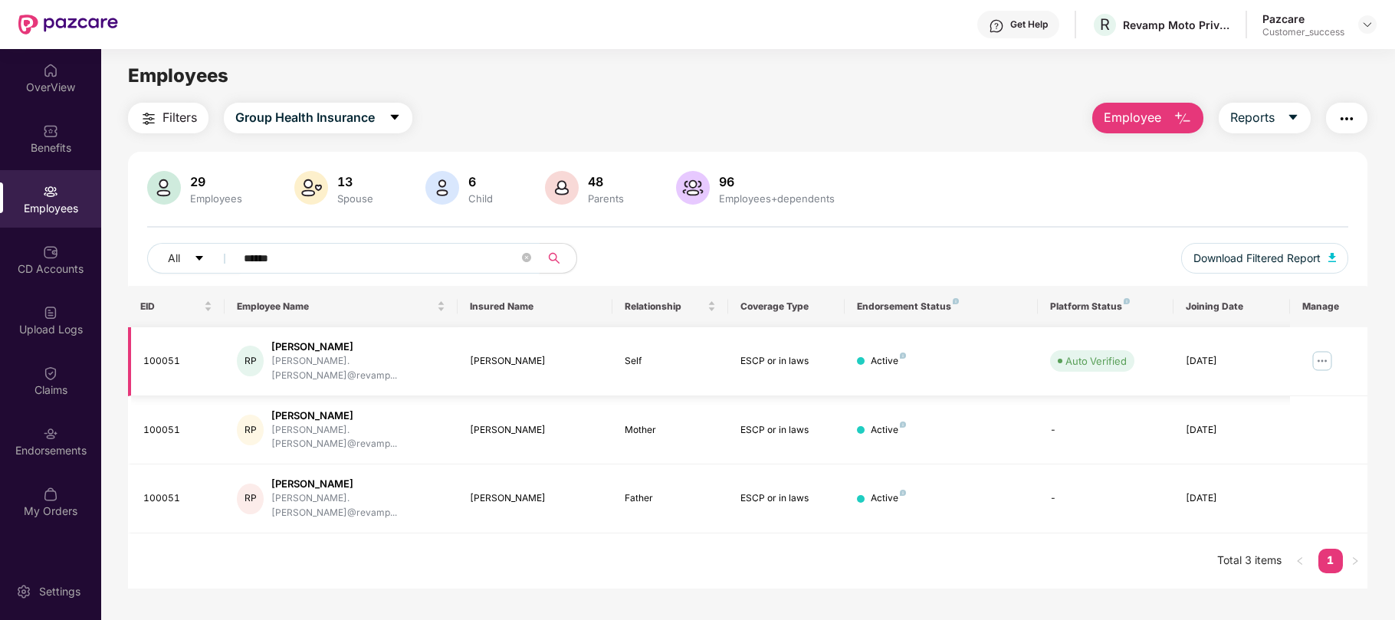
type input "******"
click at [1316, 356] on img at bounding box center [1321, 361] width 25 height 25
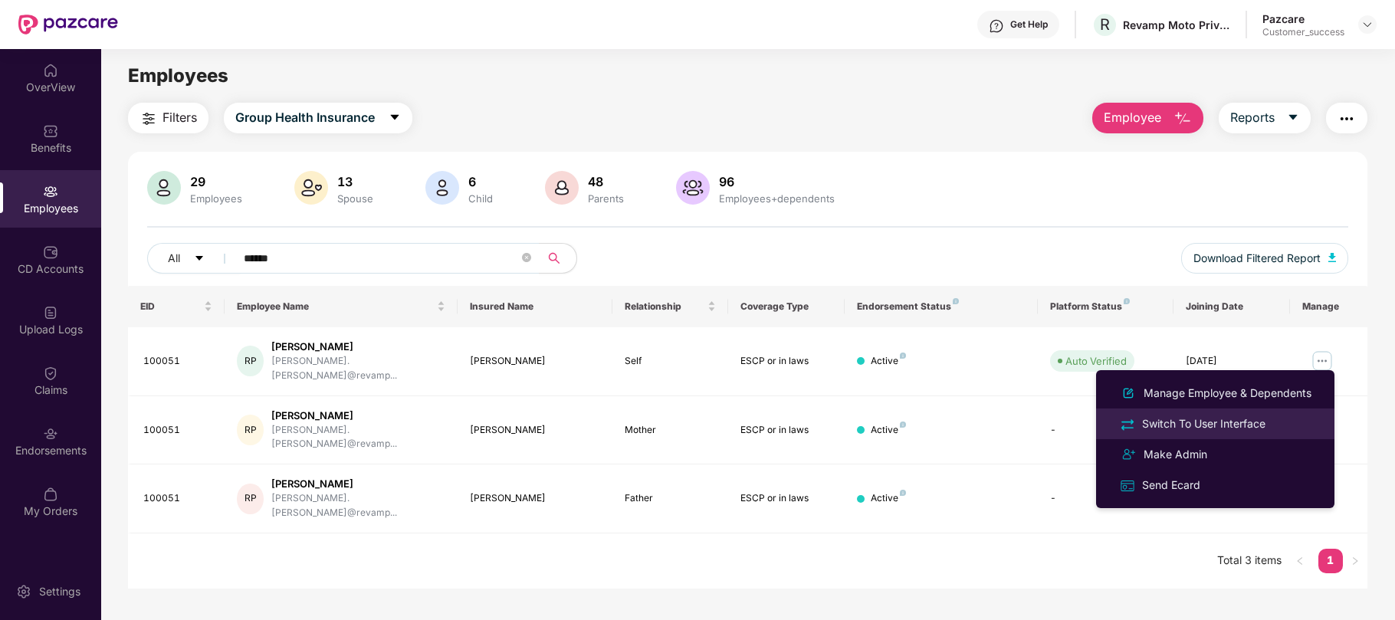
click at [1230, 427] on div "Switch To User Interface" at bounding box center [1203, 423] width 129 height 17
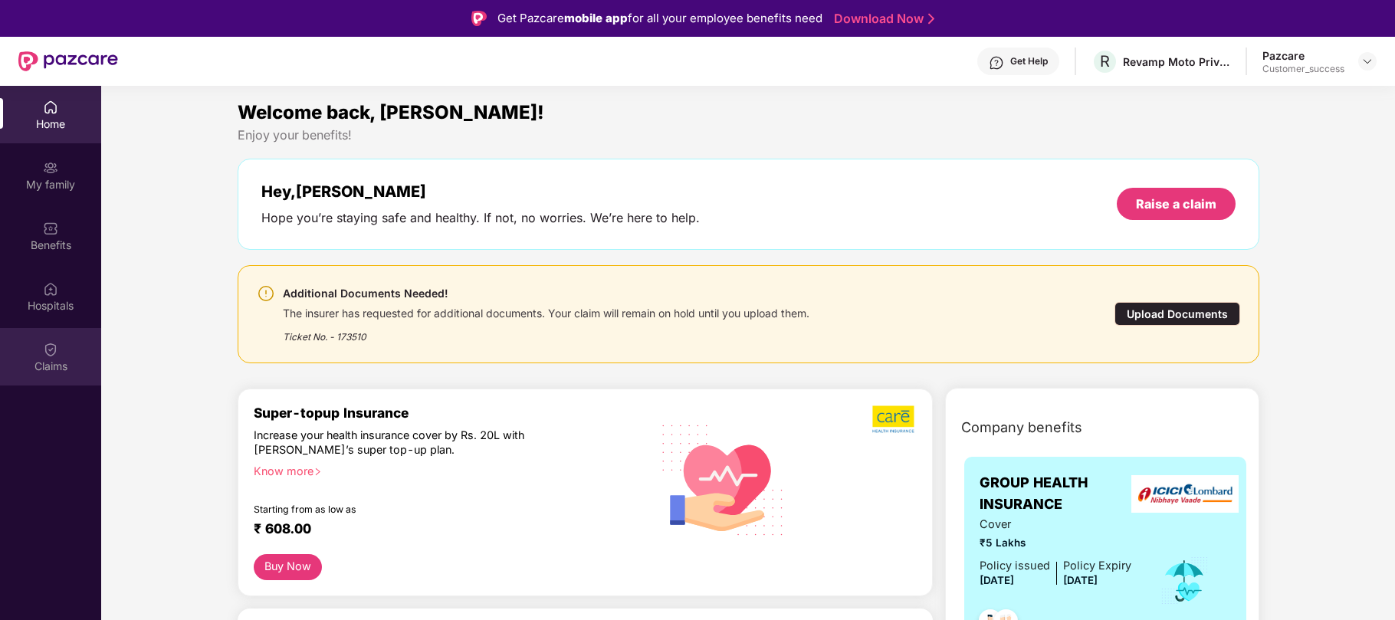
click at [52, 359] on div "Claims" at bounding box center [50, 366] width 101 height 15
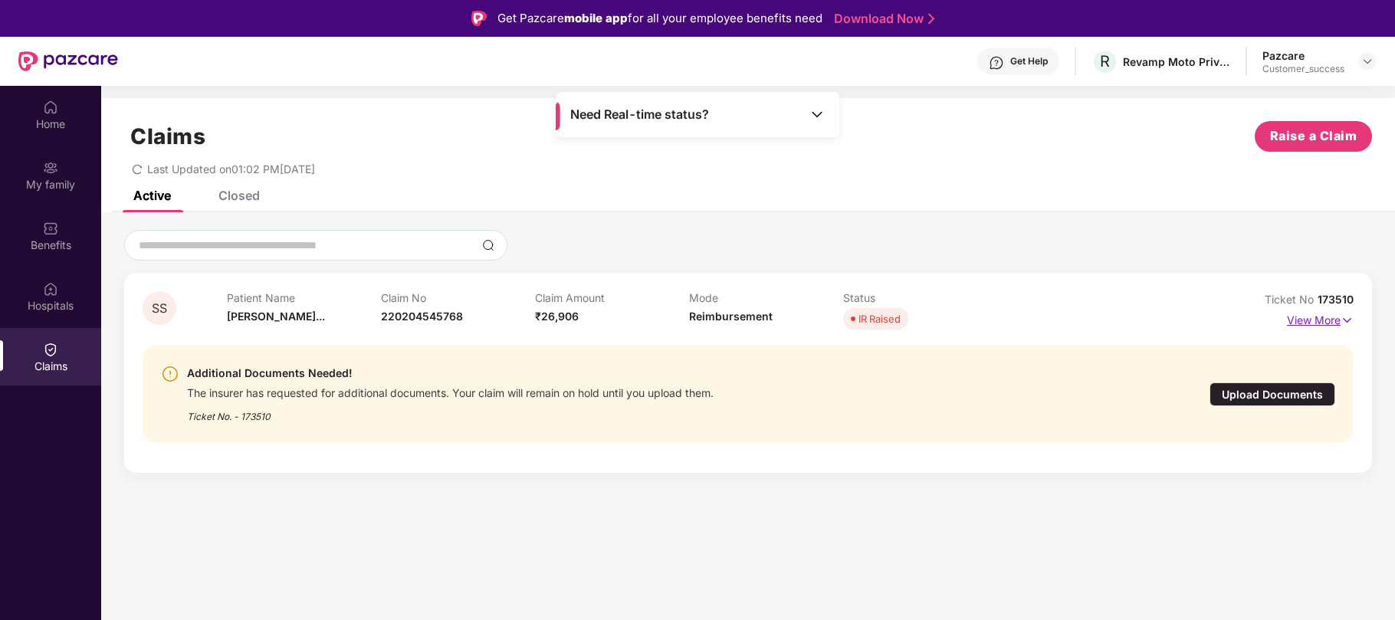
click at [1346, 320] on img at bounding box center [1346, 320] width 13 height 17
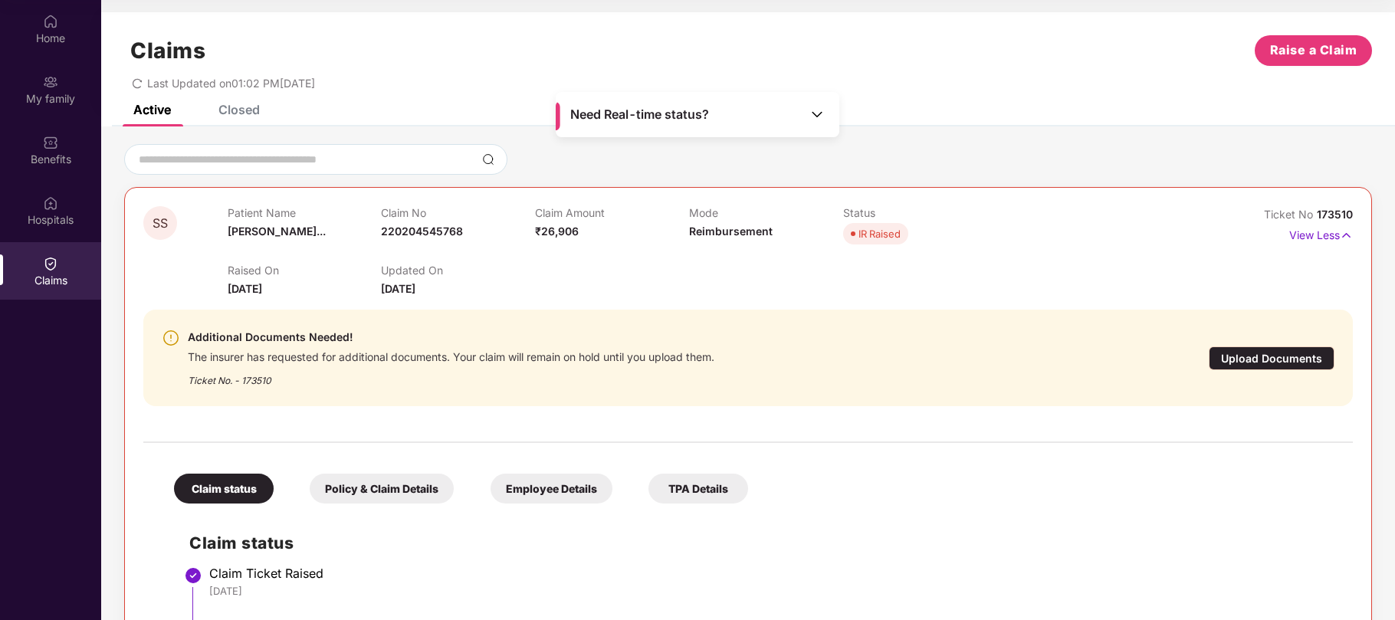
click at [814, 115] on img at bounding box center [816, 114] width 15 height 15
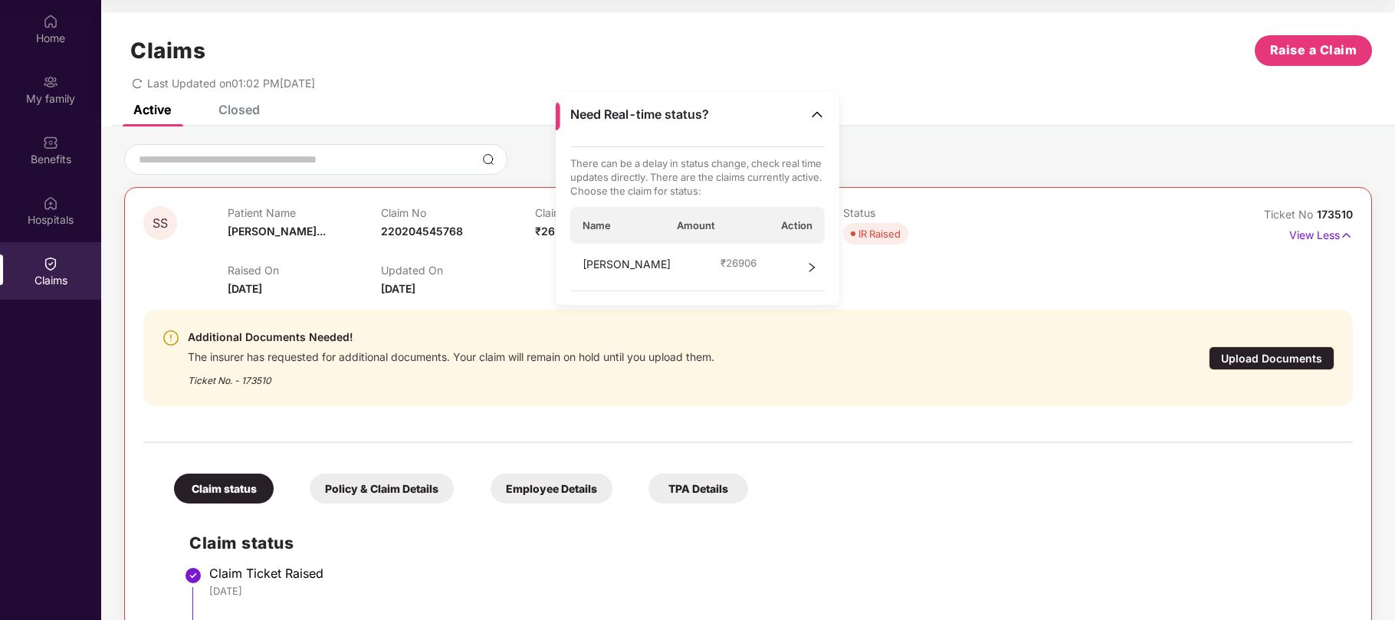
click at [898, 93] on div "Claims Raise a Claim Last Updated on 01:02 PM, 19 Sep 2025" at bounding box center [747, 58] width 1293 height 93
click at [893, 92] on div "Claims Raise a Claim Last Updated on 01:02 PM, 19 Sep 2025" at bounding box center [747, 58] width 1293 height 93
click at [457, 44] on div "Claims Raise a Claim" at bounding box center [747, 50] width 1247 height 31
click at [421, 228] on span "220204545768" at bounding box center [422, 231] width 82 height 13
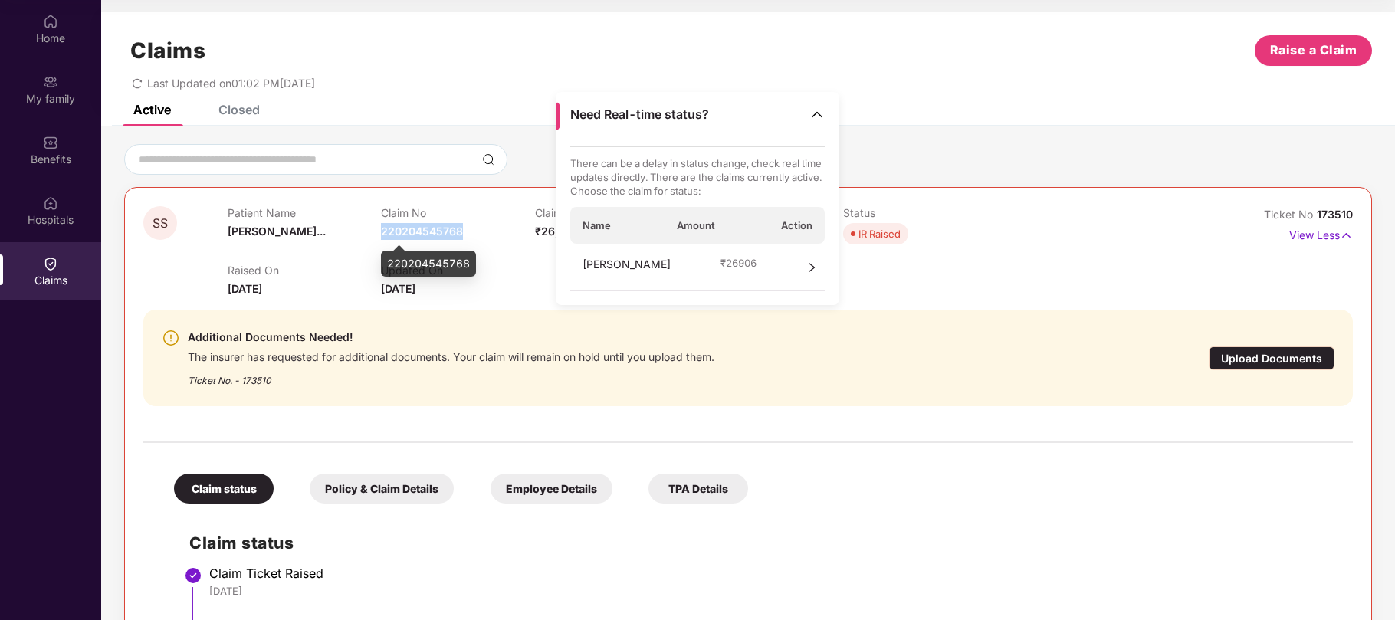
copy span "220204545768"
click at [895, 80] on div "Last Updated on 01:02 PM, 19 Sep 2025" at bounding box center [747, 78] width 1247 height 24
click at [411, 485] on div "Policy & Claim Details" at bounding box center [382, 489] width 144 height 30
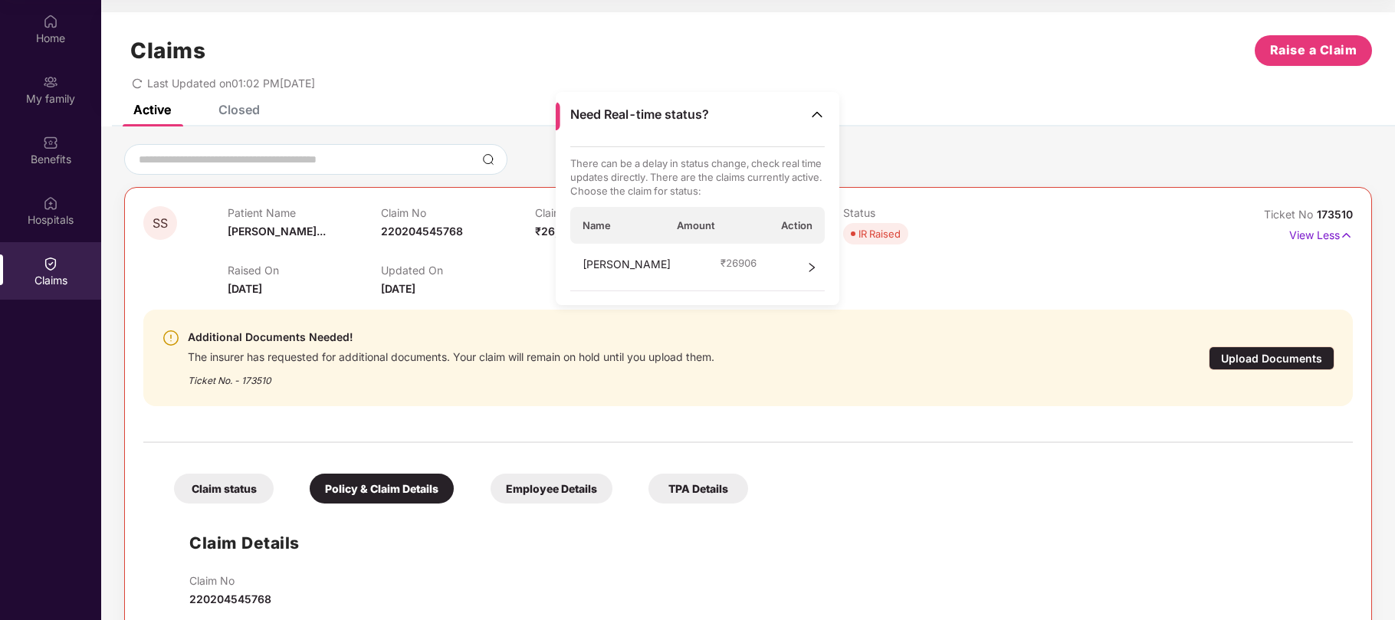
click at [552, 485] on div "Employee Details" at bounding box center [551, 489] width 122 height 30
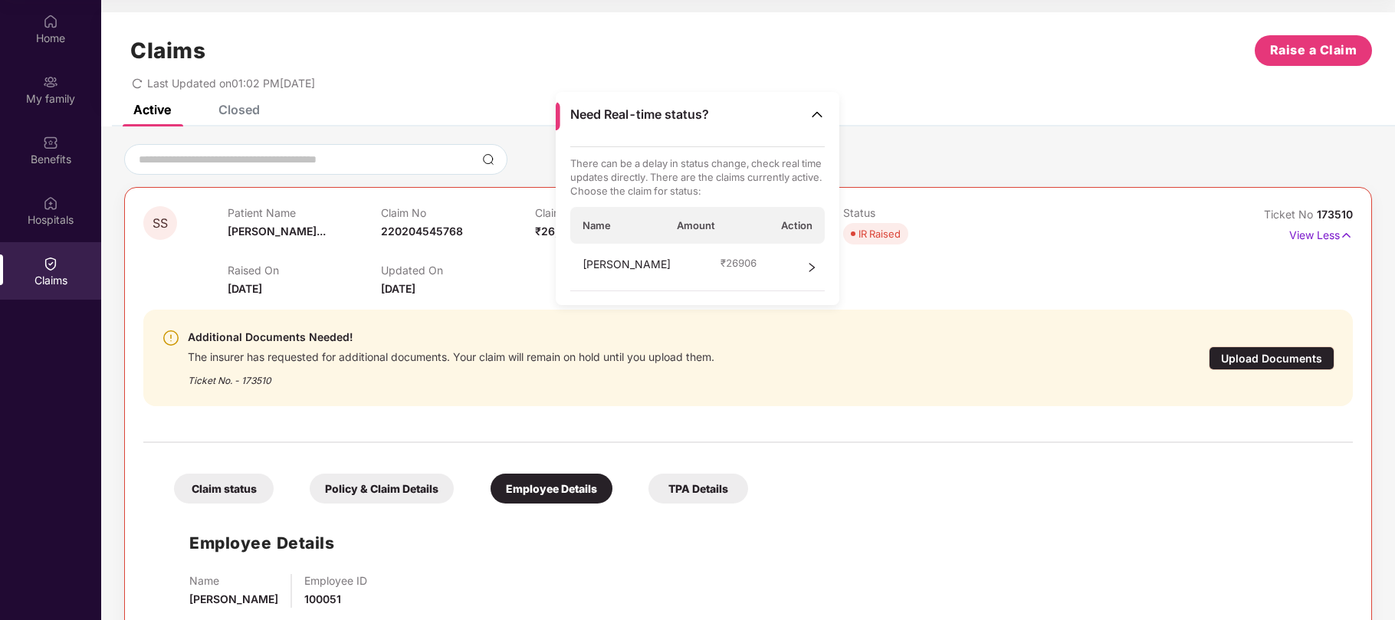
scroll to position [35, 0]
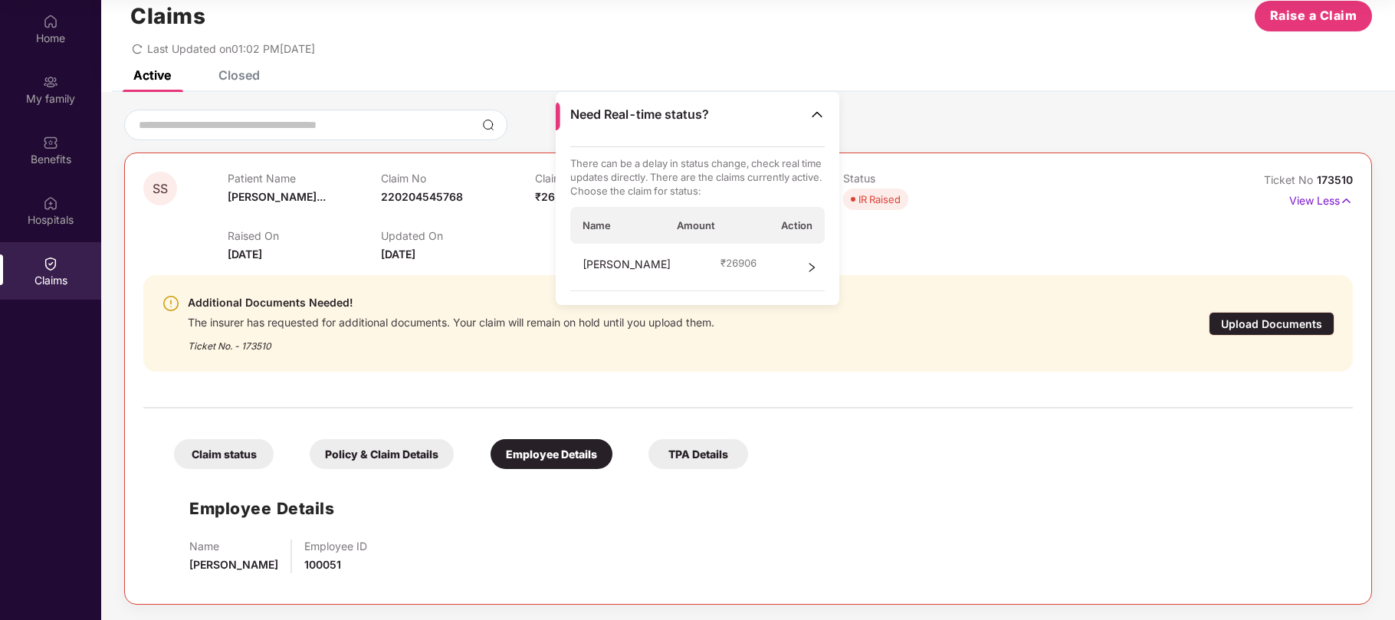
click at [559, 556] on div "Name Ritesh Pardeshi Employee ID 100051" at bounding box center [763, 556] width 1148 height 34
click at [923, 396] on div at bounding box center [747, 400] width 1209 height 32
click at [47, 84] on img at bounding box center [50, 81] width 15 height 15
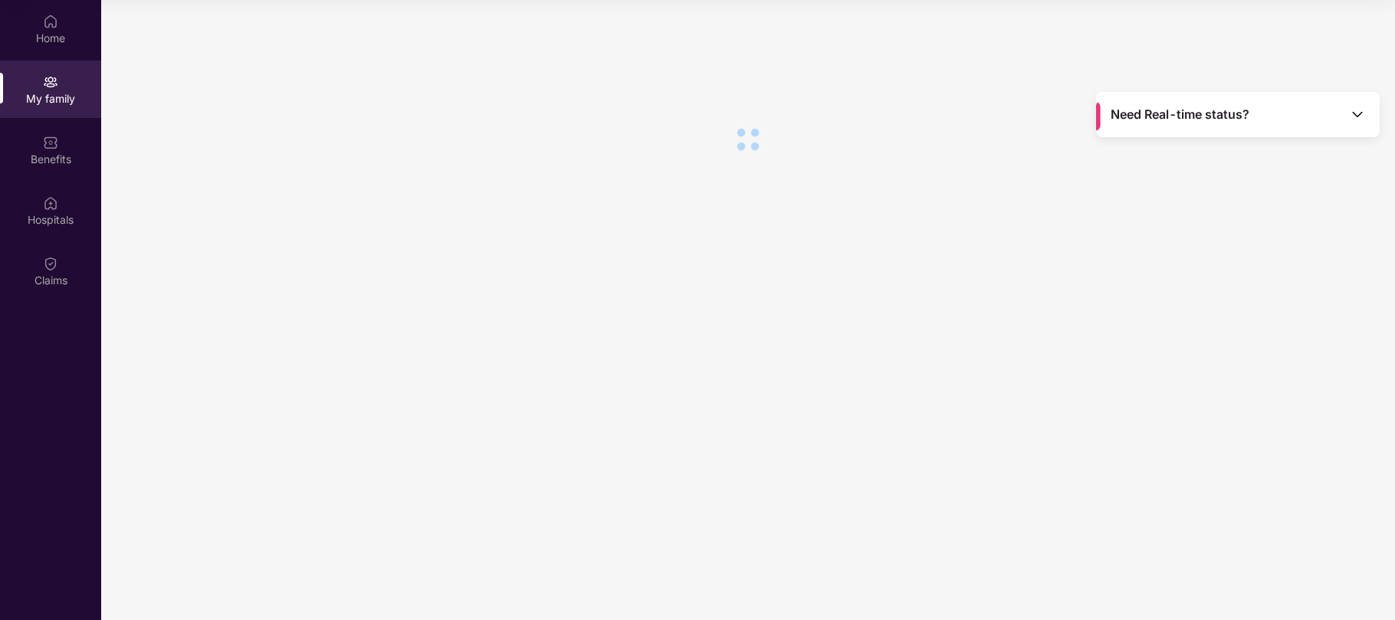
scroll to position [0, 0]
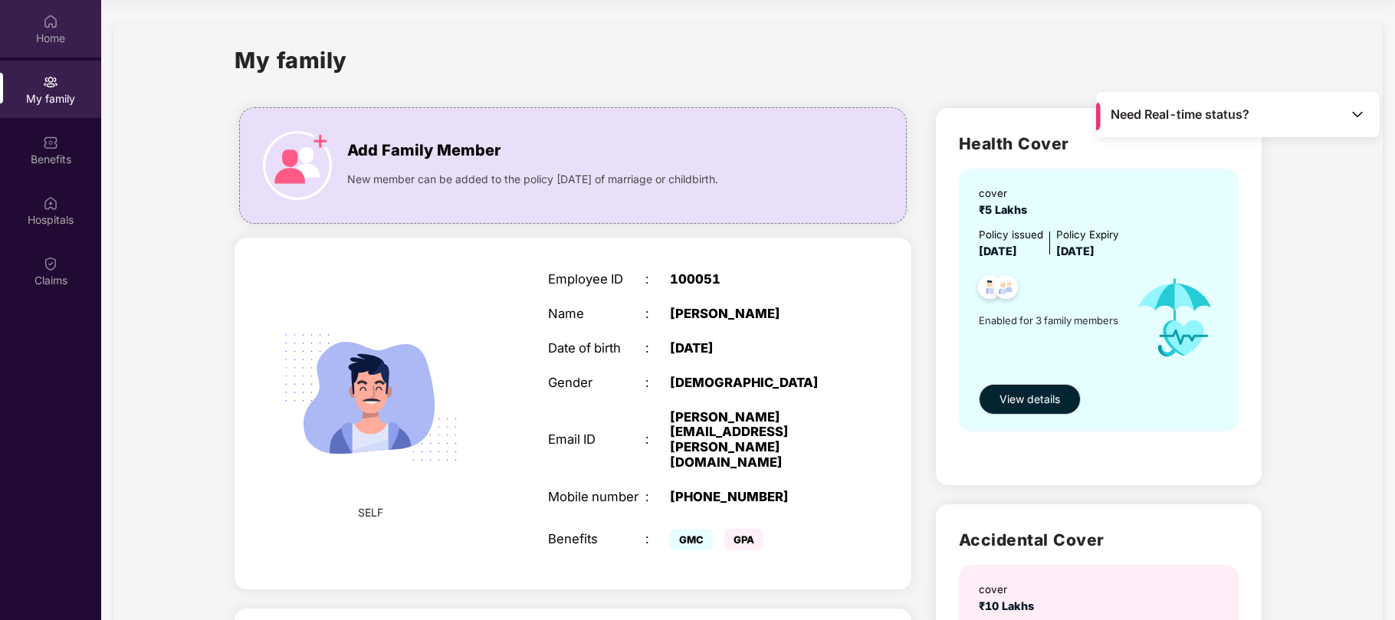
click at [43, 19] on img at bounding box center [50, 21] width 15 height 15
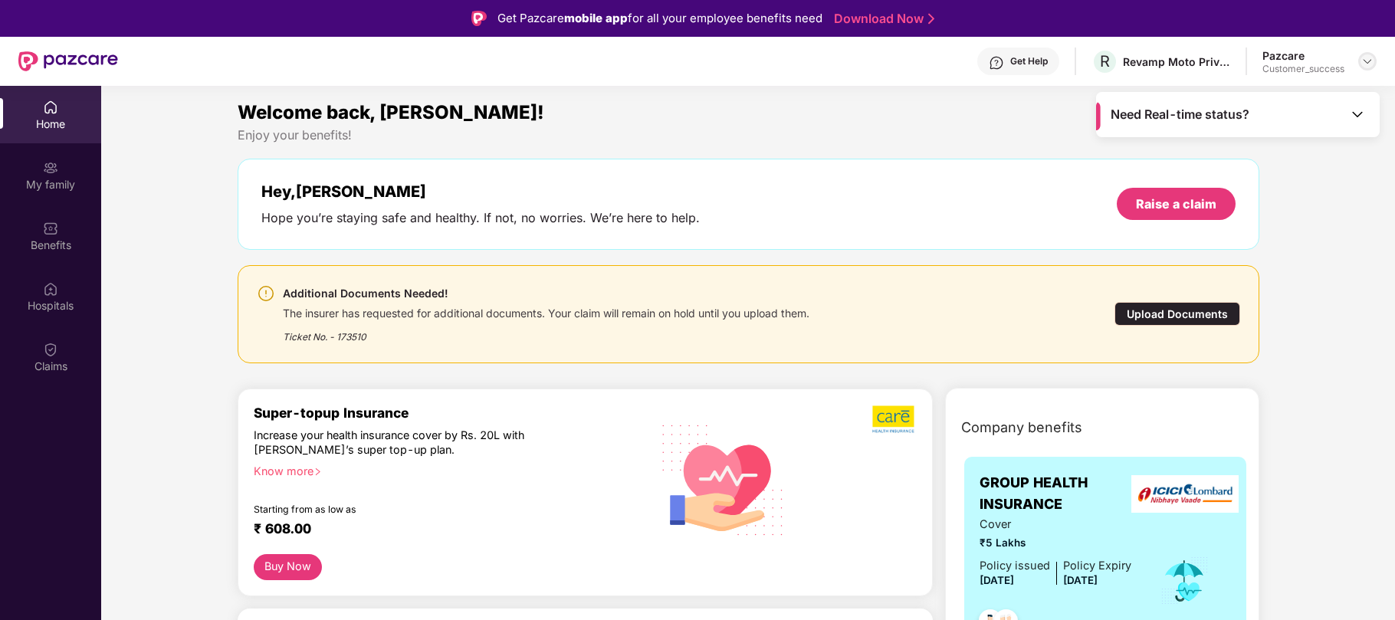
click at [1365, 61] on img at bounding box center [1367, 61] width 12 height 12
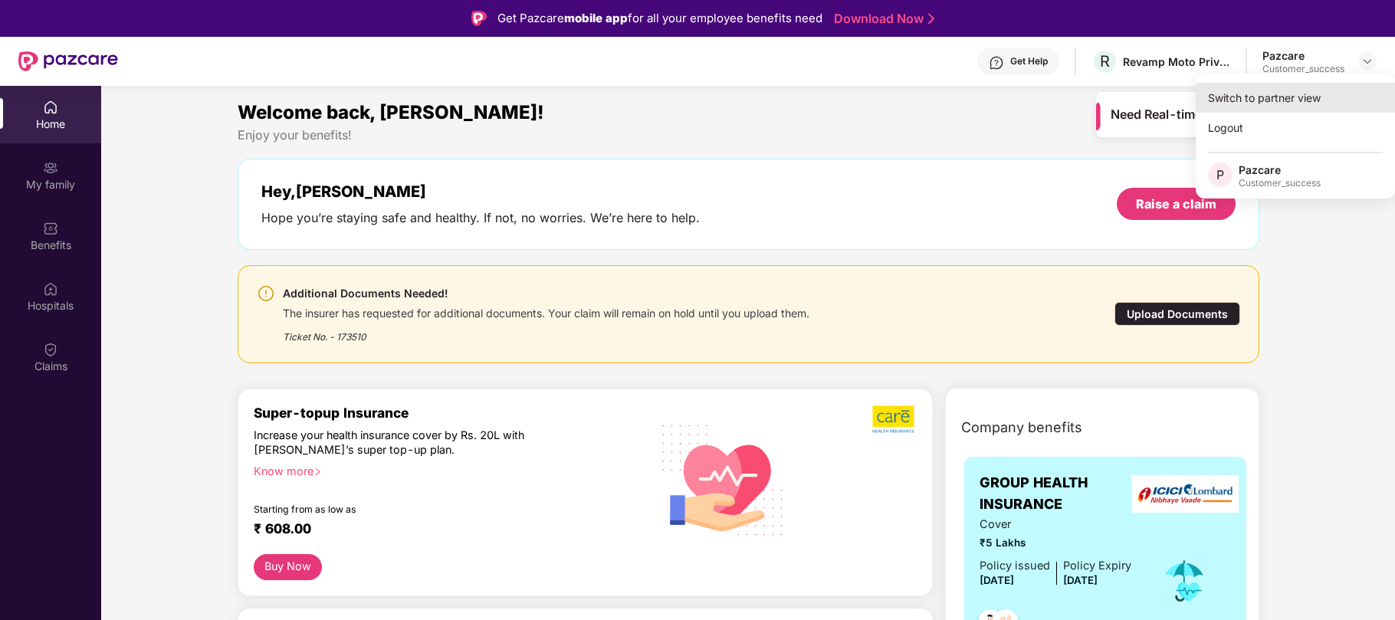
click at [1275, 92] on div "Switch to partner view" at bounding box center [1294, 98] width 199 height 30
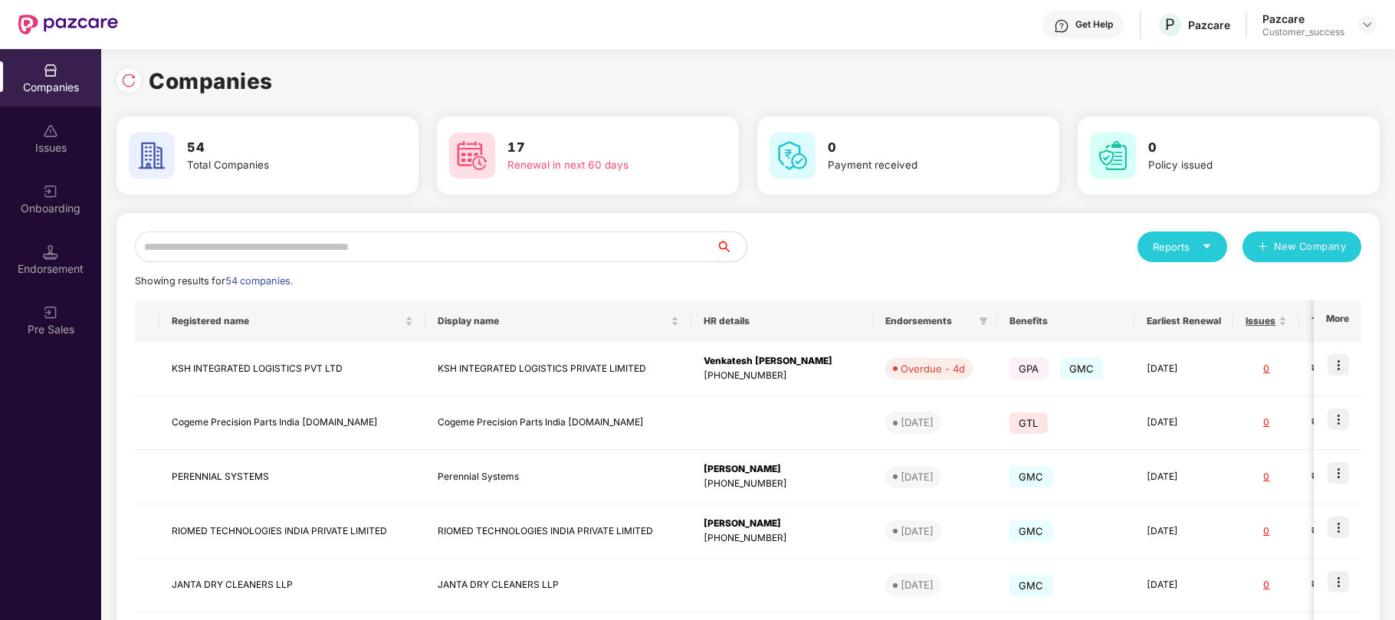
click at [337, 245] on input "text" at bounding box center [425, 246] width 581 height 31
click at [46, 198] on div "Onboarding" at bounding box center [50, 198] width 101 height 57
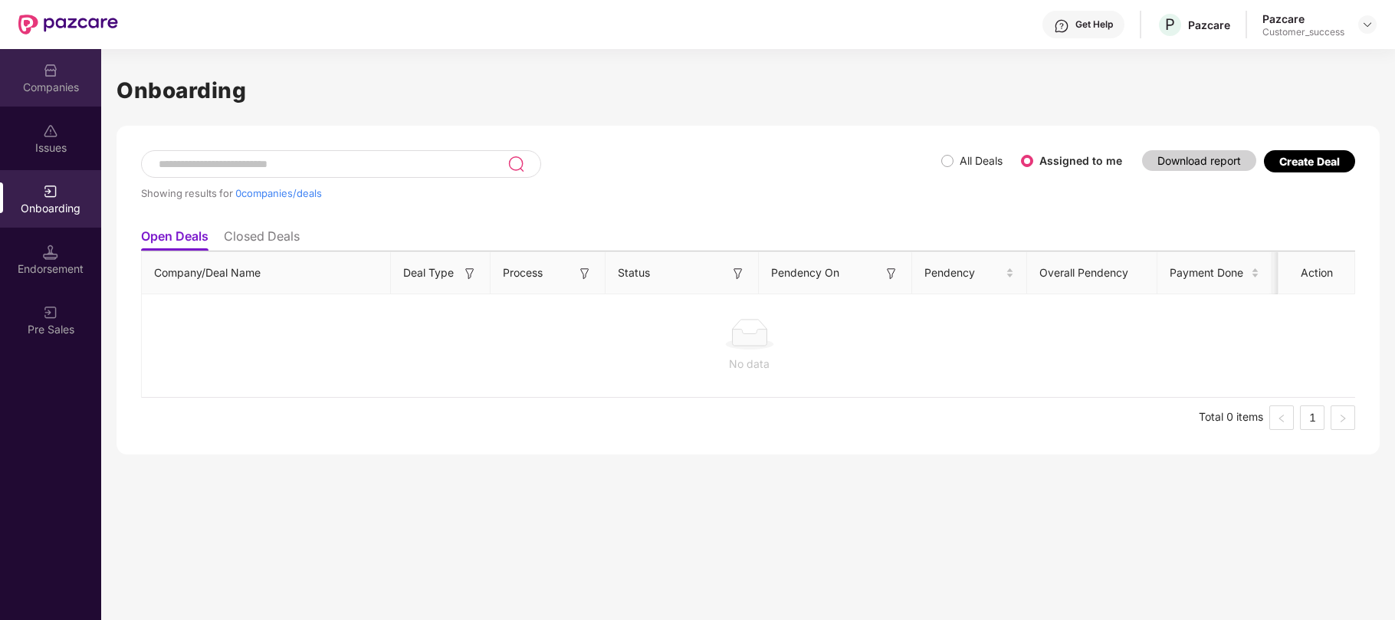
click at [46, 84] on div "Companies" at bounding box center [50, 87] width 101 height 15
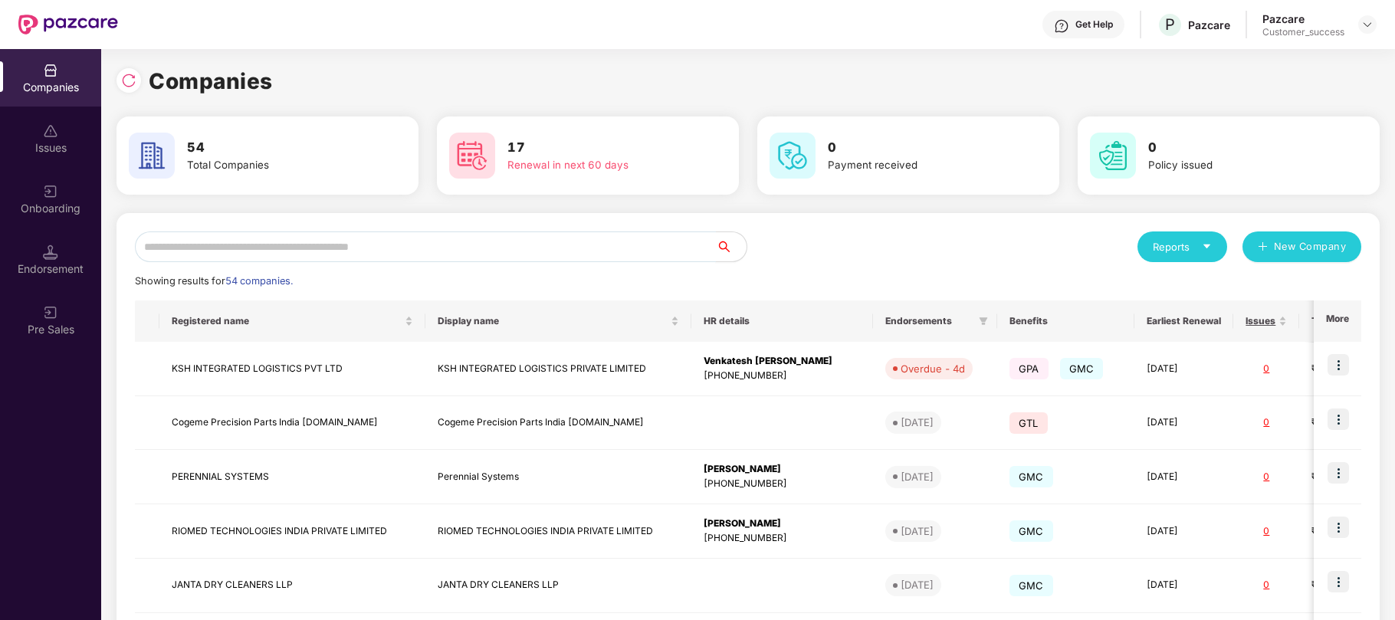
click at [159, 246] on input "text" at bounding box center [425, 246] width 581 height 31
